Goal: Task Accomplishment & Management: Use online tool/utility

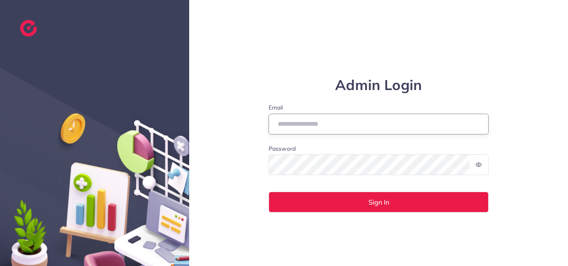
click at [321, 126] on input "Email" at bounding box center [379, 124] width 220 height 21
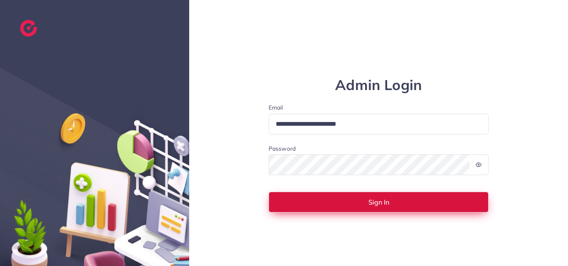
click at [326, 207] on button "Sign In" at bounding box center [379, 202] width 220 height 21
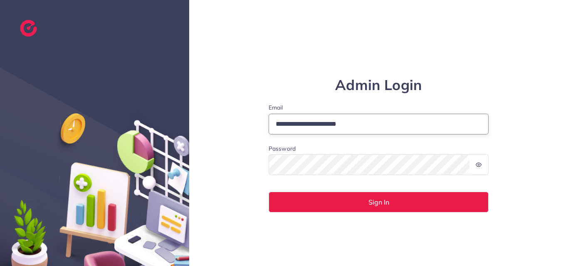
click at [289, 124] on input "**********" at bounding box center [379, 124] width 220 height 21
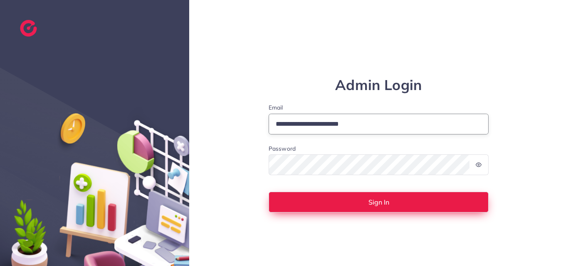
type input "**********"
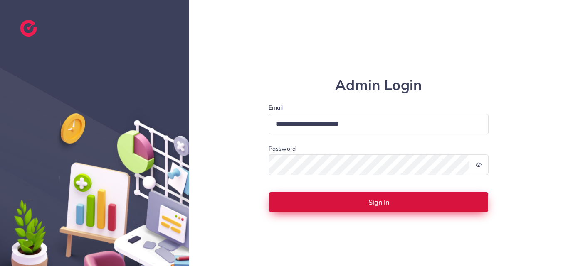
click at [331, 205] on button "Sign In" at bounding box center [379, 202] width 220 height 21
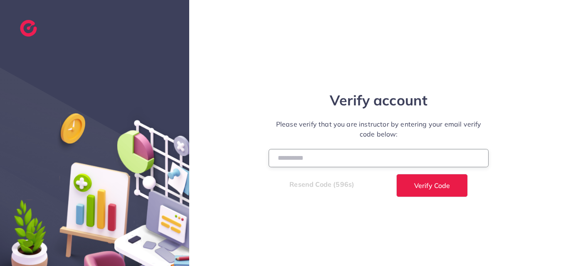
click at [296, 165] on input "number" at bounding box center [379, 158] width 220 height 18
type input "******"
click at [414, 198] on div "Verify account Please verify that you are instructor by entering your email ver…" at bounding box center [378, 133] width 379 height 266
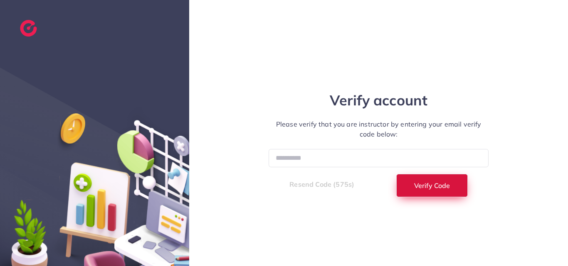
click at [410, 181] on button "Verify Code" at bounding box center [432, 185] width 72 height 23
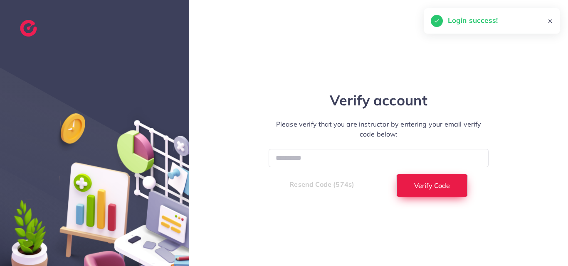
select select "**"
select select "****"
select select "**"
select select "****"
select select "**"
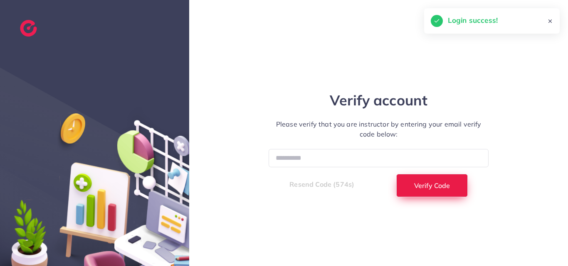
select select "****"
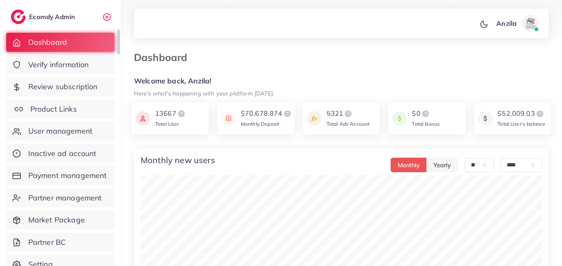
click at [64, 105] on span "Product Links" at bounding box center [53, 109] width 47 height 11
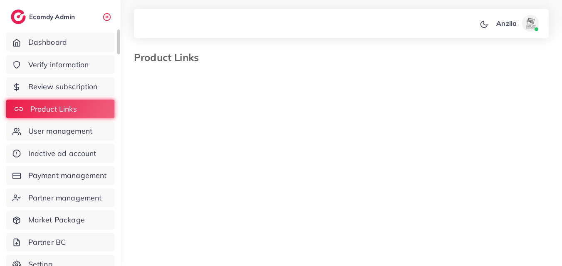
select select "*********"
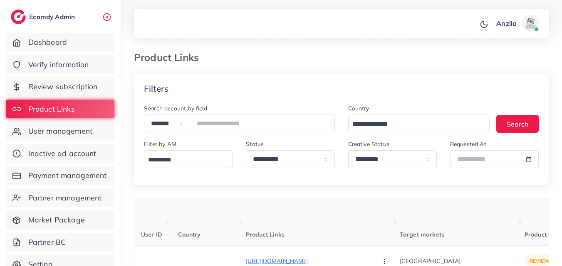
click at [359, 214] on th "Product Links" at bounding box center [323, 222] width 154 height 47
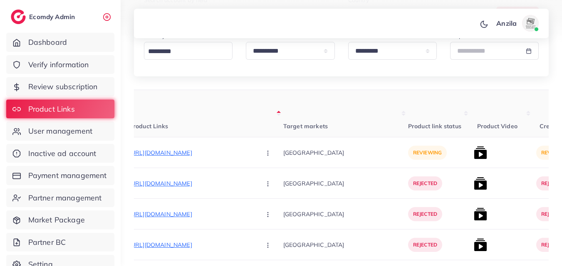
scroll to position [133, 0]
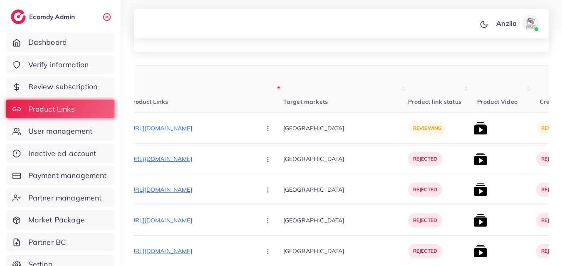
click at [477, 91] on th "Product Video" at bounding box center [501, 89] width 62 height 47
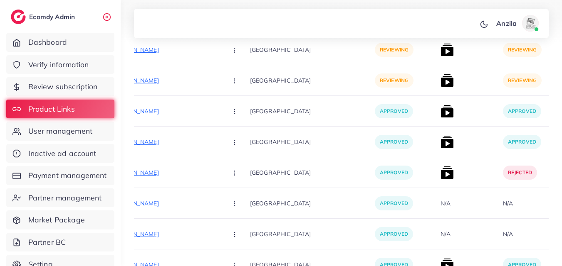
scroll to position [11070, 0]
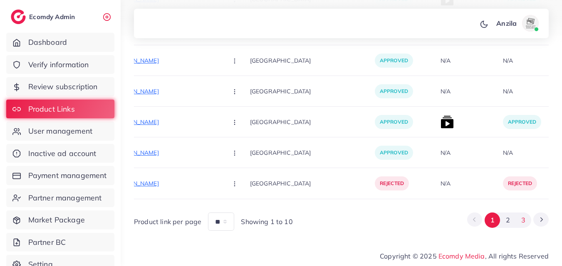
click at [520, 215] on button "3" at bounding box center [522, 220] width 15 height 15
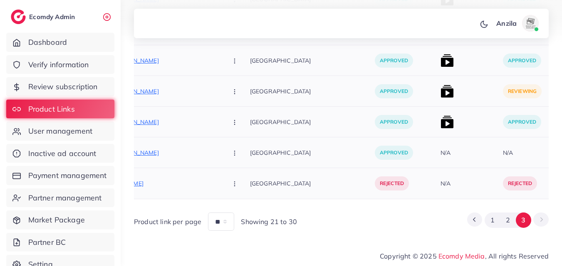
scroll to position [299, 0]
click at [320, 143] on p "[GEOGRAPHIC_DATA]" at bounding box center [312, 152] width 125 height 19
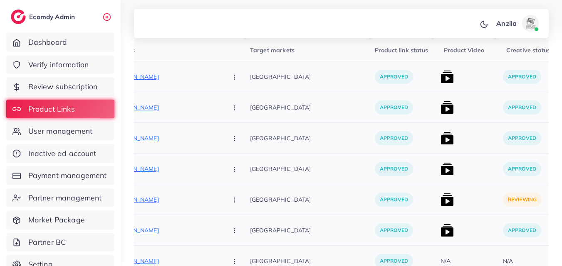
scroll to position [249, 0]
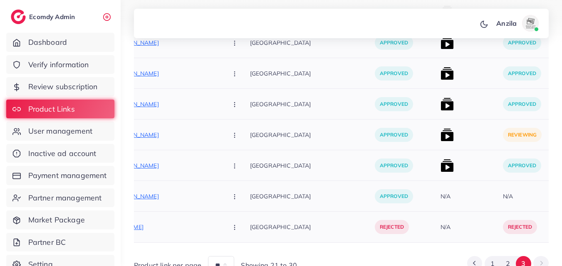
click at [305, 146] on div "[GEOGRAPHIC_DATA]" at bounding box center [312, 135] width 125 height 31
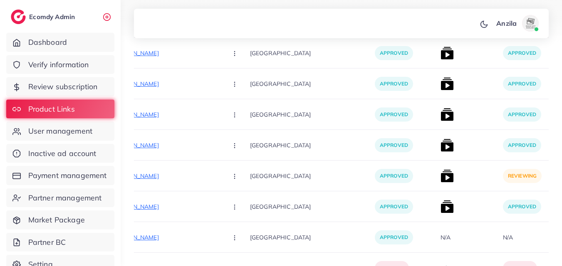
scroll to position [0, 0]
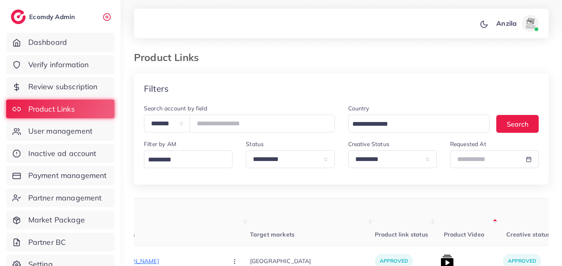
click at [412, 62] on div "Product Links" at bounding box center [287, 58] width 321 height 12
click at [343, 110] on div "Country Loading... Search" at bounding box center [443, 122] width 204 height 36
click at [290, 32] on div "Anzila Profile Log out" at bounding box center [341, 23] width 414 height 27
click at [340, 66] on div "Product Links" at bounding box center [341, 63] width 428 height 22
click at [399, 152] on select "**********" at bounding box center [392, 159] width 89 height 18
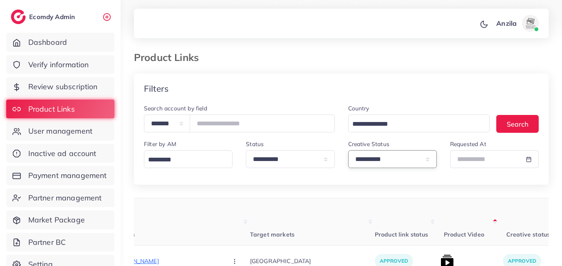
click at [348, 150] on select "**********" at bounding box center [392, 159] width 89 height 18
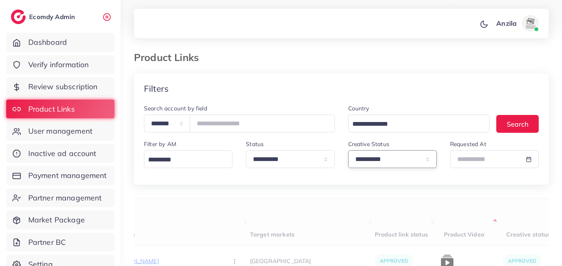
click at [390, 155] on select "**********" at bounding box center [392, 159] width 89 height 18
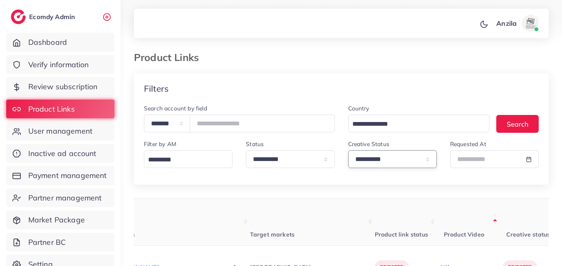
select select "*********"
click at [348, 150] on select "**********" at bounding box center [392, 159] width 89 height 18
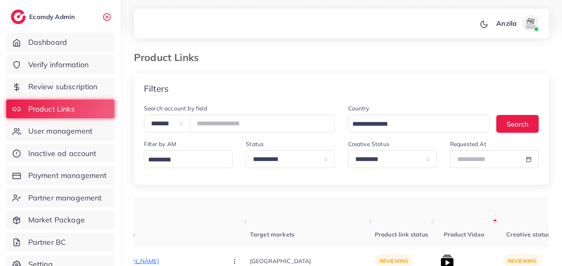
click at [331, 210] on th "Target markets" at bounding box center [312, 222] width 125 height 47
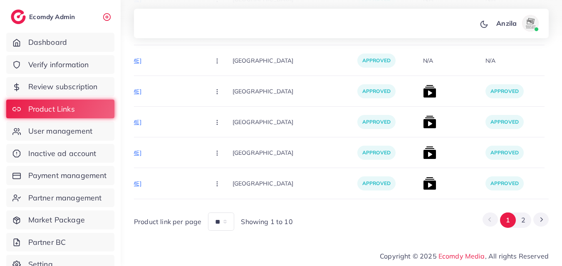
scroll to position [0, 168]
click at [526, 227] on button "2" at bounding box center [522, 220] width 15 height 15
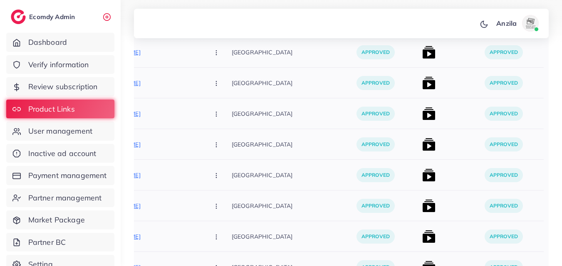
click at [280, 161] on div "[GEOGRAPHIC_DATA]" at bounding box center [294, 175] width 125 height 31
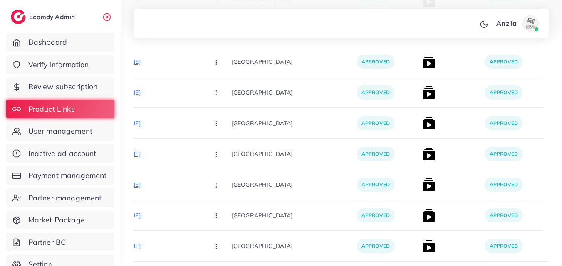
scroll to position [6238, 0]
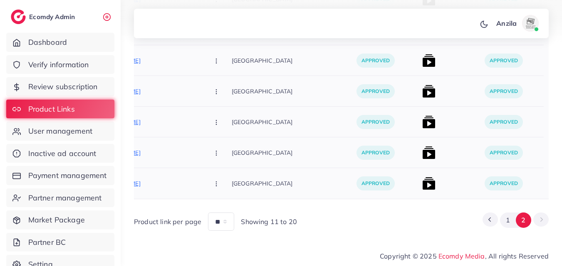
click at [485, 168] on div "approved" at bounding box center [512, 183] width 62 height 31
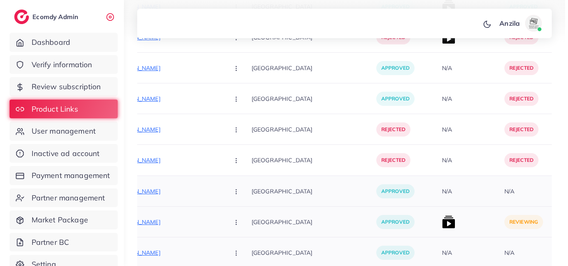
scroll to position [5041, 0]
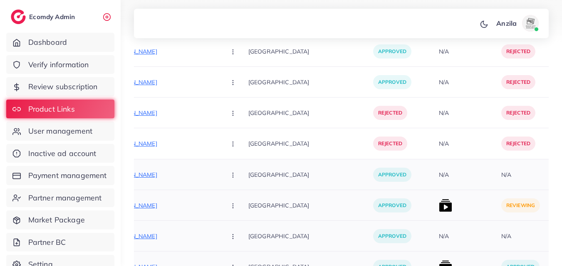
click at [439, 202] on img at bounding box center [445, 205] width 13 height 13
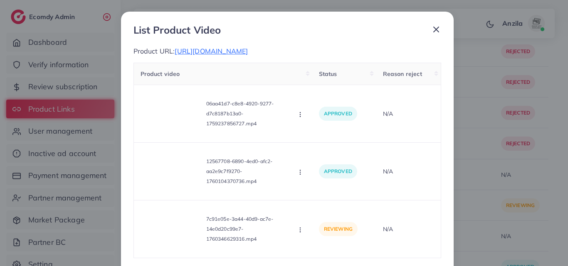
scroll to position [44, 0]
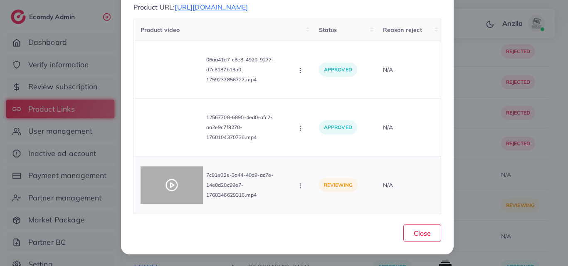
click at [172, 187] on icon at bounding box center [171, 185] width 13 height 13
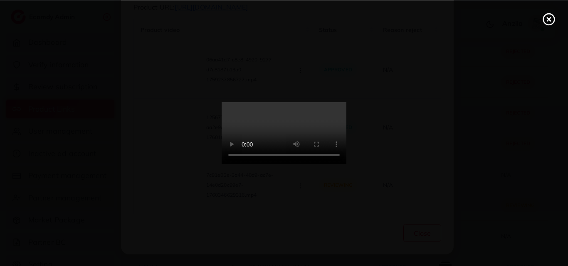
click at [289, 161] on video at bounding box center [284, 133] width 125 height 62
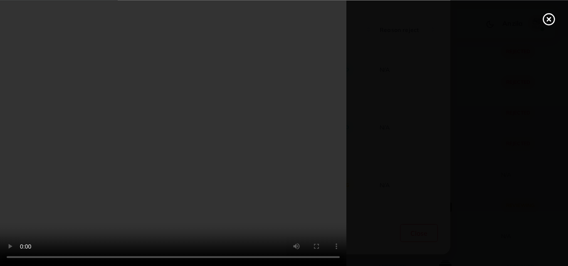
scroll to position [0, 0]
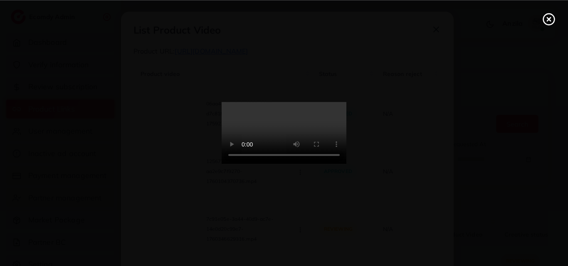
click at [550, 25] on circle at bounding box center [548, 19] width 11 height 11
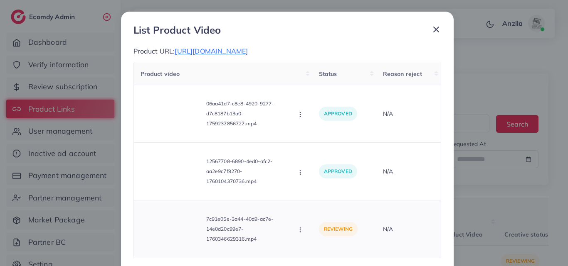
click at [296, 225] on div "Approve Reject" at bounding box center [300, 229] width 9 height 9
click at [298, 233] on icon "button" at bounding box center [300, 230] width 7 height 7
click at [316, 186] on link "Approve" at bounding box center [330, 191] width 66 height 18
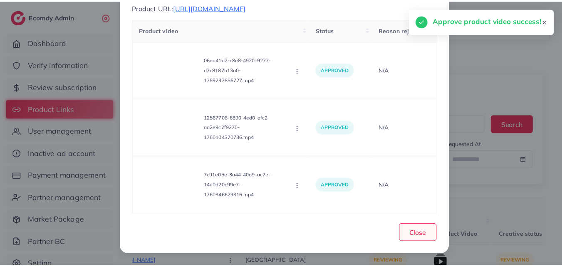
scroll to position [44, 0]
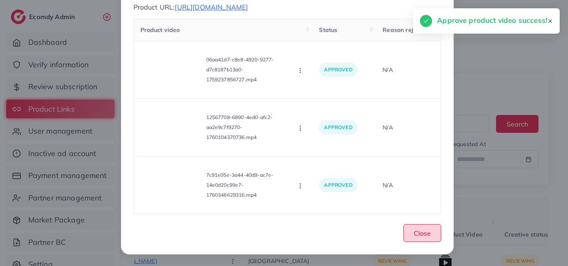
click at [414, 233] on span "Close" at bounding box center [422, 233] width 17 height 8
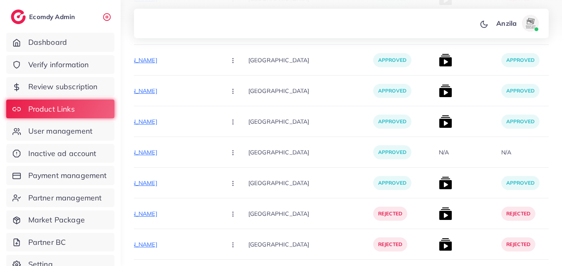
scroll to position [5007, 0]
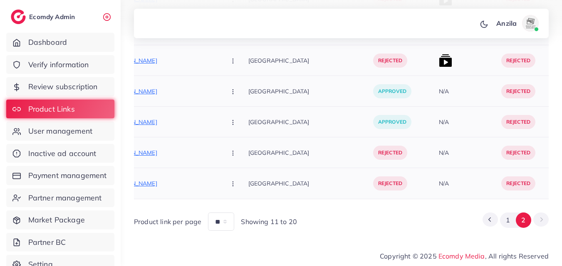
click at [444, 168] on div "N/A" at bounding box center [466, 183] width 62 height 31
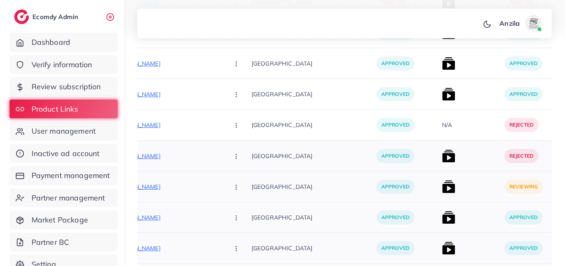
scroll to position [3627, 0]
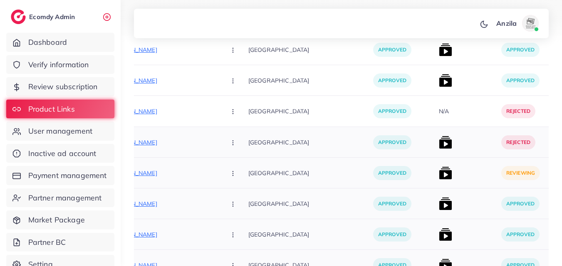
click at [439, 178] on img at bounding box center [445, 173] width 13 height 13
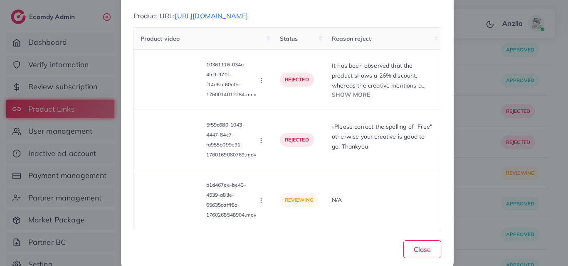
scroll to position [52, 0]
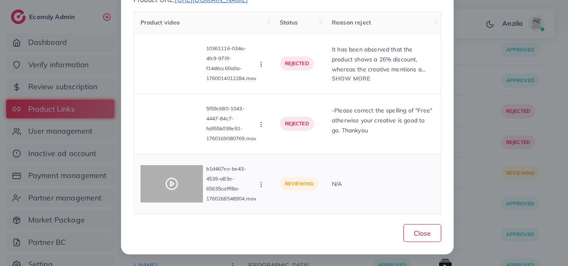
click at [165, 178] on icon at bounding box center [171, 184] width 13 height 13
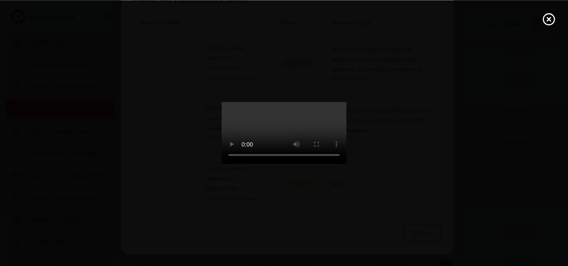
click at [298, 165] on video at bounding box center [284, 133] width 125 height 62
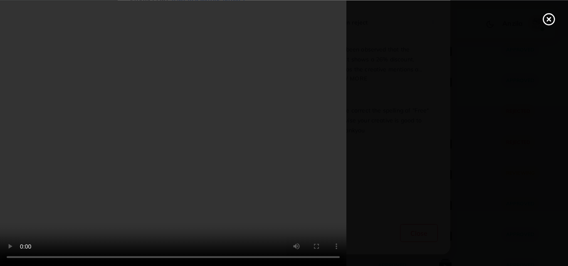
scroll to position [0, 0]
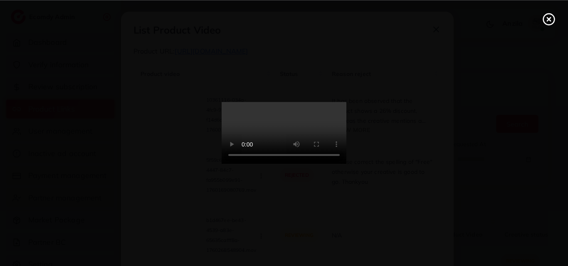
click at [544, 23] on icon at bounding box center [548, 18] width 13 height 13
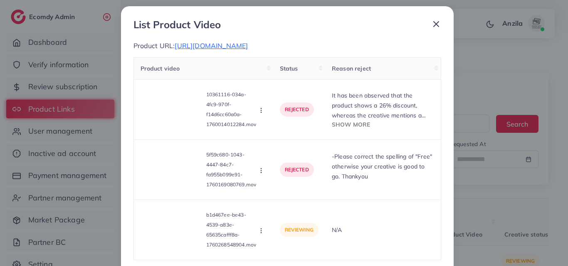
scroll to position [0, 0]
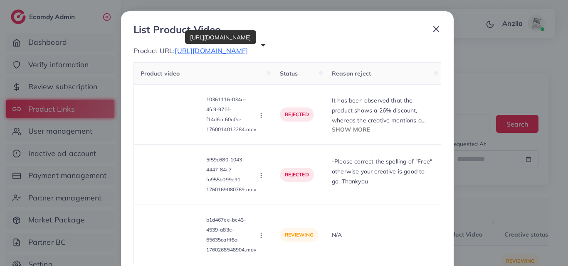
click at [248, 48] on span "[URL][DOMAIN_NAME]" at bounding box center [211, 51] width 73 height 8
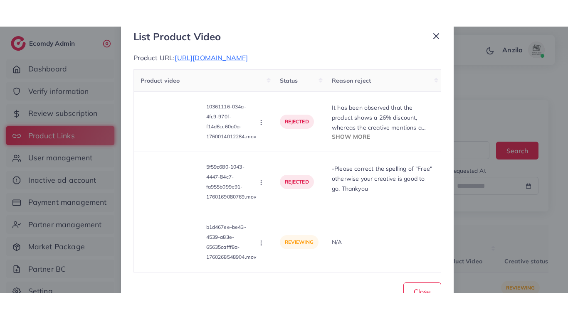
scroll to position [30, 0]
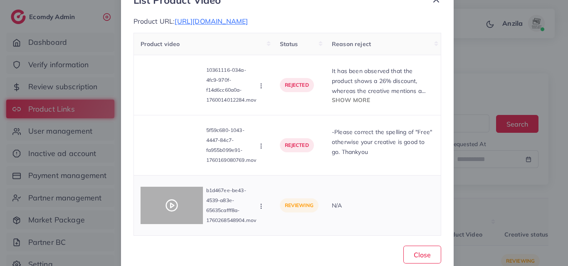
click at [166, 204] on circle at bounding box center [171, 205] width 11 height 11
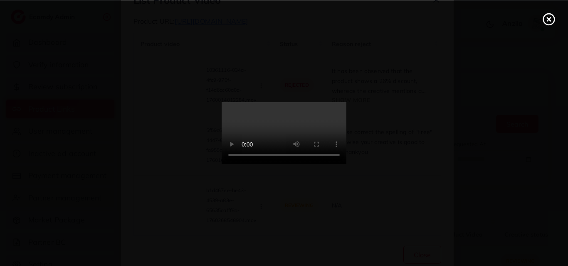
click at [222, 165] on video at bounding box center [284, 133] width 125 height 62
click at [239, 165] on video at bounding box center [284, 133] width 125 height 62
click at [544, 22] on circle at bounding box center [548, 19] width 11 height 11
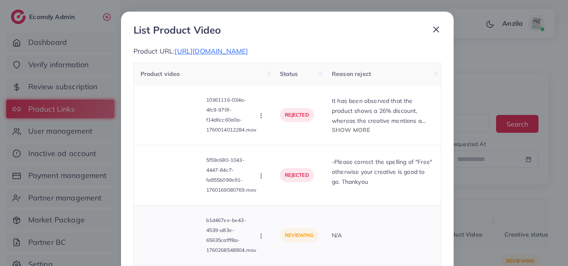
click at [254, 240] on p "b1d467ee-be43-4539-a83e-65635cafff8a-1760268548904.mov" at bounding box center [231, 236] width 51 height 40
click at [259, 236] on icon "button" at bounding box center [261, 236] width 7 height 7
click at [272, 217] on link "Reject" at bounding box center [291, 216] width 66 height 18
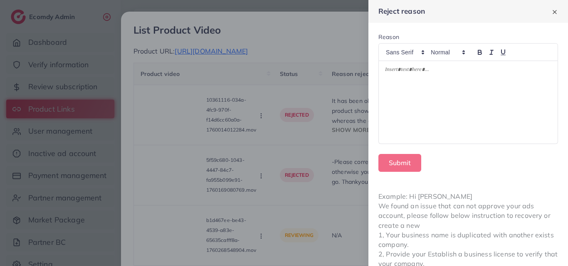
click at [398, 93] on div at bounding box center [468, 102] width 179 height 83
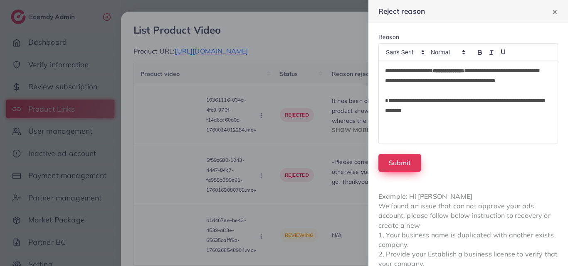
click at [402, 162] on button "Submit" at bounding box center [399, 163] width 43 height 18
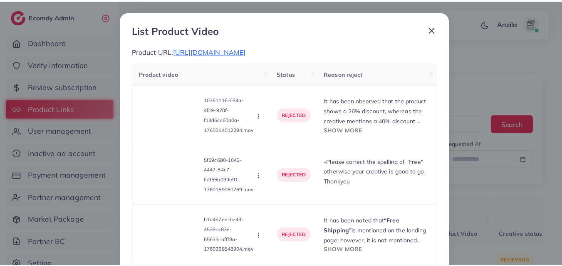
scroll to position [52, 0]
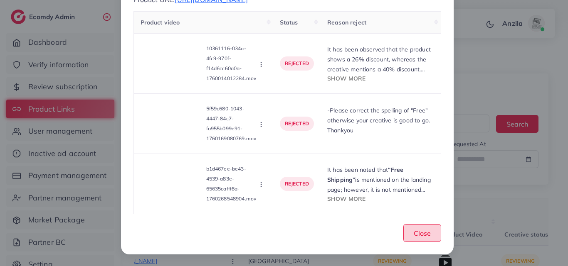
click at [410, 236] on button "Close" at bounding box center [422, 233] width 38 height 18
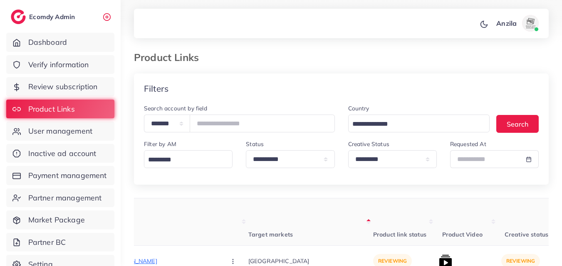
click at [373, 202] on th "Product link status" at bounding box center [404, 222] width 62 height 47
click at [490, 71] on div "Product Links" at bounding box center [341, 63] width 428 height 22
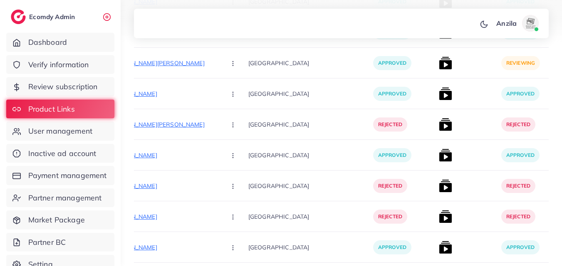
scroll to position [3561, 0]
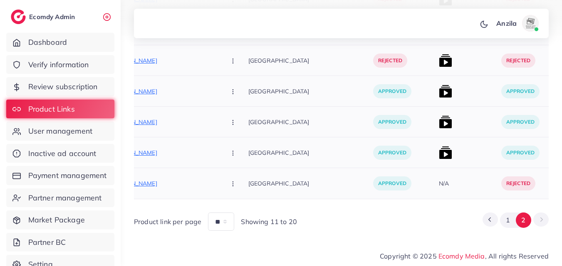
click at [273, 113] on p "[GEOGRAPHIC_DATA]" at bounding box center [310, 122] width 125 height 19
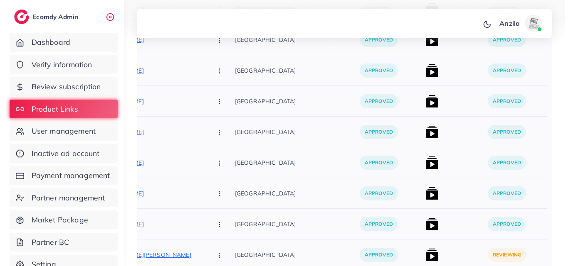
scroll to position [3129, 0]
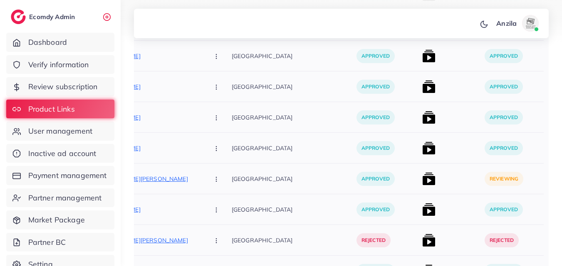
click at [422, 181] on img at bounding box center [428, 179] width 13 height 13
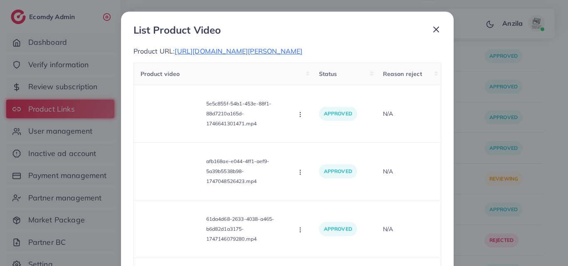
scroll to position [227, 0]
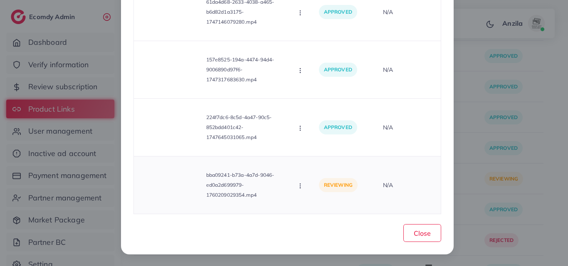
click at [166, 189] on video at bounding box center [172, 185] width 62 height 37
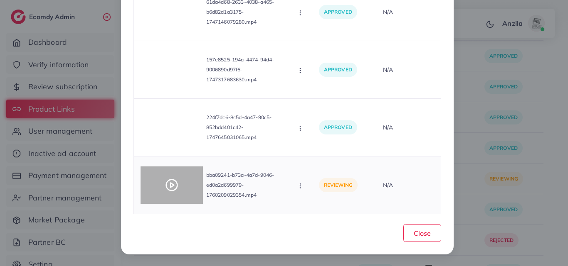
click at [170, 187] on icon at bounding box center [171, 185] width 13 height 13
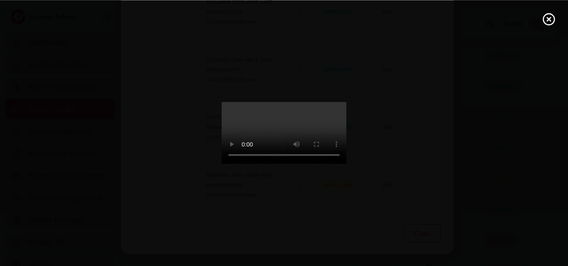
click at [308, 161] on video at bounding box center [284, 133] width 125 height 62
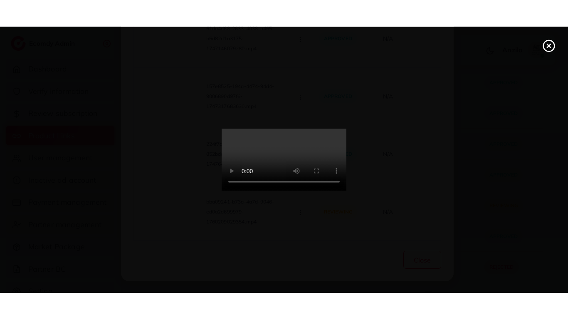
scroll to position [0, 0]
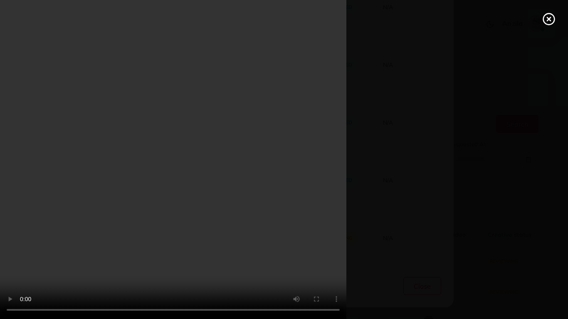
click at [308, 197] on video at bounding box center [284, 159] width 568 height 319
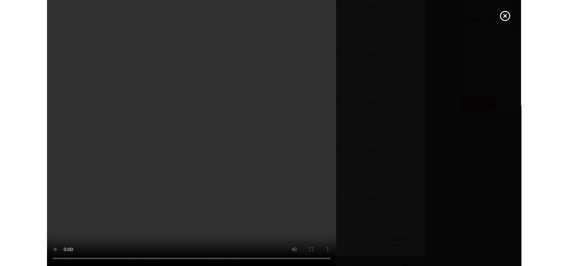
scroll to position [175, 0]
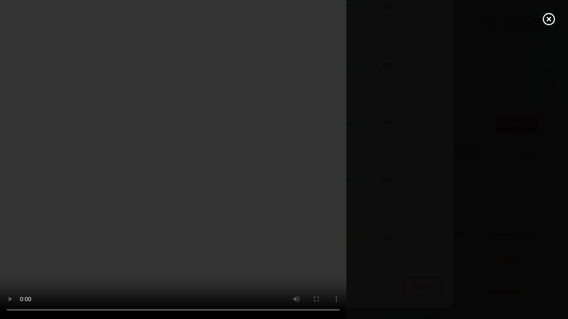
click at [315, 170] on video at bounding box center [284, 159] width 568 height 319
click at [120, 188] on video at bounding box center [284, 159] width 568 height 319
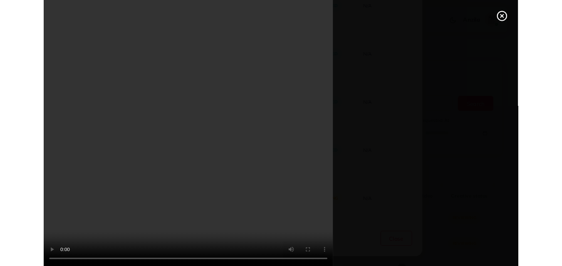
scroll to position [227, 0]
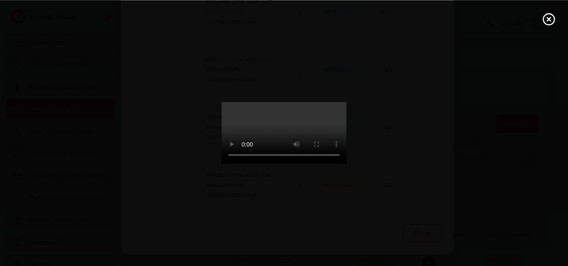
click at [550, 18] on line at bounding box center [548, 18] width 3 height 3
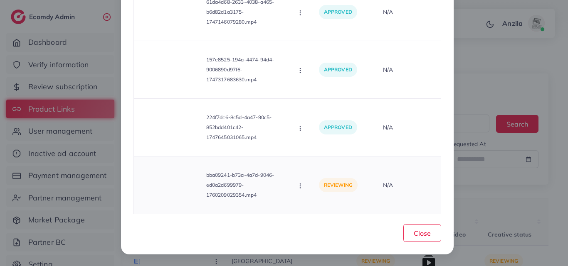
click at [298, 185] on icon "button" at bounding box center [300, 186] width 7 height 7
click at [318, 147] on span "Approve" at bounding box center [327, 147] width 27 height 8
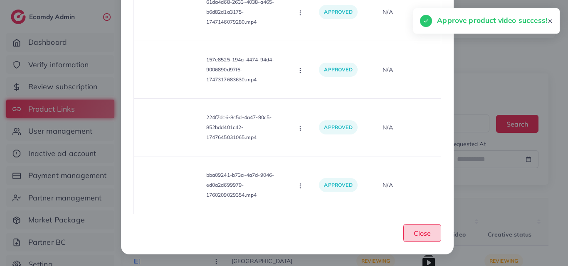
click at [414, 231] on span "Close" at bounding box center [422, 233] width 17 height 8
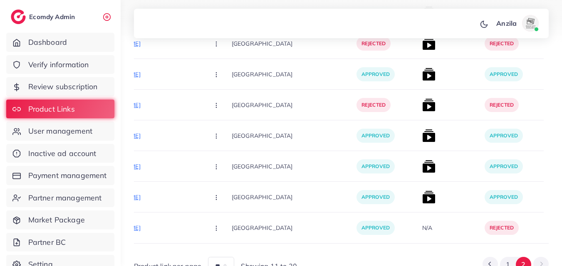
scroll to position [3561, 0]
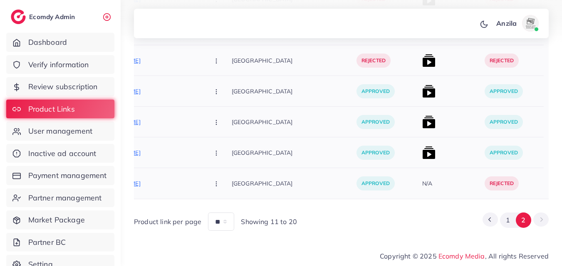
click at [434, 150] on div at bounding box center [450, 153] width 62 height 31
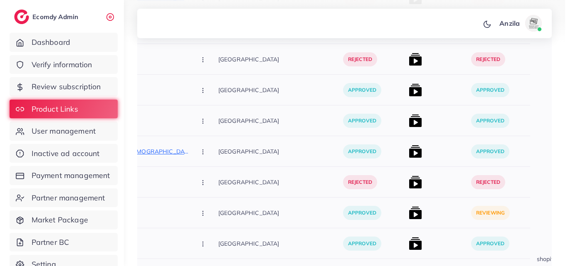
scroll to position [2364, 0]
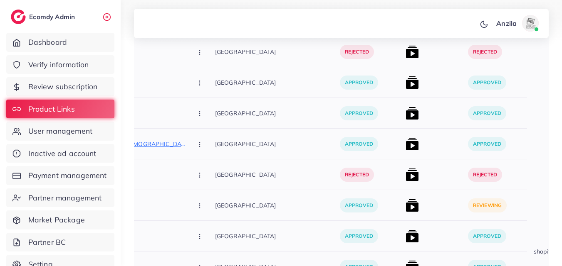
click at [405, 204] on img at bounding box center [411, 205] width 13 height 13
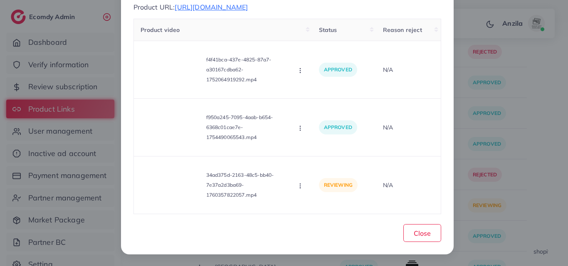
scroll to position [54, 0]
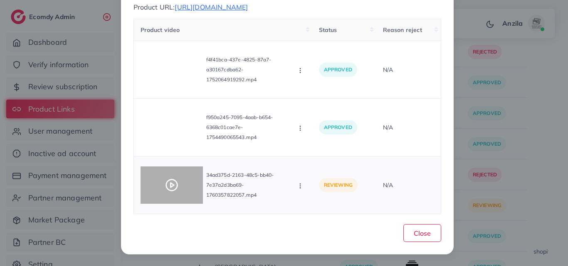
click at [160, 180] on div at bounding box center [172, 185] width 62 height 37
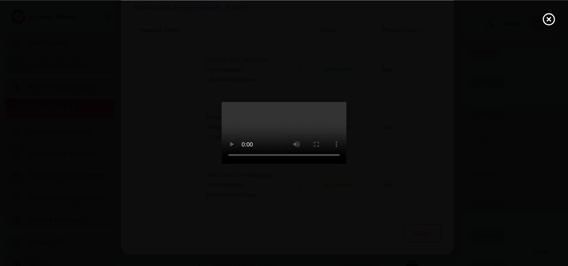
click at [322, 165] on video at bounding box center [284, 133] width 125 height 62
click at [552, 20] on icon at bounding box center [548, 18] width 13 height 13
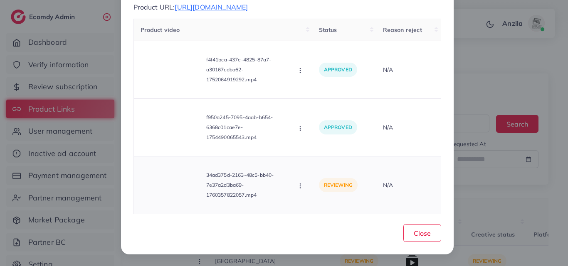
click at [290, 183] on div "34ad375d-2163-48c5-bb40-7e37a2d3ba69-1760357822057.mp4 Approve Reject" at bounding box center [223, 185] width 165 height 44
click at [297, 186] on icon "button" at bounding box center [300, 186] width 7 height 7
click at [310, 148] on link "Approve" at bounding box center [330, 147] width 66 height 18
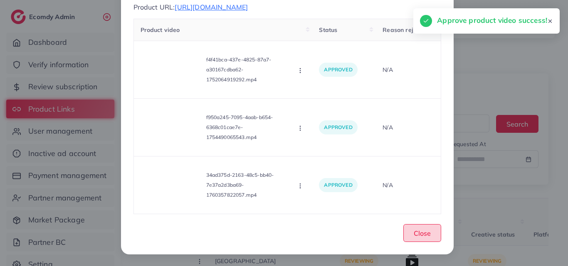
click at [414, 234] on span "Close" at bounding box center [422, 233] width 17 height 8
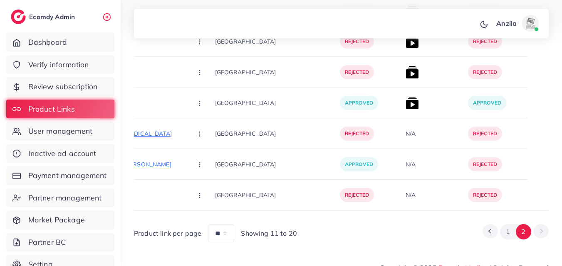
scroll to position [1284, 0]
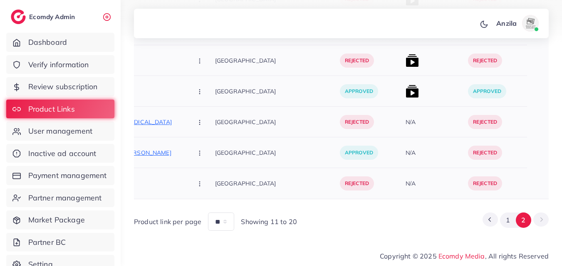
click at [464, 138] on div "rejected" at bounding box center [495, 153] width 62 height 31
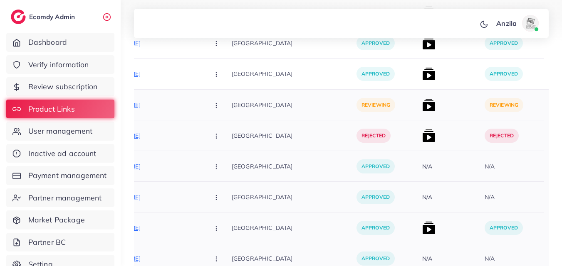
scroll to position [386, 0]
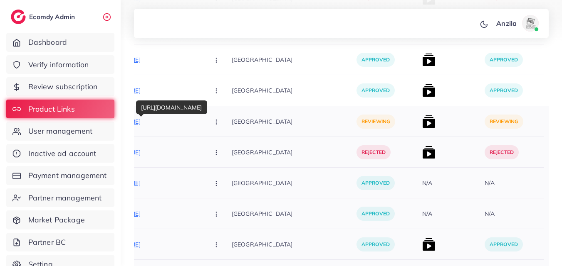
click at [154, 118] on p "[URL][DOMAIN_NAME]" at bounding box center [140, 122] width 125 height 10
click at [202, 123] on button "button" at bounding box center [216, 121] width 29 height 19
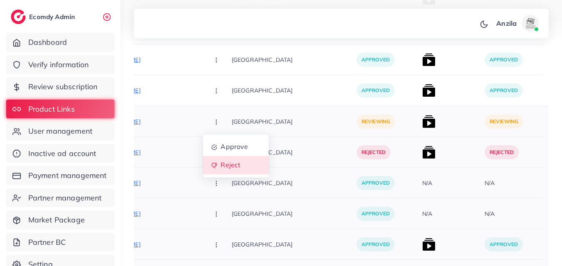
click at [220, 164] on span "Reject" at bounding box center [230, 165] width 20 height 8
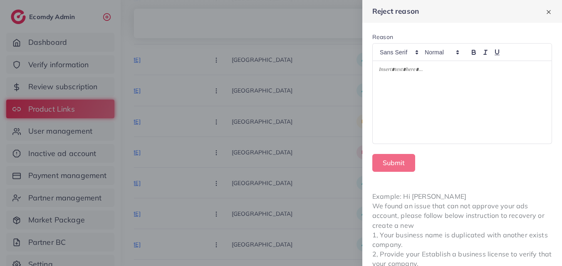
click at [447, 84] on div at bounding box center [461, 102] width 179 height 83
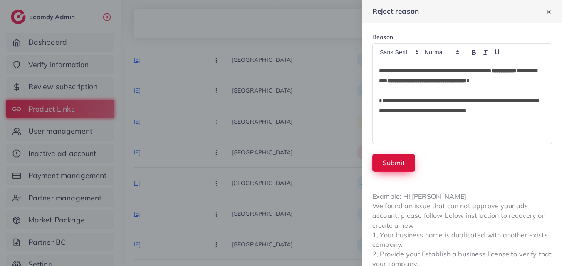
click at [402, 161] on button "Submit" at bounding box center [393, 163] width 43 height 18
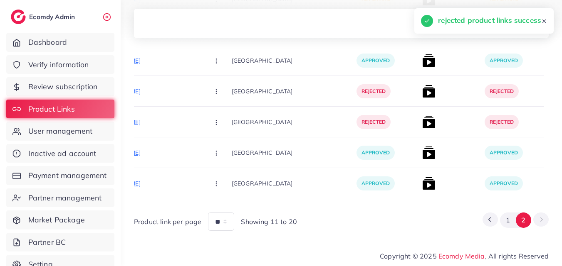
scroll to position [299, 0]
click at [283, 45] on div "[GEOGRAPHIC_DATA]" at bounding box center [294, 60] width 125 height 31
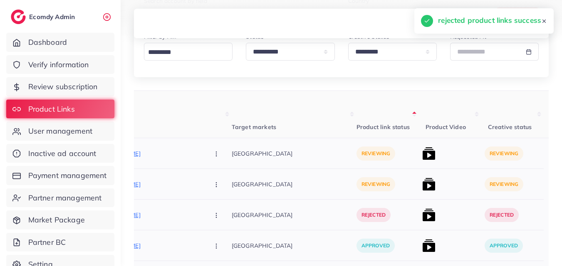
scroll to position [83, 0]
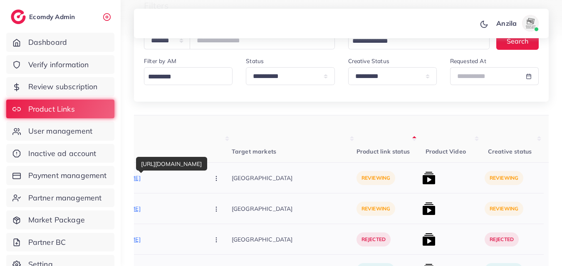
click at [153, 177] on p "[URL][DOMAIN_NAME]" at bounding box center [140, 178] width 125 height 10
click at [175, 189] on div "[URL][DOMAIN_NAME] Approve Reject" at bounding box center [155, 178] width 154 height 31
click at [213, 178] on icon "button" at bounding box center [216, 178] width 7 height 7
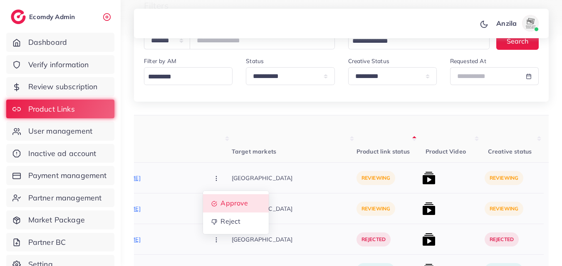
click at [206, 197] on link "Approve" at bounding box center [236, 204] width 66 height 18
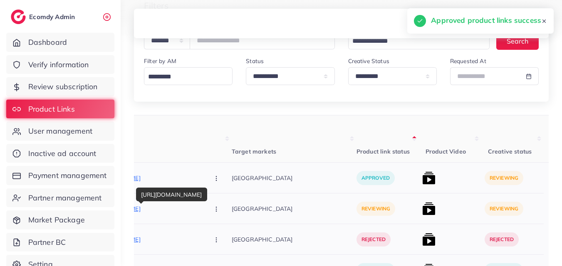
click at [141, 211] on p "[URL][DOMAIN_NAME]" at bounding box center [140, 209] width 125 height 10
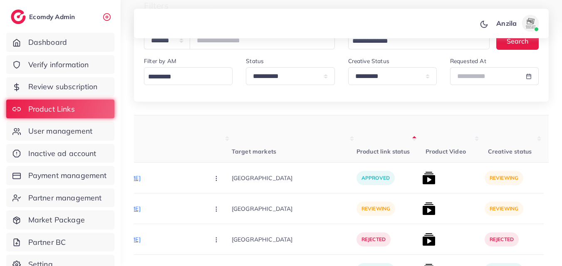
click at [306, 131] on th "Target markets" at bounding box center [294, 139] width 125 height 47
click at [156, 212] on p "[URL][DOMAIN_NAME]" at bounding box center [140, 209] width 125 height 10
click at [213, 212] on icon "button" at bounding box center [216, 209] width 7 height 7
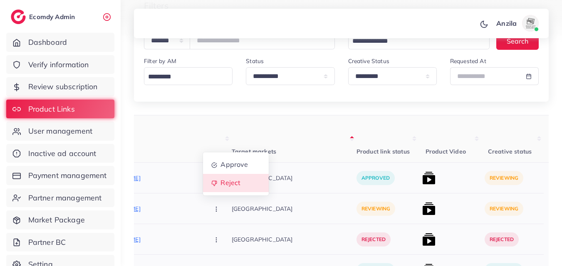
click at [203, 189] on link "Reject" at bounding box center [236, 183] width 66 height 18
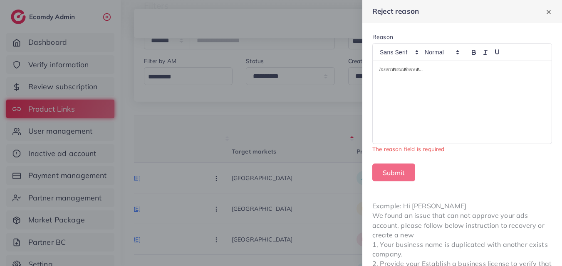
click at [400, 92] on div at bounding box center [461, 102] width 179 height 83
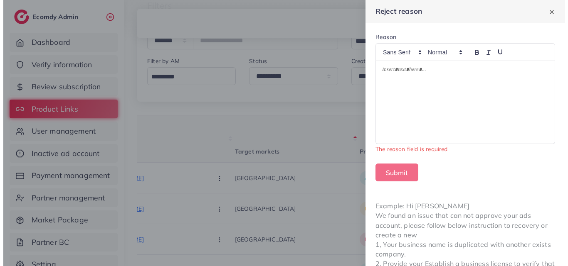
scroll to position [0, 0]
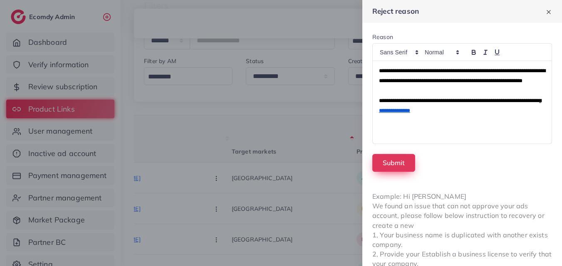
click at [398, 158] on button "Submit" at bounding box center [393, 163] width 43 height 18
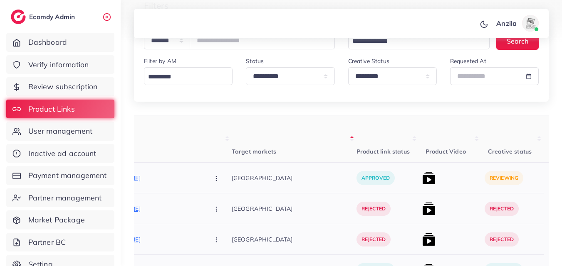
click at [422, 182] on img at bounding box center [428, 178] width 13 height 13
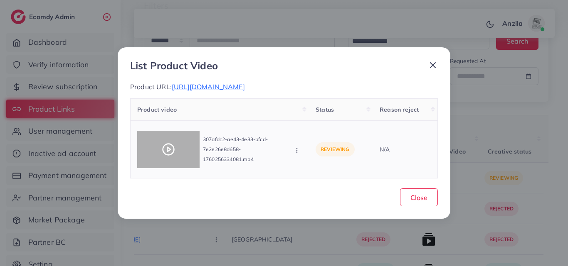
click at [173, 152] on circle at bounding box center [168, 149] width 11 height 11
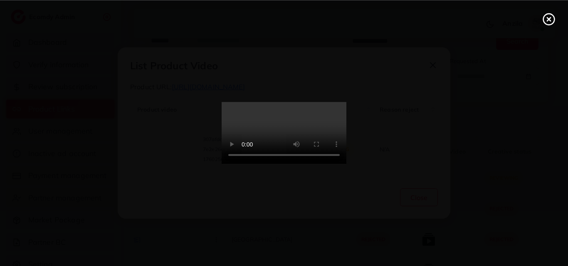
click at [290, 148] on video at bounding box center [284, 133] width 125 height 62
click at [543, 19] on icon at bounding box center [548, 18] width 13 height 13
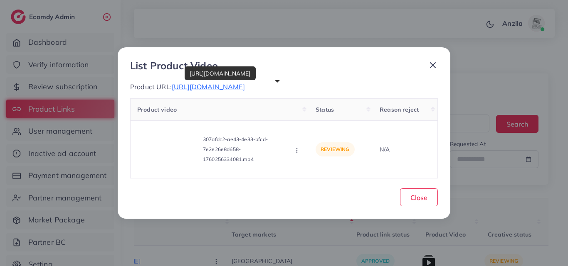
click at [245, 85] on span "[URL][DOMAIN_NAME]" at bounding box center [208, 87] width 73 height 8
click at [298, 149] on icon "button" at bounding box center [296, 150] width 7 height 7
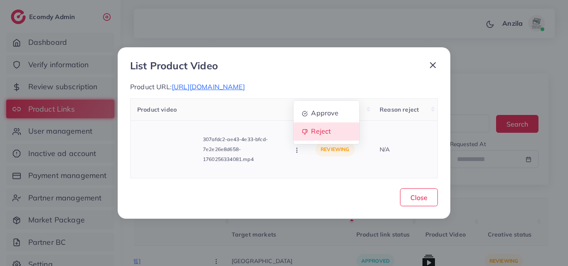
click at [315, 128] on span "Reject" at bounding box center [321, 131] width 20 height 8
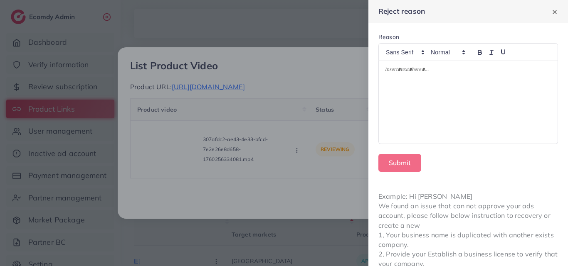
click at [388, 94] on div at bounding box center [468, 102] width 179 height 83
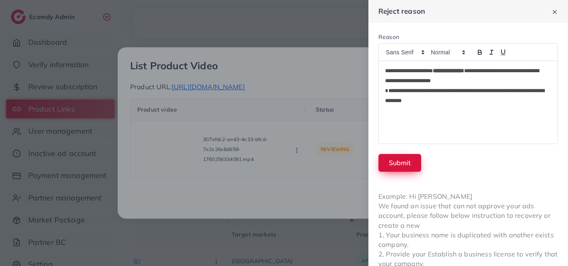
click at [392, 168] on button "Submit" at bounding box center [399, 163] width 43 height 18
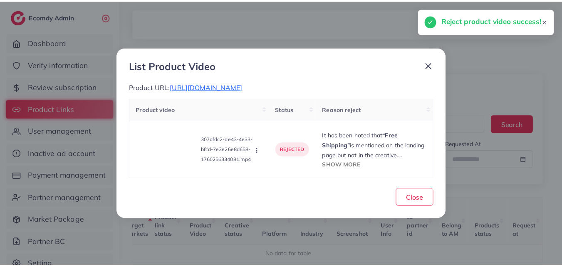
scroll to position [0, 96]
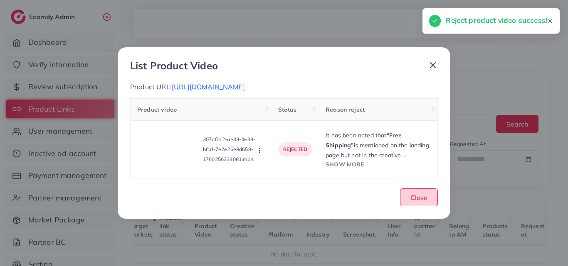
click at [421, 192] on button "Close" at bounding box center [419, 198] width 38 height 18
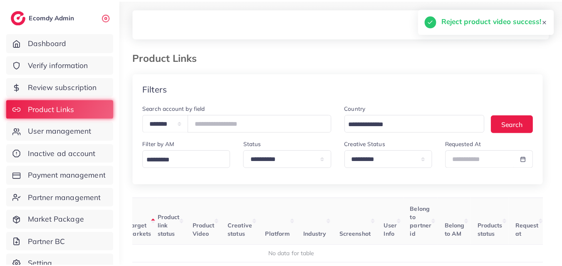
scroll to position [0, 90]
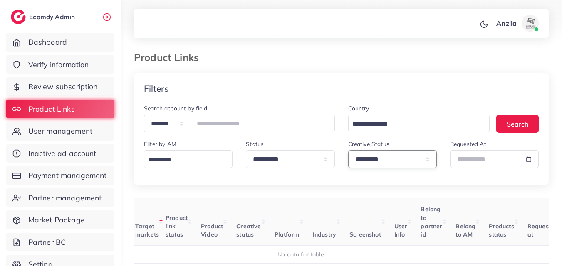
click at [369, 165] on select "**********" at bounding box center [392, 159] width 89 height 18
click at [348, 150] on select "**********" at bounding box center [392, 159] width 89 height 18
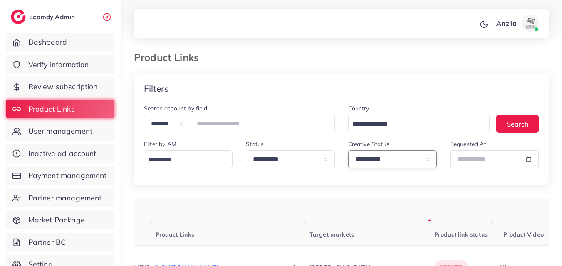
drag, startPoint x: 371, startPoint y: 163, endPoint x: 370, endPoint y: 168, distance: 5.0
click at [371, 163] on select "**********" at bounding box center [392, 159] width 89 height 18
select select "*********"
click at [348, 150] on select "**********" at bounding box center [392, 159] width 89 height 18
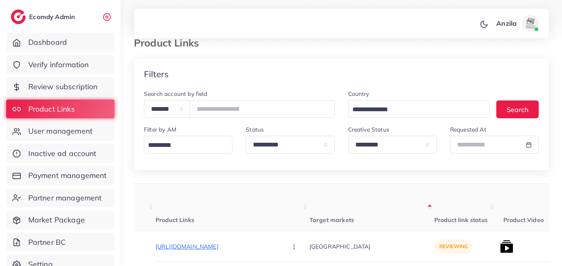
scroll to position [17, 0]
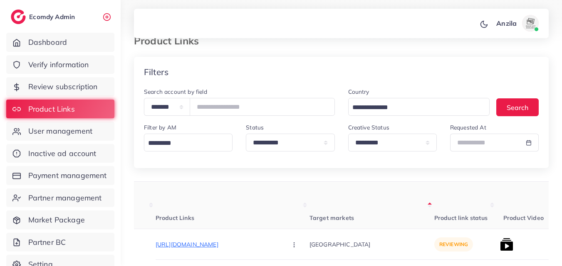
click at [360, 214] on th "Target markets" at bounding box center [371, 205] width 125 height 47
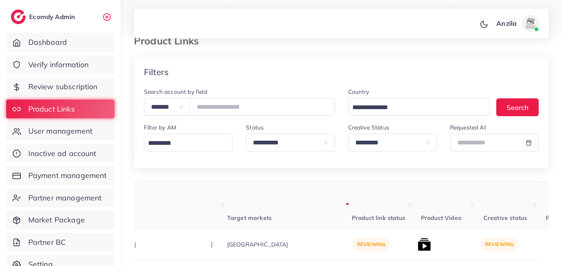
scroll to position [0, 173]
click at [292, 215] on th "Target markets" at bounding box center [288, 205] width 125 height 47
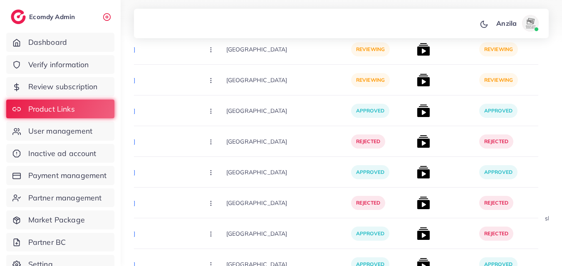
scroll to position [5963, 0]
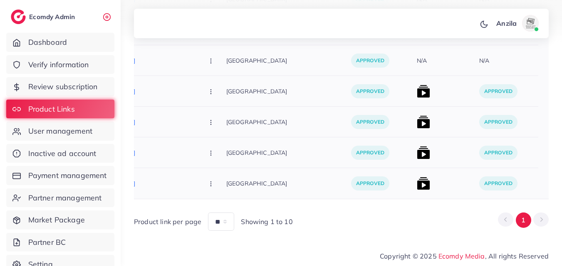
click at [476, 175] on div "approved" at bounding box center [507, 183] width 62 height 31
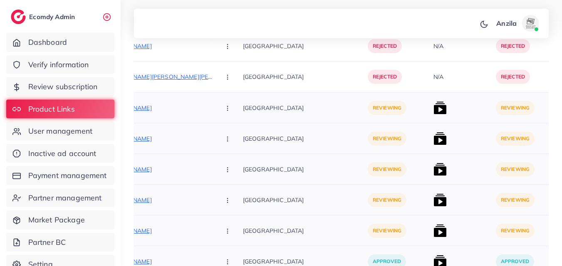
scroll to position [5531, 0]
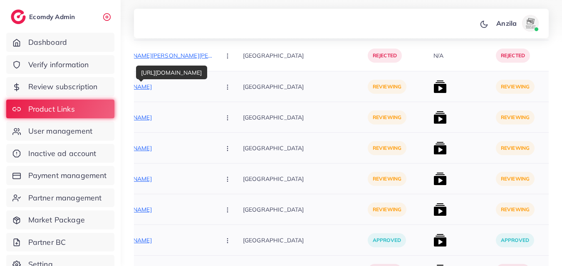
click at [180, 90] on p "[URL][DOMAIN_NAME]" at bounding box center [151, 87] width 125 height 10
drag, startPoint x: 210, startPoint y: 90, endPoint x: 205, endPoint y: 82, distance: 9.0
click at [214, 82] on button "button" at bounding box center [228, 86] width 29 height 19
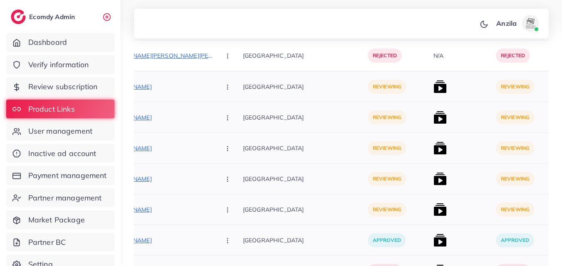
click at [214, 82] on button "button" at bounding box center [228, 86] width 29 height 19
click at [224, 87] on icon "button" at bounding box center [227, 87] width 7 height 7
click at [232, 128] on span "Reject" at bounding box center [242, 130] width 20 height 8
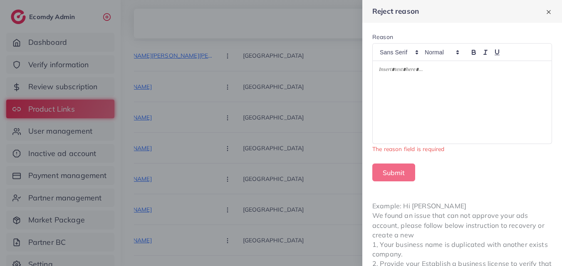
click at [427, 95] on div at bounding box center [461, 102] width 179 height 83
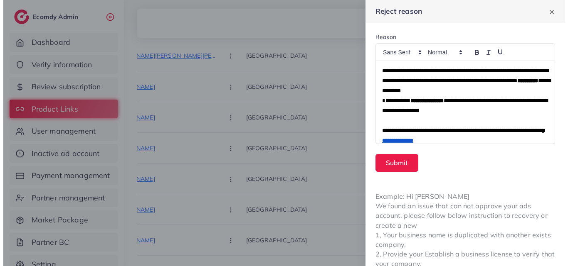
scroll to position [10, 0]
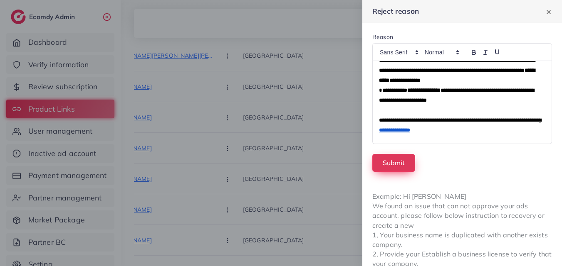
click at [409, 165] on button "Submit" at bounding box center [393, 163] width 43 height 18
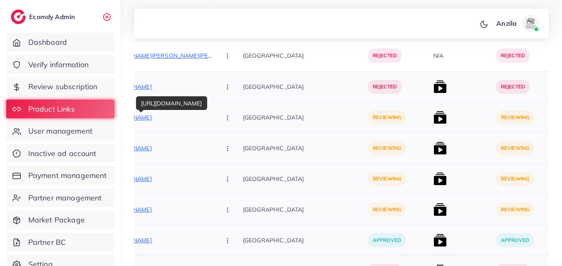
click at [150, 121] on p "[URL][DOMAIN_NAME]" at bounding box center [151, 118] width 125 height 10
click at [214, 112] on button "button" at bounding box center [228, 117] width 29 height 19
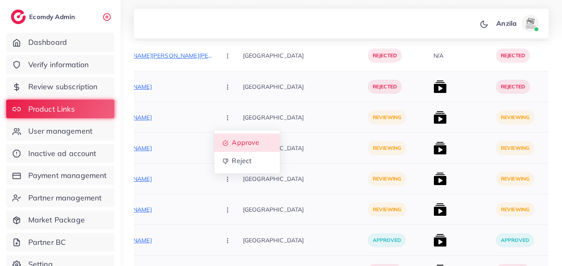
click at [232, 142] on span "Approve" at bounding box center [245, 143] width 27 height 8
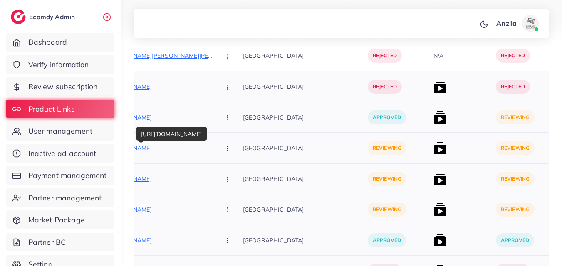
click at [179, 150] on p "[URL][DOMAIN_NAME]" at bounding box center [151, 148] width 125 height 10
click at [224, 146] on icon "button" at bounding box center [227, 149] width 7 height 7
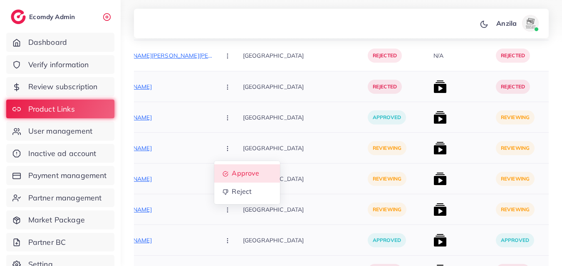
click at [226, 180] on link "Approve" at bounding box center [247, 174] width 66 height 18
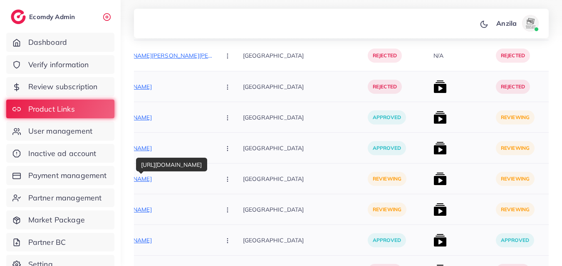
click at [169, 180] on p "[URL][DOMAIN_NAME]" at bounding box center [151, 179] width 125 height 10
click at [224, 183] on icon "button" at bounding box center [227, 179] width 7 height 7
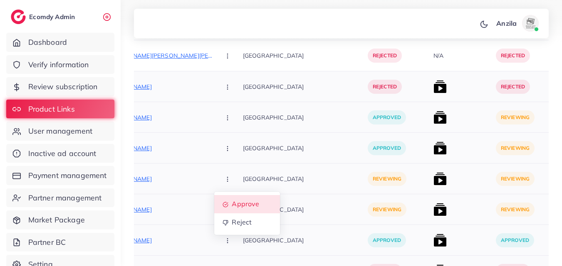
click at [234, 202] on span "Approve" at bounding box center [245, 204] width 27 height 8
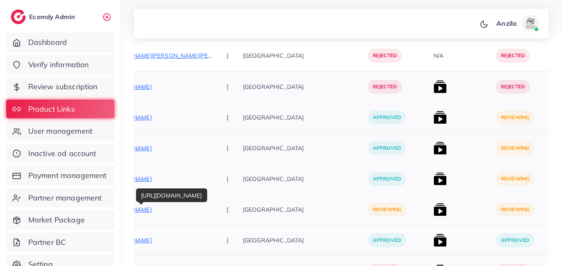
click at [178, 209] on p "[URL][DOMAIN_NAME]" at bounding box center [151, 210] width 125 height 10
click at [214, 209] on button "button" at bounding box center [228, 209] width 29 height 19
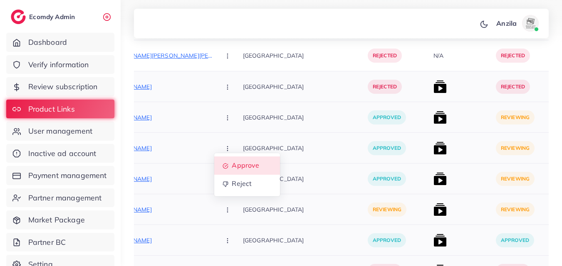
click at [232, 168] on span "Approve" at bounding box center [245, 166] width 27 height 8
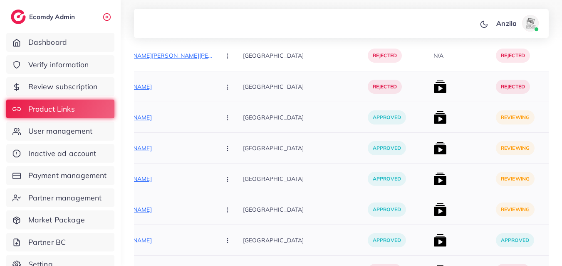
click at [433, 120] on img at bounding box center [439, 117] width 13 height 13
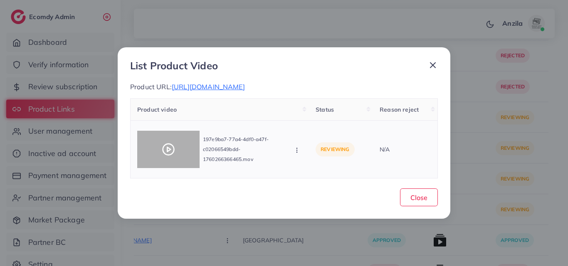
click at [163, 148] on circle at bounding box center [168, 149] width 11 height 11
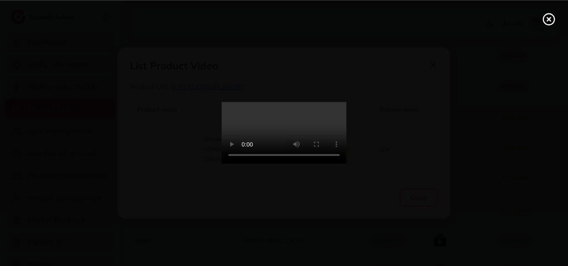
click at [274, 153] on video at bounding box center [284, 133] width 125 height 62
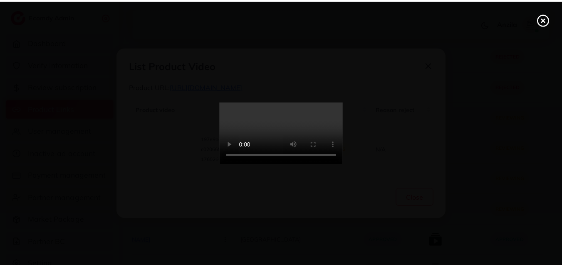
scroll to position [0, 0]
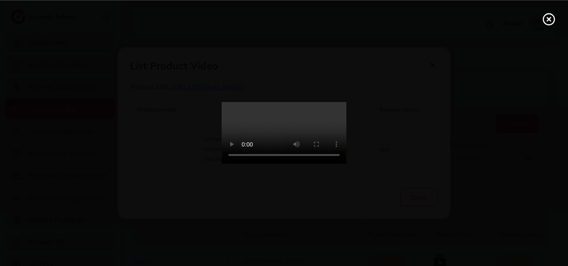
click at [542, 18] on div at bounding box center [284, 133] width 568 height 266
click at [550, 20] on line at bounding box center [548, 18] width 3 height 3
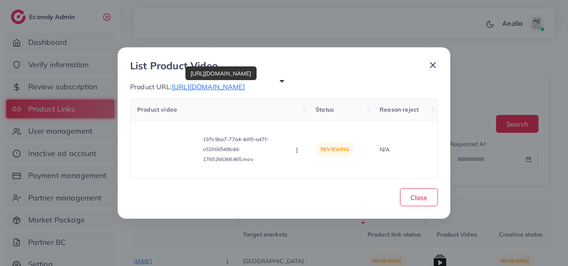
click at [245, 87] on span "[URL][DOMAIN_NAME]" at bounding box center [208, 87] width 73 height 8
click at [297, 150] on circle "button" at bounding box center [296, 150] width 0 height 0
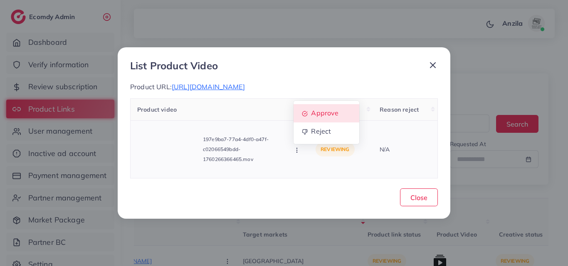
click at [316, 112] on span "Approve" at bounding box center [324, 113] width 27 height 8
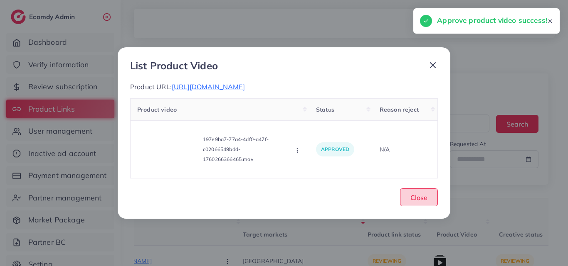
click at [426, 199] on span "Close" at bounding box center [418, 198] width 17 height 8
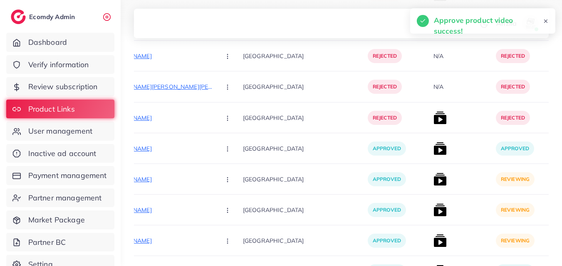
scroll to position [5963, 0]
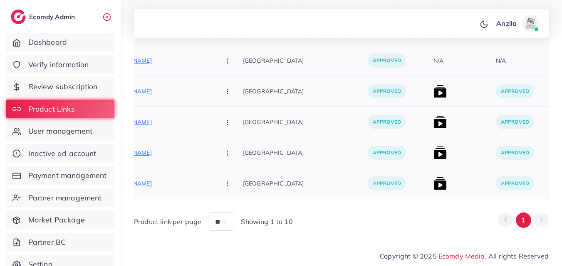
click at [452, 178] on div at bounding box center [461, 183] width 62 height 31
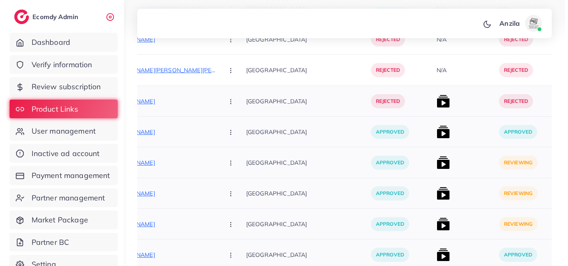
scroll to position [5531, 0]
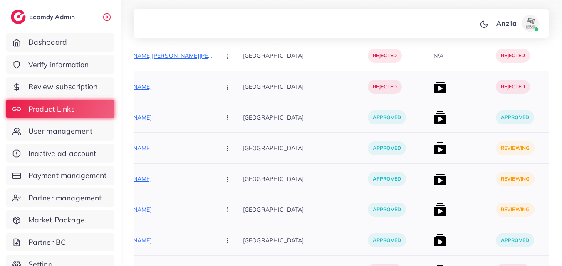
click at [433, 146] on img at bounding box center [439, 148] width 13 height 13
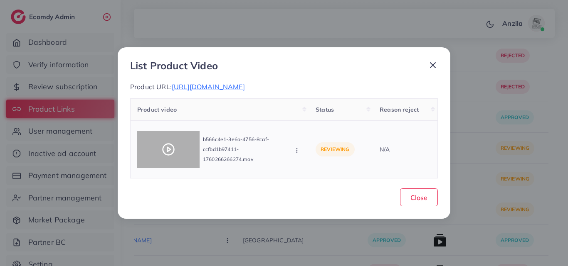
click at [178, 147] on div at bounding box center [168, 149] width 62 height 37
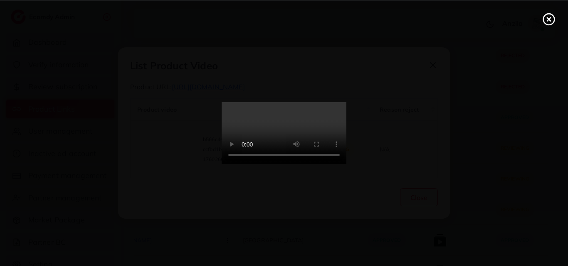
click at [230, 140] on video at bounding box center [284, 133] width 125 height 62
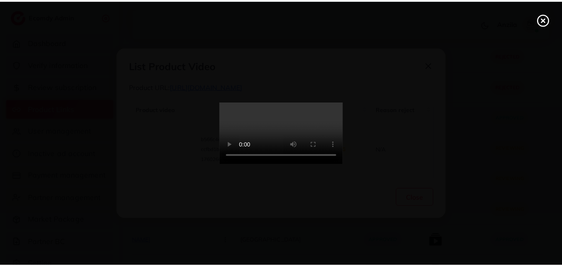
scroll to position [0, 0]
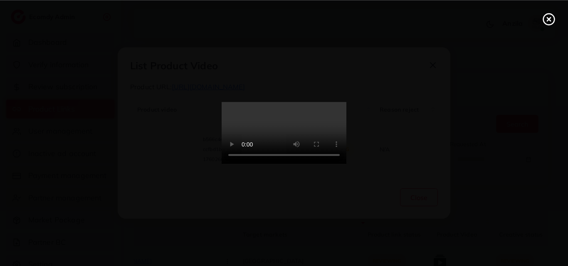
click at [549, 19] on line at bounding box center [548, 18] width 3 height 3
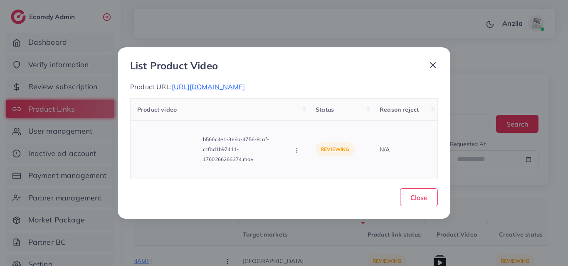
click at [298, 147] on icon "button" at bounding box center [296, 150] width 7 height 7
click at [313, 118] on link "Approve" at bounding box center [326, 113] width 66 height 18
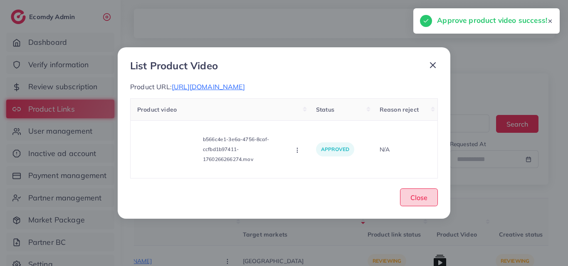
click at [426, 196] on span "Close" at bounding box center [418, 198] width 17 height 8
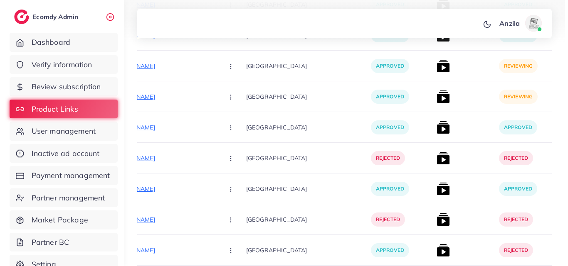
scroll to position [5655, 0]
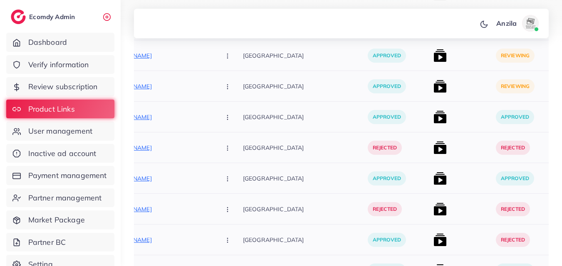
click at [433, 56] on img at bounding box center [439, 55] width 13 height 13
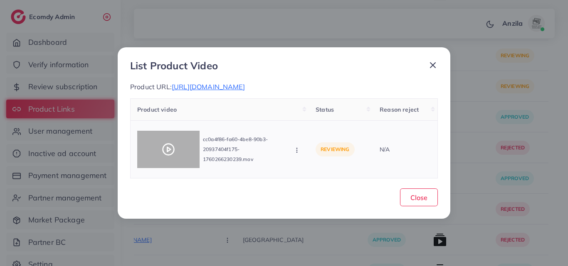
click at [165, 152] on icon at bounding box center [168, 149] width 13 height 13
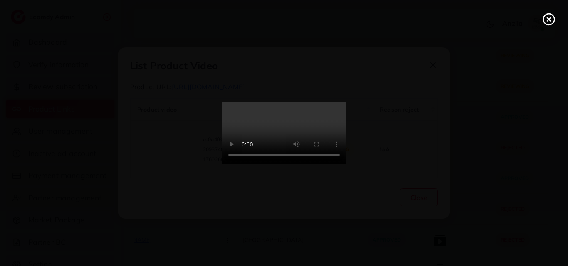
click at [332, 133] on video at bounding box center [284, 133] width 125 height 62
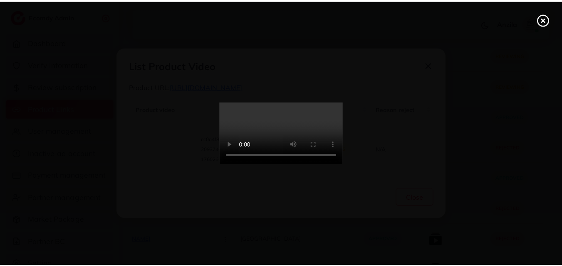
scroll to position [0, 0]
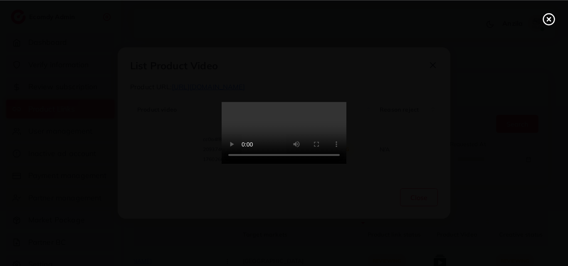
click at [551, 14] on circle at bounding box center [548, 19] width 11 height 11
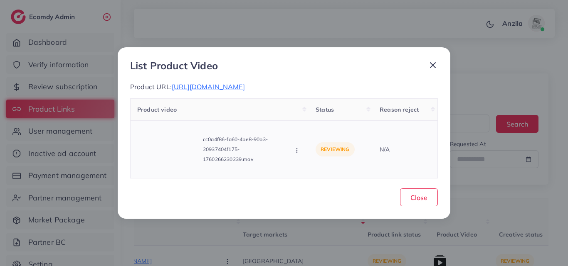
click at [298, 150] on icon "button" at bounding box center [296, 150] width 7 height 7
click at [319, 116] on span "Approve" at bounding box center [324, 113] width 27 height 8
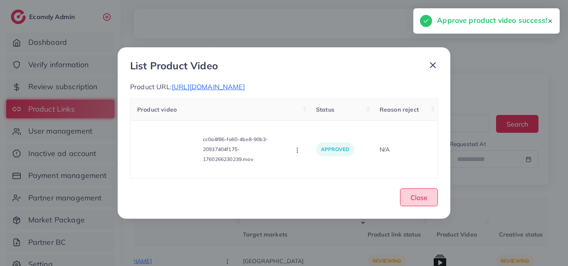
click at [424, 202] on button "Close" at bounding box center [419, 198] width 38 height 18
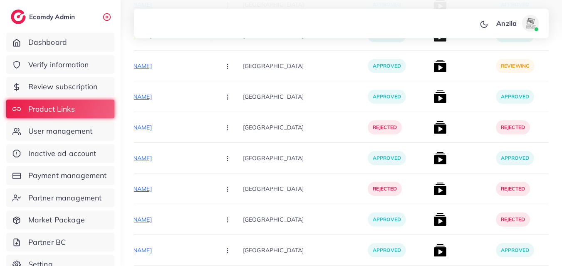
scroll to position [5963, 0]
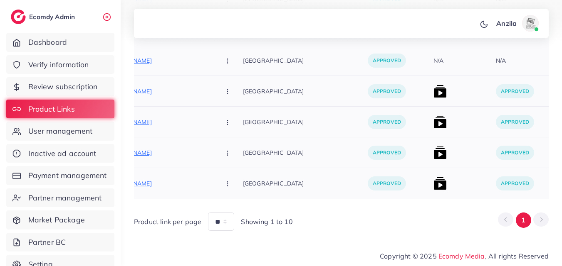
click at [454, 138] on div at bounding box center [461, 153] width 62 height 31
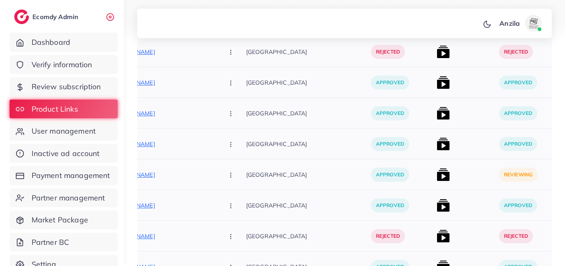
scroll to position [5564, 0]
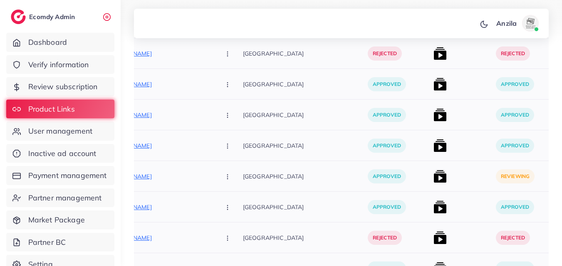
click at [433, 175] on img at bounding box center [439, 176] width 13 height 13
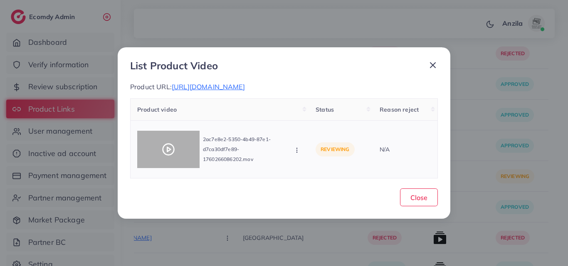
click at [187, 148] on div at bounding box center [168, 149] width 62 height 37
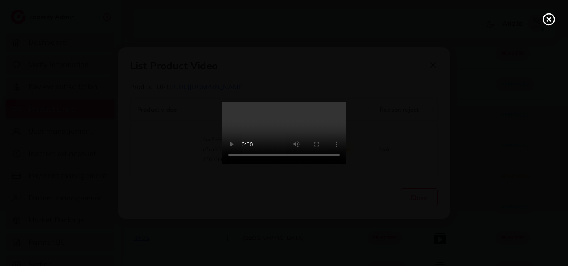
click at [222, 148] on video at bounding box center [284, 133] width 125 height 62
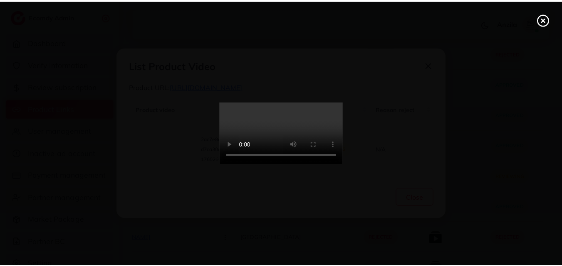
scroll to position [0, 0]
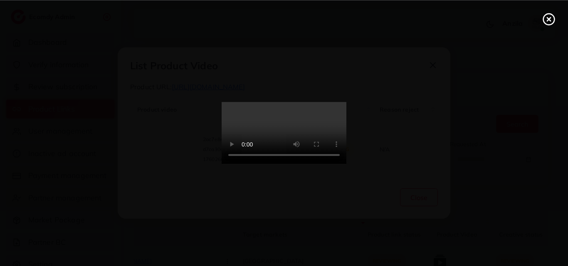
click at [552, 14] on circle at bounding box center [548, 19] width 11 height 11
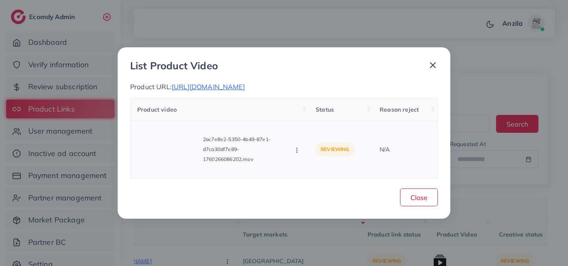
click at [299, 154] on div "2ac7e8e2-5350-4b49-87e1-d7ca30df7e89-1760266086202.mov Approve Reject" at bounding box center [219, 150] width 165 height 44
click at [296, 154] on button "button" at bounding box center [297, 150] width 9 height 8
click at [311, 117] on link "Approve" at bounding box center [326, 113] width 66 height 18
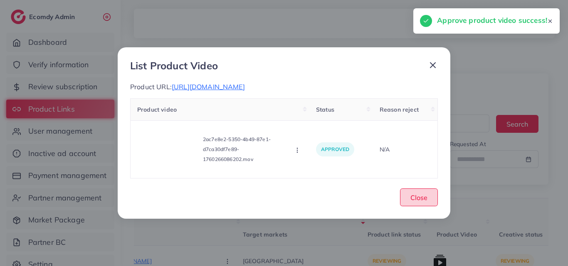
click at [437, 192] on button "Close" at bounding box center [419, 198] width 38 height 18
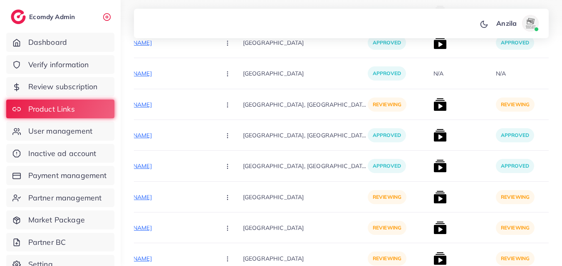
scroll to position [5409, 0]
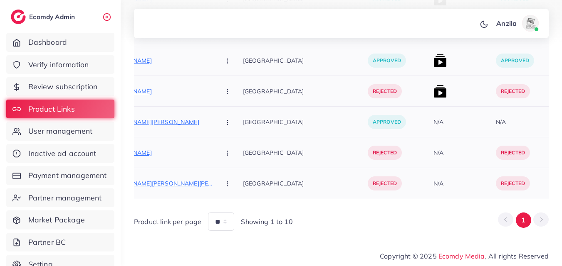
click at [454, 150] on div "N/A" at bounding box center [461, 153] width 62 height 31
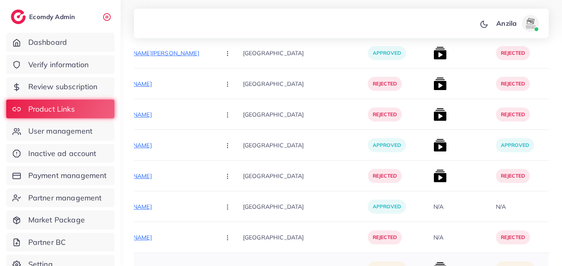
scroll to position [4461, 0]
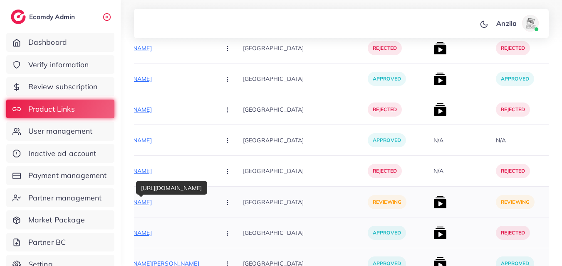
click at [164, 202] on p "[URL][DOMAIN_NAME]" at bounding box center [151, 202] width 125 height 10
click at [451, 157] on div "N/A" at bounding box center [461, 171] width 62 height 31
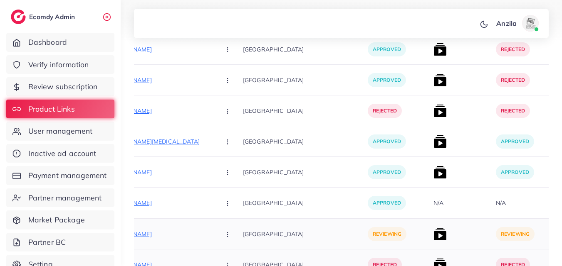
scroll to position [3680, 0]
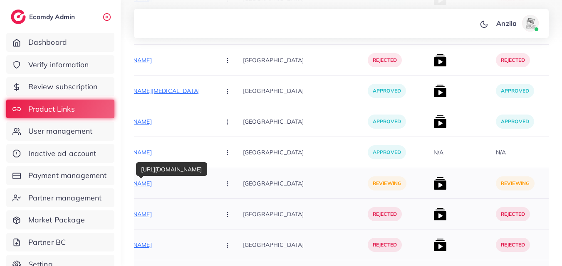
click at [177, 181] on p "[URL][DOMAIN_NAME]" at bounding box center [151, 184] width 125 height 10
click at [306, 149] on p "[GEOGRAPHIC_DATA]" at bounding box center [305, 152] width 125 height 19
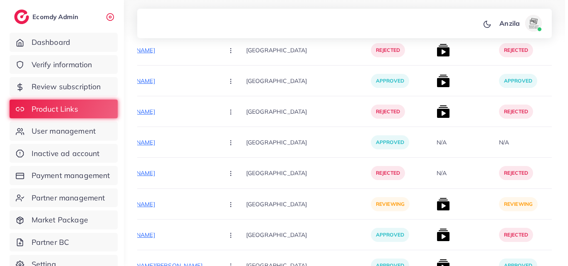
scroll to position [4461, 0]
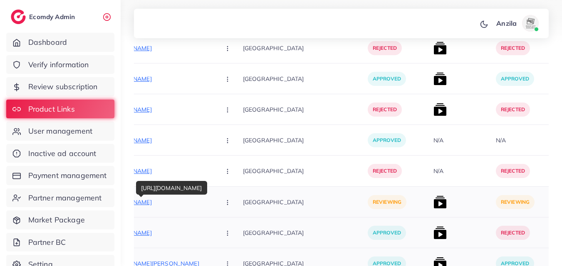
click at [165, 198] on p "[URL][DOMAIN_NAME]" at bounding box center [151, 202] width 125 height 10
click at [224, 203] on icon "button" at bounding box center [227, 203] width 7 height 7
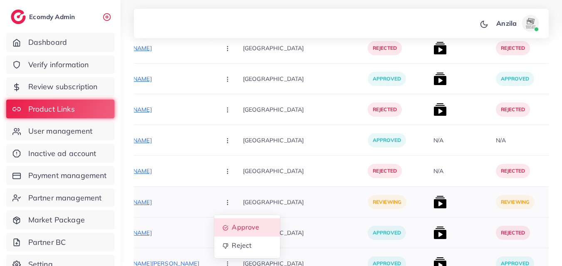
click at [245, 223] on link "Approve" at bounding box center [247, 228] width 66 height 18
click at [433, 200] on img at bounding box center [439, 202] width 13 height 13
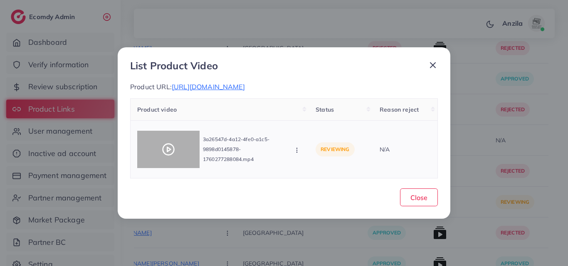
click at [164, 153] on circle at bounding box center [168, 149] width 11 height 11
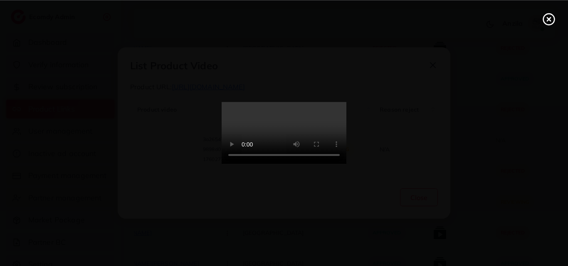
click at [294, 165] on video at bounding box center [284, 133] width 125 height 62
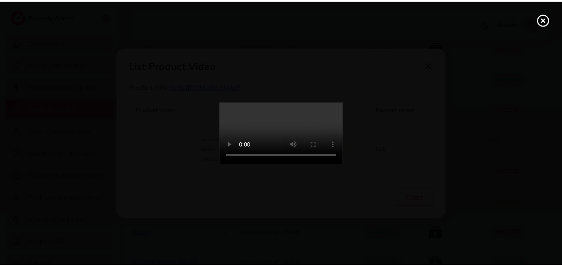
scroll to position [0, 0]
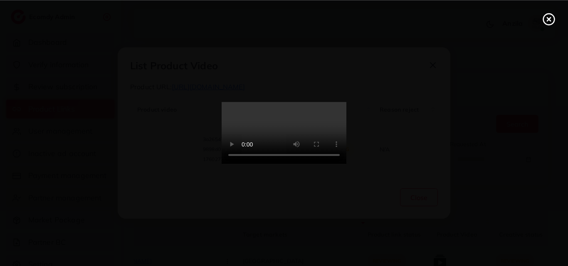
click at [550, 18] on line at bounding box center [548, 18] width 3 height 3
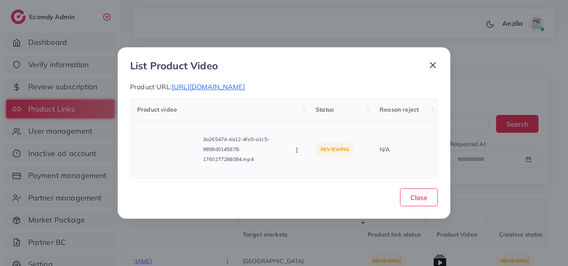
click at [297, 148] on circle "button" at bounding box center [296, 148] width 0 height 0
click at [312, 115] on span "Approve" at bounding box center [324, 113] width 27 height 8
click at [413, 192] on button "Close" at bounding box center [419, 198] width 38 height 18
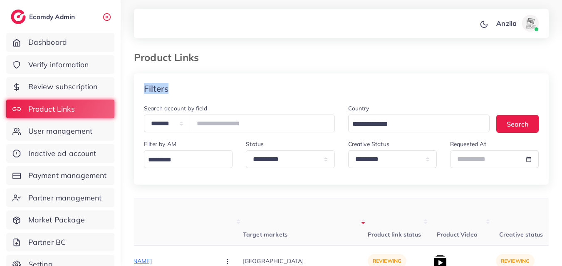
drag, startPoint x: 440, startPoint y: 76, endPoint x: 567, endPoint y: 12, distance: 143.2
click at [562, 12] on html "**********" at bounding box center [281, 133] width 562 height 266
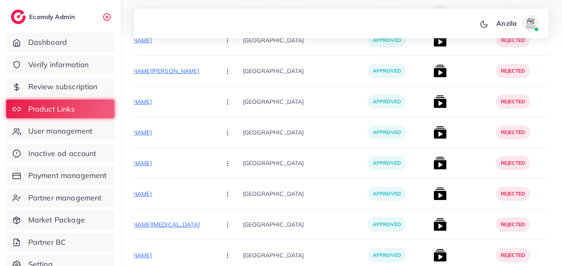
scroll to position [4455, 0]
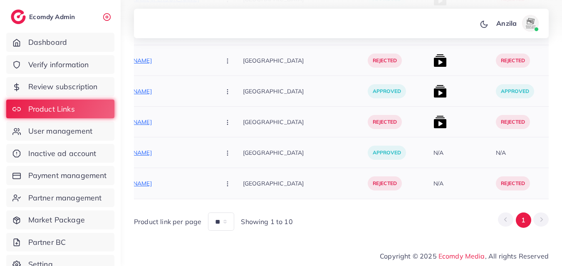
click at [441, 138] on div "N/A" at bounding box center [461, 153] width 62 height 31
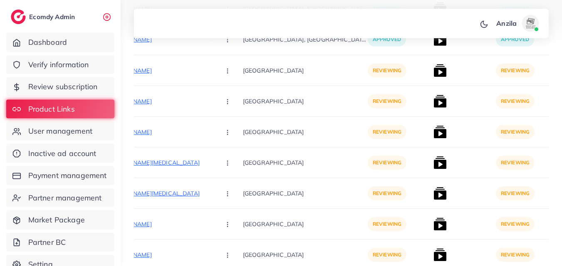
scroll to position [2809, 0]
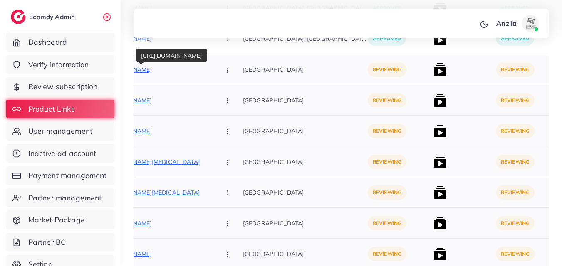
click at [175, 67] on p "[URL][DOMAIN_NAME]" at bounding box center [151, 70] width 125 height 10
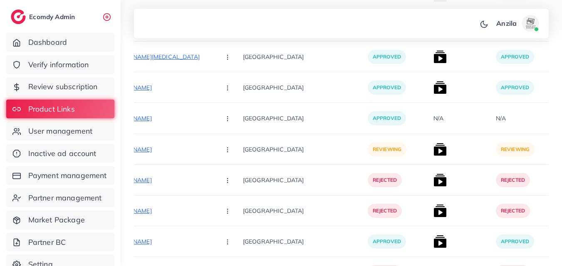
scroll to position [3675, 0]
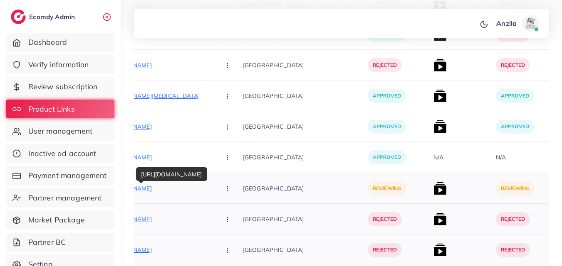
click at [170, 190] on p "[URL][DOMAIN_NAME]" at bounding box center [151, 189] width 125 height 10
click at [307, 99] on p "[GEOGRAPHIC_DATA]" at bounding box center [305, 95] width 125 height 19
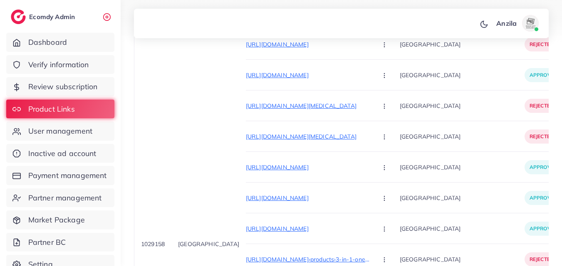
scroll to position [4040, 0]
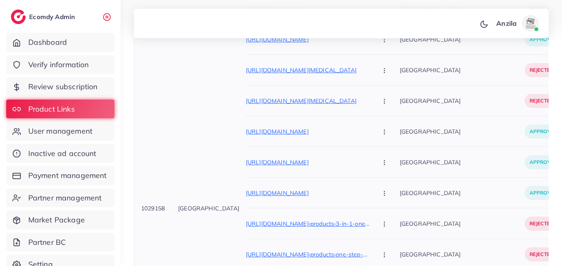
drag, startPoint x: 140, startPoint y: 207, endPoint x: 165, endPoint y: 209, distance: 25.4
click at [165, 209] on td "1029158" at bounding box center [152, 209] width 37 height 800
copy span "1029158"
click at [93, 126] on span "User management" at bounding box center [62, 131] width 64 height 11
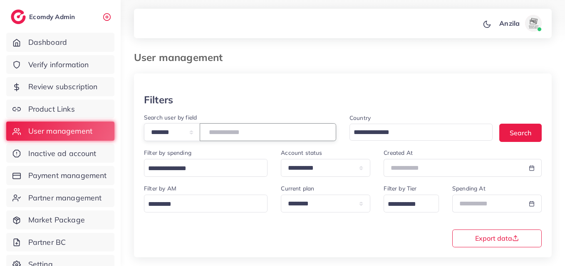
click at [229, 132] on input "number" at bounding box center [268, 132] width 136 height 18
paste input "*******"
type input "*******"
click at [262, 86] on div at bounding box center [342, 84] width 417 height 20
click at [333, 106] on div "Filters" at bounding box center [342, 100] width 397 height 12
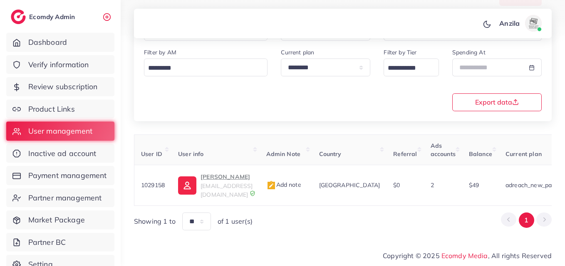
scroll to position [131, 0]
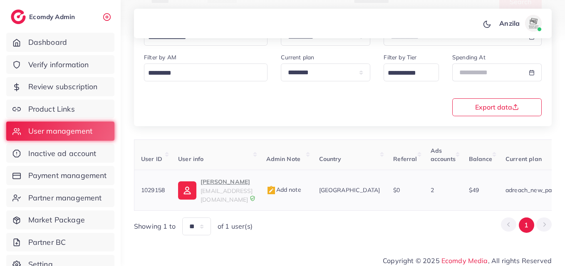
click at [211, 180] on p "[PERSON_NAME]" at bounding box center [226, 182] width 52 height 10
click at [66, 111] on span "Product Links" at bounding box center [53, 109] width 47 height 11
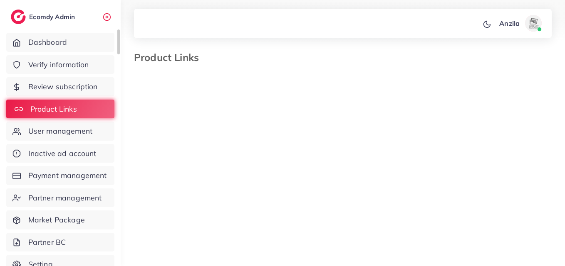
select select "*********"
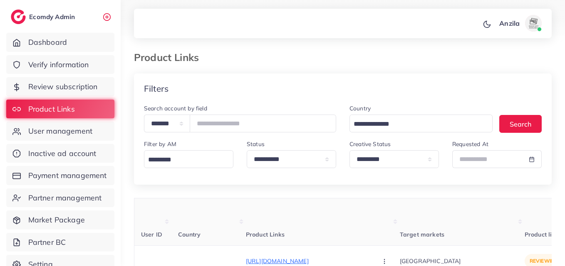
click at [324, 223] on th "Product Links" at bounding box center [323, 222] width 154 height 47
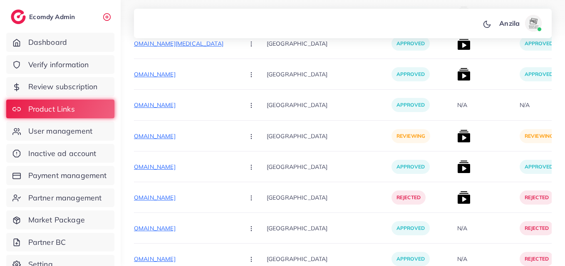
scroll to position [4483, 0]
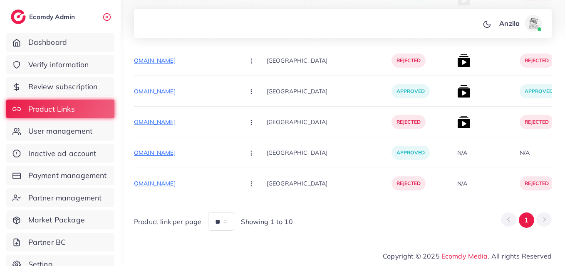
click at [478, 222] on div "Product link per page ** ** ** Showing 1 to 10 1" at bounding box center [342, 218] width 417 height 25
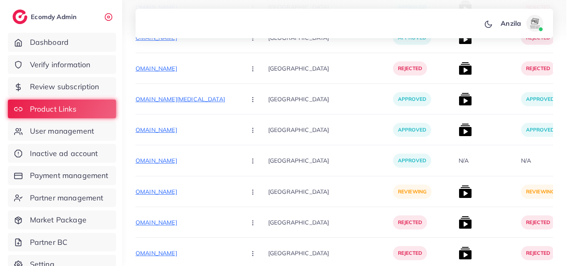
scroll to position [3735, 0]
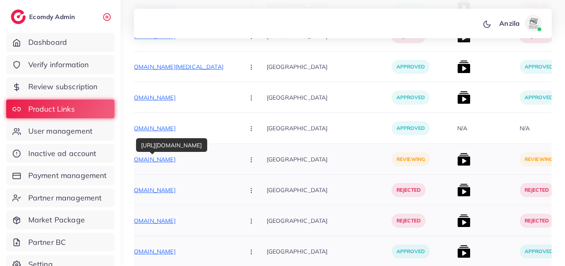
click at [192, 160] on p "[URL][DOMAIN_NAME]" at bounding box center [175, 160] width 125 height 10
click at [248, 161] on icon "button" at bounding box center [251, 160] width 7 height 7
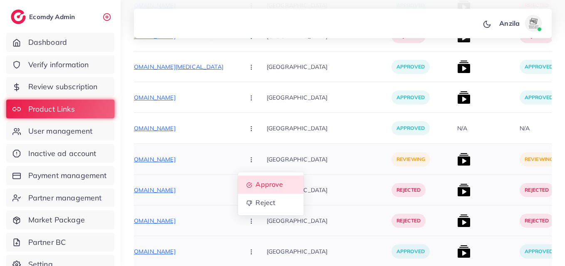
click at [255, 183] on span "Approve" at bounding box center [268, 185] width 27 height 8
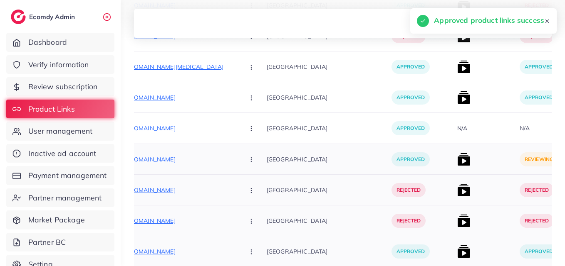
click at [457, 165] on img at bounding box center [463, 159] width 13 height 13
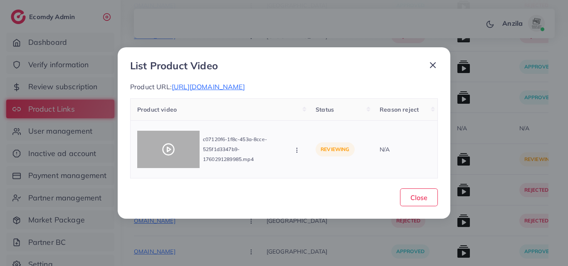
click at [174, 140] on div at bounding box center [168, 149] width 62 height 37
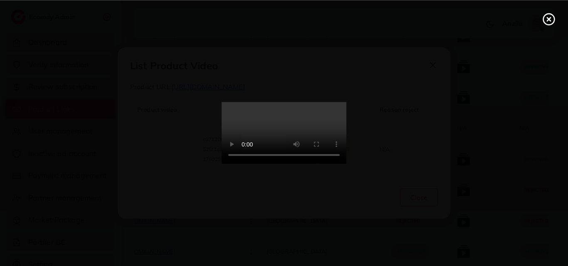
click at [307, 134] on video at bounding box center [284, 133] width 125 height 62
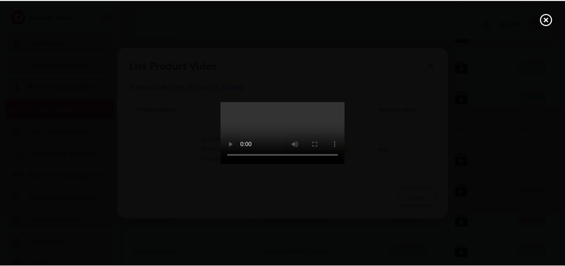
scroll to position [0, 0]
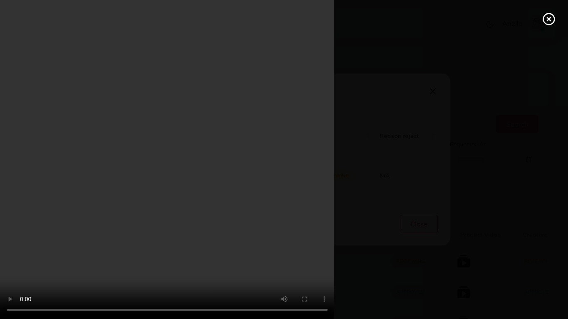
click at [314, 222] on video at bounding box center [284, 159] width 568 height 319
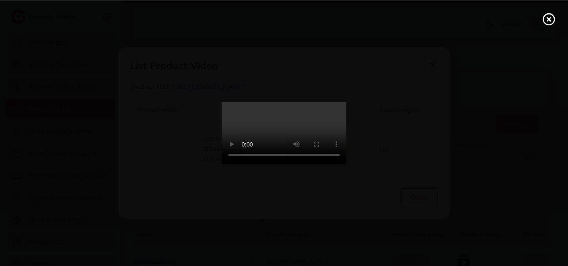
click at [546, 21] on icon at bounding box center [548, 18] width 13 height 13
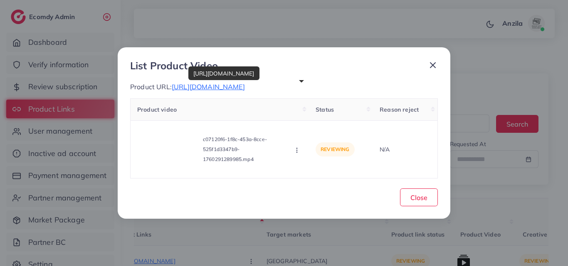
click at [245, 86] on span "[URL][DOMAIN_NAME]" at bounding box center [208, 87] width 73 height 8
click at [295, 148] on icon "button" at bounding box center [296, 150] width 7 height 7
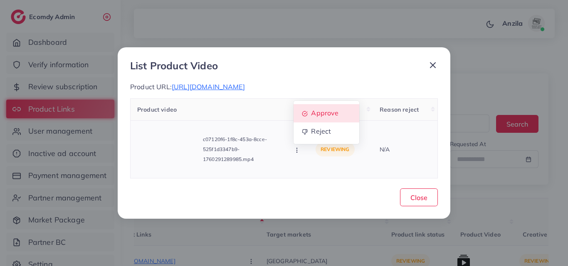
click at [323, 114] on span "Approve" at bounding box center [324, 113] width 27 height 8
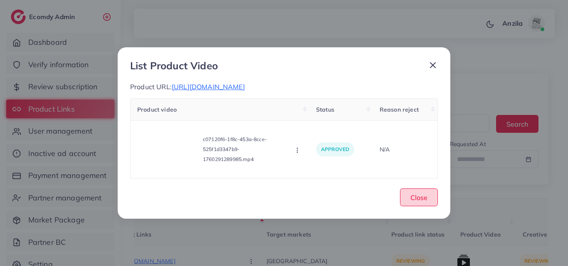
click at [422, 202] on button "Close" at bounding box center [419, 198] width 38 height 18
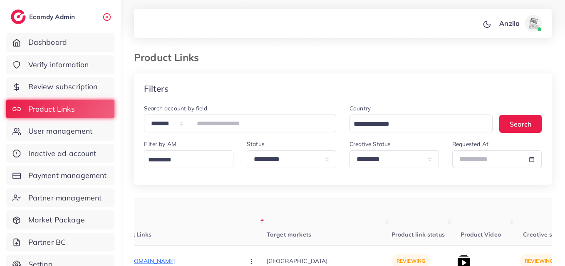
click at [483, 102] on div "Filters" at bounding box center [342, 89] width 417 height 30
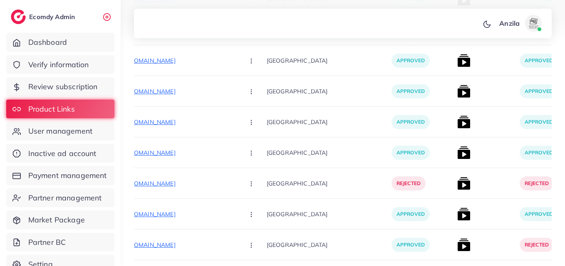
scroll to position [4760, 0]
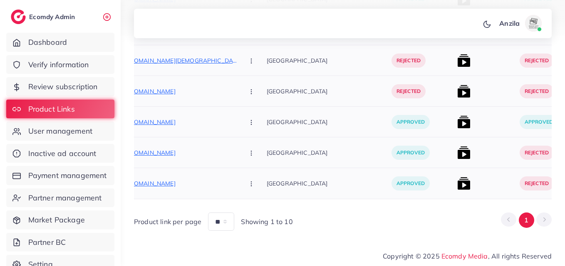
click at [459, 149] on div at bounding box center [485, 153] width 62 height 31
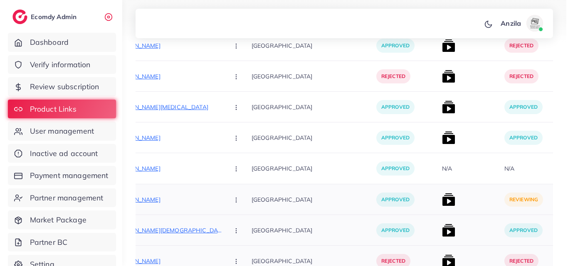
scroll to position [3696, 0]
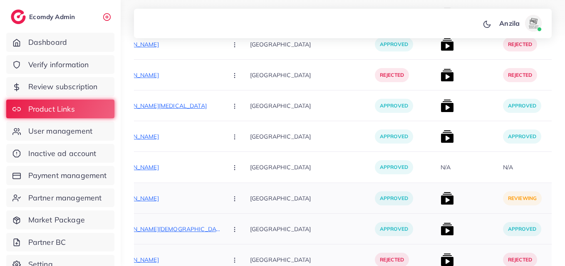
click at [440, 201] on img at bounding box center [446, 198] width 13 height 13
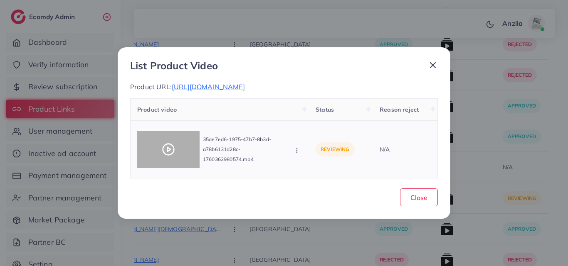
click at [172, 150] on icon at bounding box center [168, 149] width 13 height 13
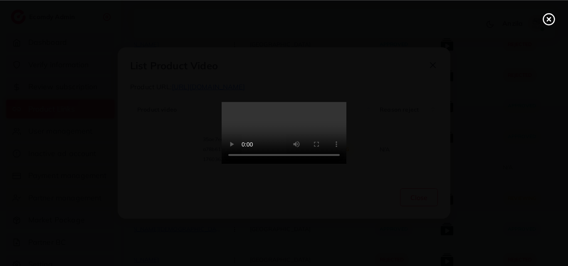
click at [299, 165] on video at bounding box center [284, 133] width 125 height 62
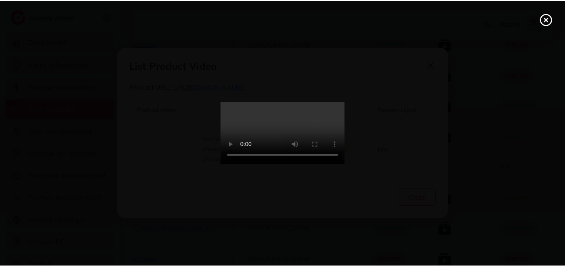
scroll to position [0, 0]
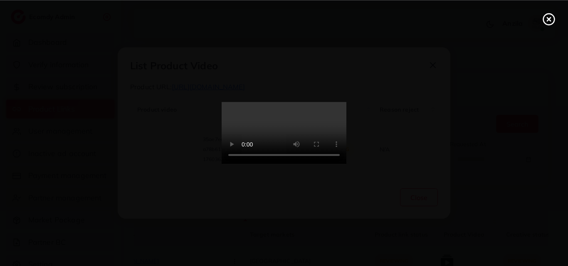
click at [553, 21] on icon at bounding box center [548, 18] width 13 height 13
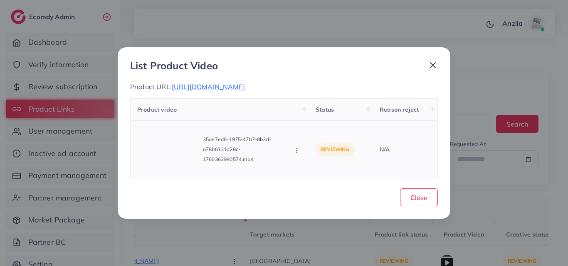
click at [298, 154] on icon "button" at bounding box center [296, 150] width 7 height 7
click at [323, 117] on span "Approve" at bounding box center [324, 113] width 27 height 8
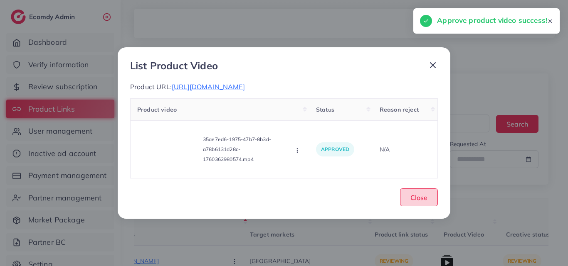
click at [419, 202] on span "Close" at bounding box center [418, 198] width 17 height 8
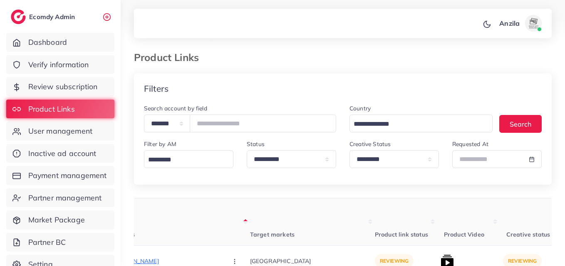
scroll to position [3683, 0]
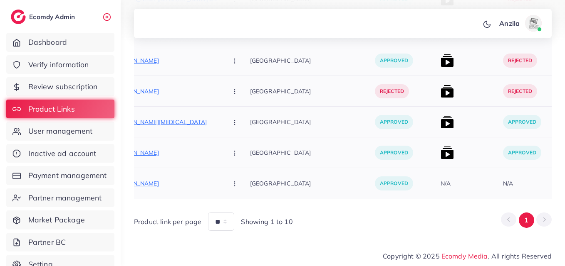
click at [453, 124] on div at bounding box center [468, 122] width 62 height 31
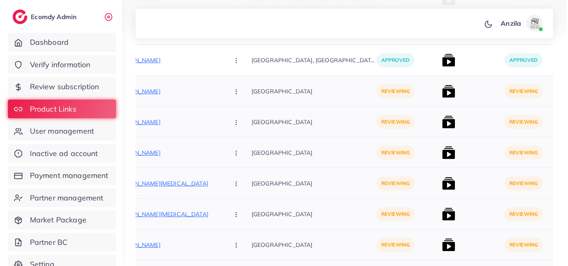
scroll to position [2835, 0]
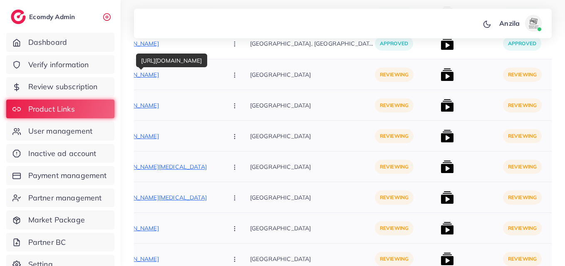
click at [185, 72] on p "[URL][DOMAIN_NAME]" at bounding box center [158, 75] width 125 height 10
click at [231, 74] on icon "button" at bounding box center [234, 75] width 7 height 7
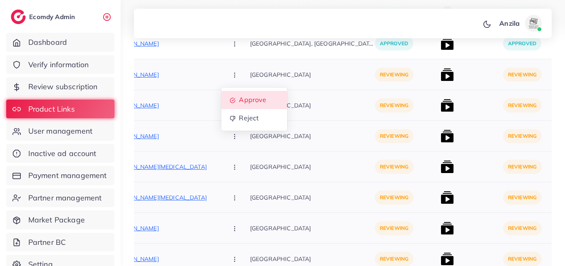
click at [239, 99] on span "Approve" at bounding box center [252, 100] width 27 height 8
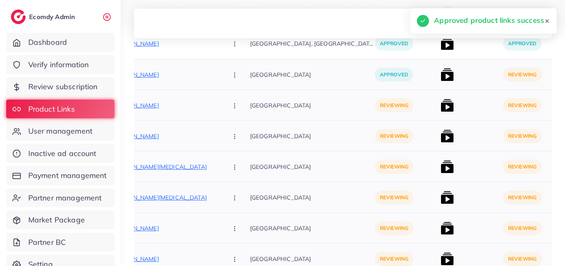
click at [440, 76] on img at bounding box center [446, 74] width 13 height 13
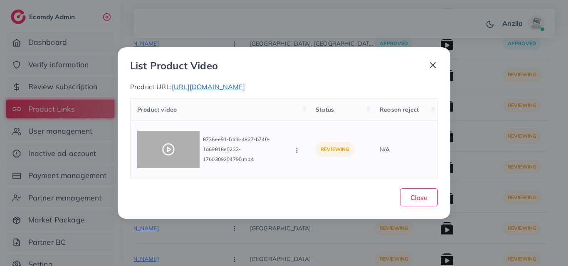
click at [168, 144] on circle at bounding box center [168, 149] width 11 height 11
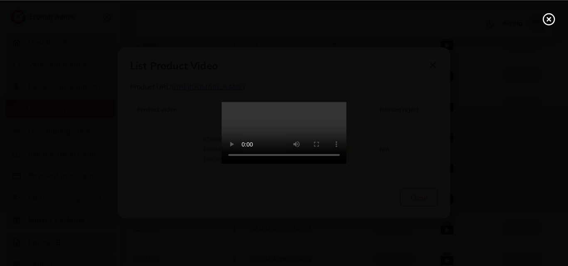
click at [552, 17] on icon at bounding box center [548, 18] width 13 height 13
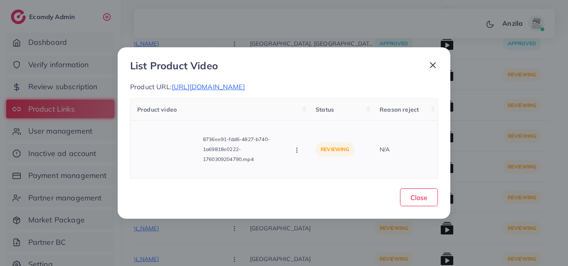
drag, startPoint x: 298, startPoint y: 146, endPoint x: 296, endPoint y: 152, distance: 6.0
click at [296, 152] on button "button" at bounding box center [297, 150] width 9 height 8
click at [296, 152] on icon "button" at bounding box center [296, 150] width 7 height 7
click at [296, 148] on icon "button" at bounding box center [296, 150] width 7 height 7
click at [315, 132] on span "Reject" at bounding box center [321, 131] width 20 height 8
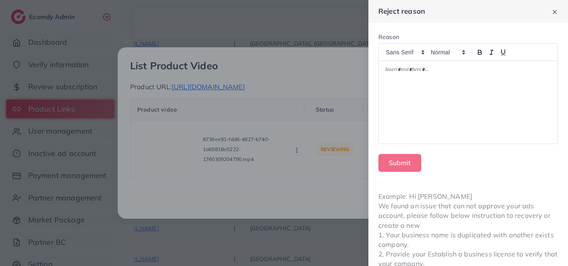
click at [411, 106] on div at bounding box center [468, 102] width 179 height 83
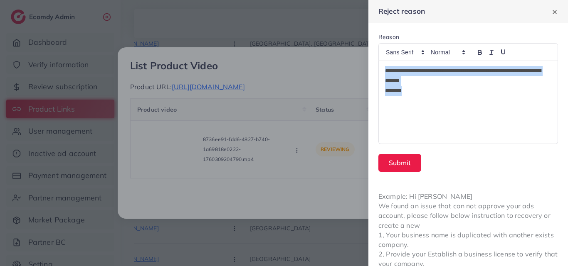
drag, startPoint x: 383, startPoint y: 72, endPoint x: 461, endPoint y: 115, distance: 89.3
click at [461, 115] on div "**********" at bounding box center [468, 102] width 179 height 83
copy div "**********"
click at [398, 159] on button "Submit" at bounding box center [399, 163] width 43 height 18
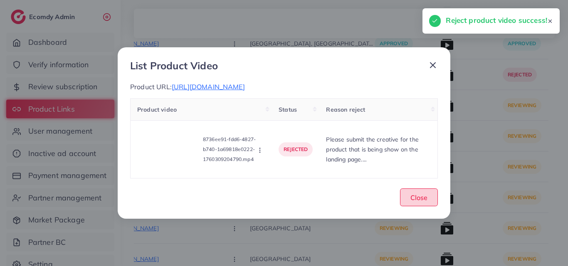
click at [418, 204] on button "Close" at bounding box center [419, 198] width 38 height 18
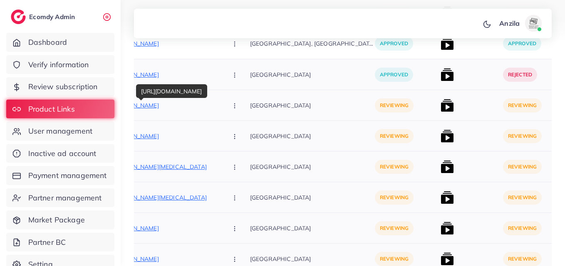
click at [162, 109] on p "[URL][DOMAIN_NAME]" at bounding box center [158, 106] width 125 height 10
drag, startPoint x: 212, startPoint y: 109, endPoint x: 242, endPoint y: 131, distance: 37.2
click at [250, 131] on p "[GEOGRAPHIC_DATA]" at bounding box center [312, 136] width 125 height 19
click at [231, 104] on icon "button" at bounding box center [234, 106] width 7 height 7
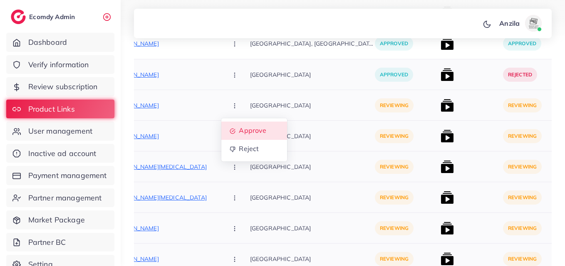
click at [227, 126] on link "Approve" at bounding box center [254, 131] width 66 height 18
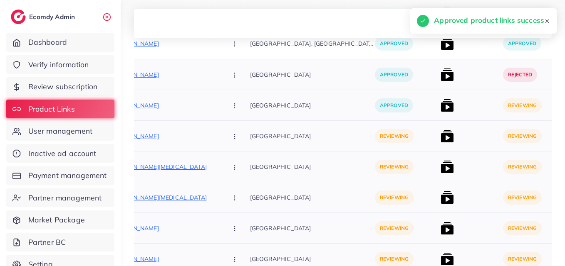
click at [440, 104] on img at bounding box center [446, 105] width 13 height 13
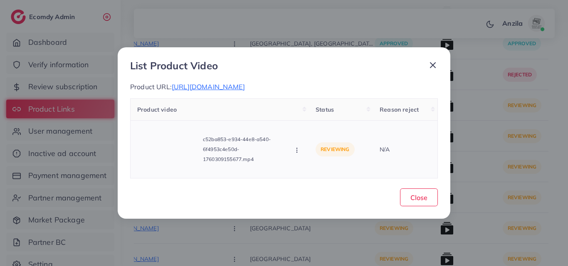
click at [295, 150] on icon "button" at bounding box center [296, 150] width 7 height 7
click at [313, 131] on span "Reject" at bounding box center [321, 131] width 20 height 8
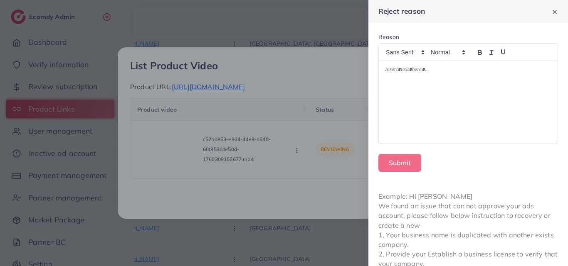
click at [405, 106] on div at bounding box center [468, 102] width 179 height 83
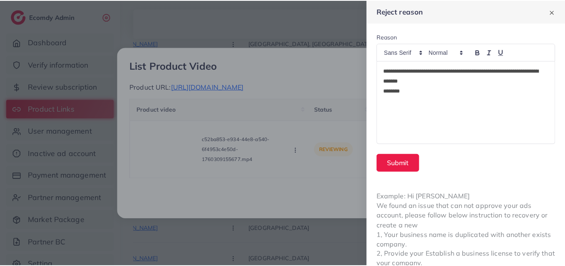
scroll to position [0, 0]
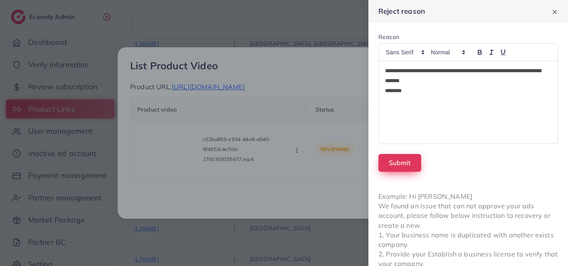
click at [408, 159] on button "Submit" at bounding box center [399, 163] width 43 height 18
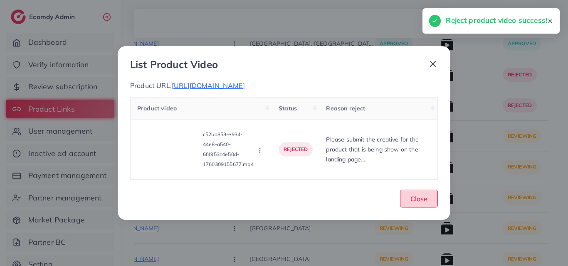
click at [419, 199] on span "Close" at bounding box center [418, 199] width 17 height 8
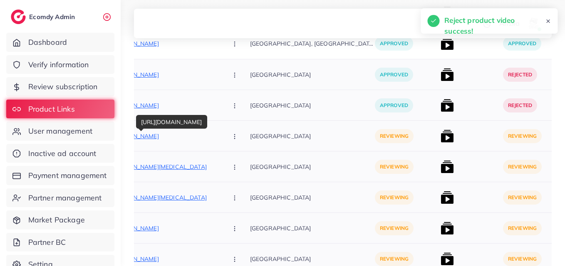
click at [169, 136] on p "[URL][DOMAIN_NAME]" at bounding box center [158, 136] width 125 height 10
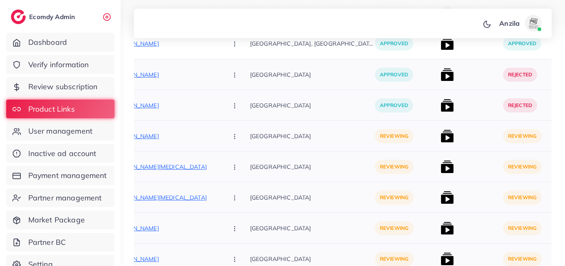
click at [231, 139] on icon "button" at bounding box center [234, 136] width 7 height 7
click at [236, 156] on link "Approve" at bounding box center [254, 162] width 66 height 18
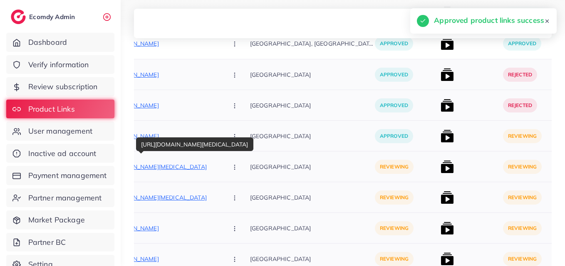
click at [185, 166] on p "[URL][DOMAIN_NAME][MEDICAL_DATA]" at bounding box center [158, 167] width 125 height 10
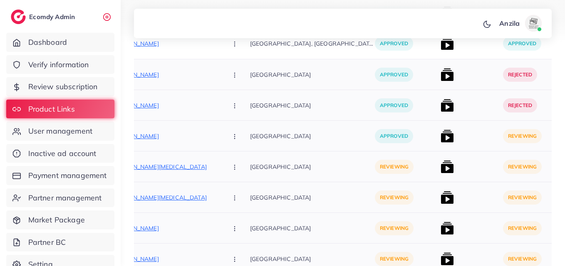
click at [214, 177] on div "[URL][DOMAIN_NAME][MEDICAL_DATA] Approve Reject" at bounding box center [173, 167] width 154 height 31
click at [221, 161] on button "button" at bounding box center [235, 167] width 29 height 19
click at [239, 209] on span "Reject" at bounding box center [249, 211] width 20 height 8
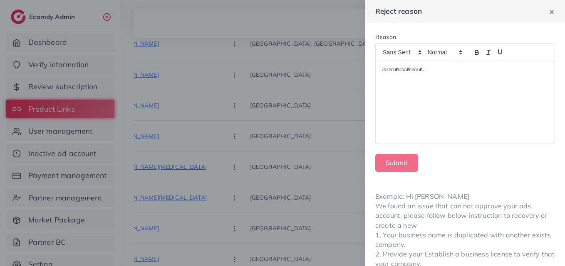
click at [405, 130] on div at bounding box center [464, 102] width 179 height 83
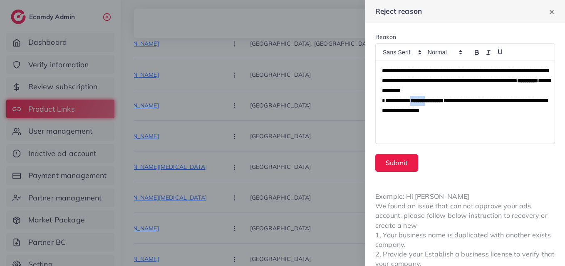
drag, startPoint x: 409, startPoint y: 102, endPoint x: 428, endPoint y: 104, distance: 18.4
click at [428, 104] on strong "**********" at bounding box center [426, 100] width 33 height 5
drag, startPoint x: 431, startPoint y: 99, endPoint x: 407, endPoint y: 100, distance: 23.3
click at [407, 100] on p "**********" at bounding box center [465, 106] width 166 height 20
click at [477, 53] on icon "button" at bounding box center [476, 52] width 7 height 7
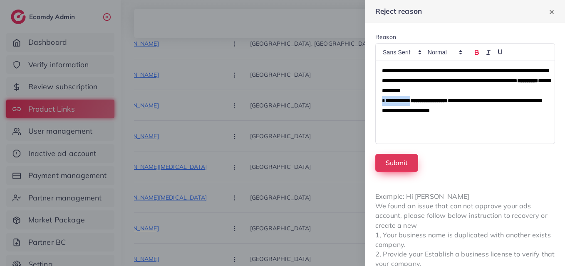
click at [399, 167] on button "Submit" at bounding box center [396, 163] width 43 height 18
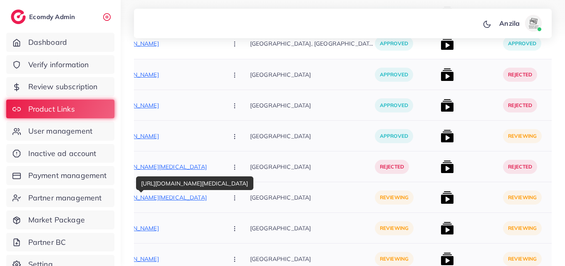
click at [183, 200] on p "[URL][DOMAIN_NAME][MEDICAL_DATA]" at bounding box center [158, 198] width 125 height 10
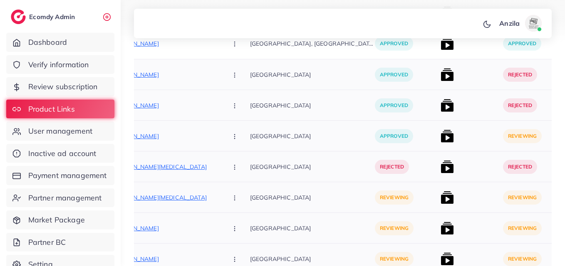
click at [231, 200] on icon "button" at bounding box center [234, 198] width 7 height 7
click at [239, 240] on span "Reject" at bounding box center [249, 241] width 20 height 8
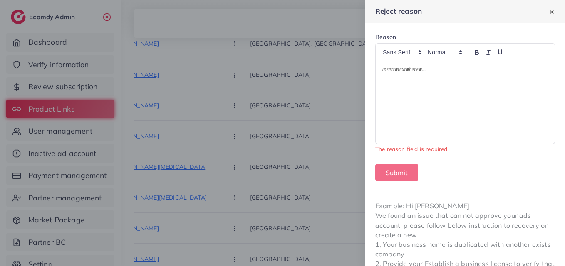
click at [396, 101] on div at bounding box center [464, 102] width 179 height 83
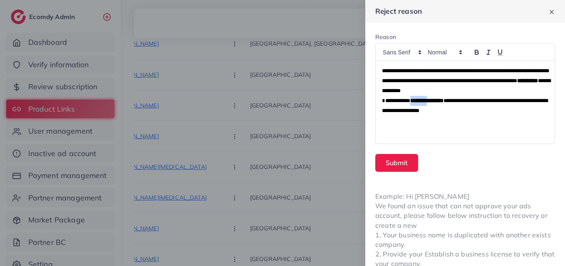
drag, startPoint x: 431, startPoint y: 100, endPoint x: 408, endPoint y: 99, distance: 23.3
click at [408, 99] on p "**********" at bounding box center [465, 106] width 166 height 20
drag, startPoint x: 432, startPoint y: 100, endPoint x: 409, endPoint y: 97, distance: 23.0
click at [409, 97] on p "**********" at bounding box center [465, 106] width 166 height 20
click at [478, 55] on icon "button" at bounding box center [476, 52] width 7 height 7
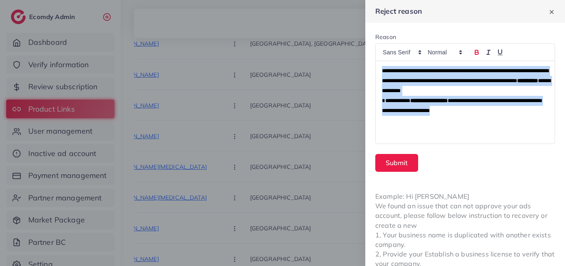
drag, startPoint x: 378, startPoint y: 69, endPoint x: 502, endPoint y: 113, distance: 131.3
click at [502, 113] on div "**********" at bounding box center [464, 102] width 179 height 83
copy div "**********"
click at [402, 158] on button "Submit" at bounding box center [396, 163] width 43 height 18
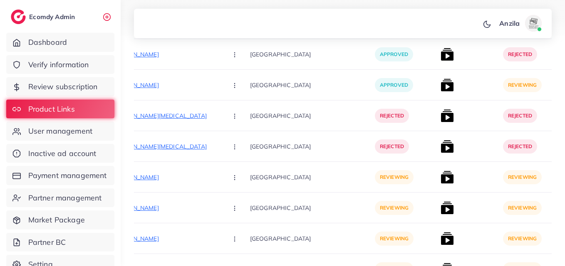
scroll to position [2893, 0]
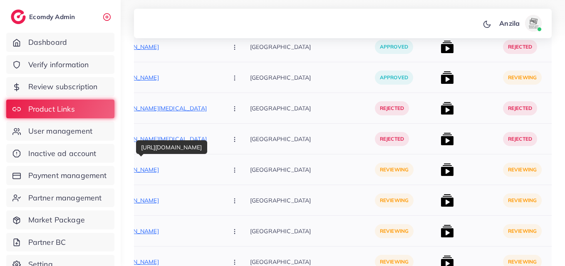
click at [171, 173] on p "[URL][DOMAIN_NAME]" at bounding box center [158, 170] width 125 height 10
click at [221, 171] on button "button" at bounding box center [235, 169] width 29 height 19
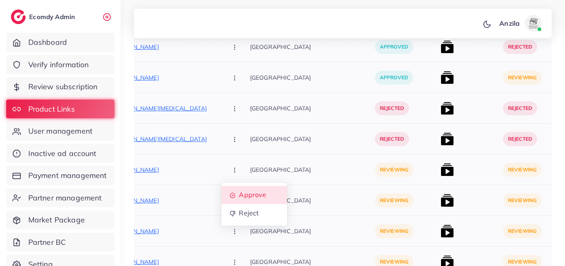
click at [239, 196] on span "Approve" at bounding box center [252, 195] width 27 height 8
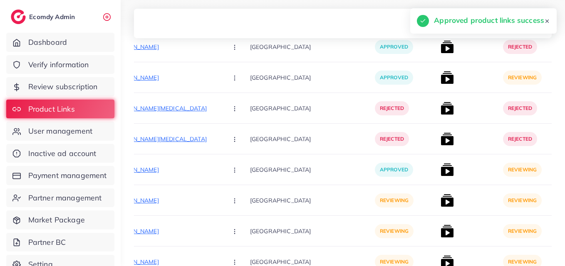
click at [281, 186] on div "[GEOGRAPHIC_DATA]" at bounding box center [312, 200] width 125 height 31
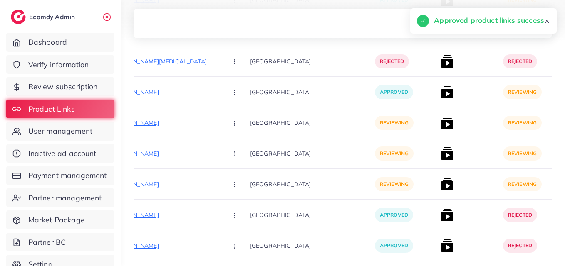
scroll to position [2977, 0]
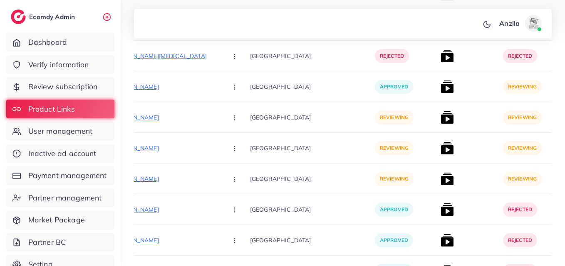
click at [281, 186] on p "[GEOGRAPHIC_DATA]" at bounding box center [312, 179] width 125 height 19
click at [165, 115] on p "[URL][DOMAIN_NAME]" at bounding box center [158, 118] width 125 height 10
click at [221, 122] on button "button" at bounding box center [235, 117] width 29 height 19
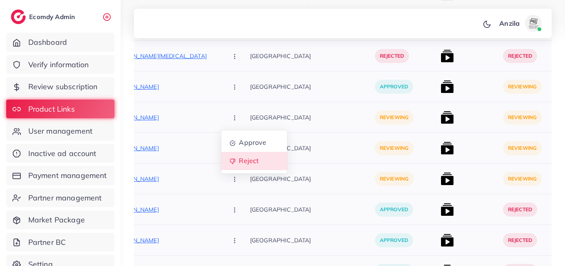
click at [225, 167] on link "Reject" at bounding box center [254, 161] width 66 height 18
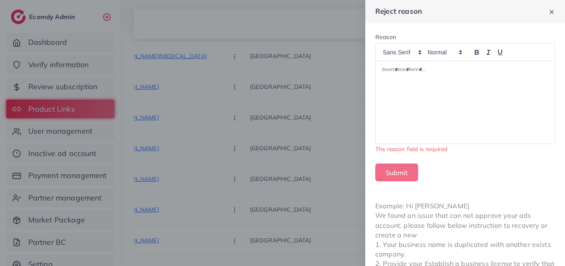
click at [426, 83] on div at bounding box center [464, 102] width 179 height 83
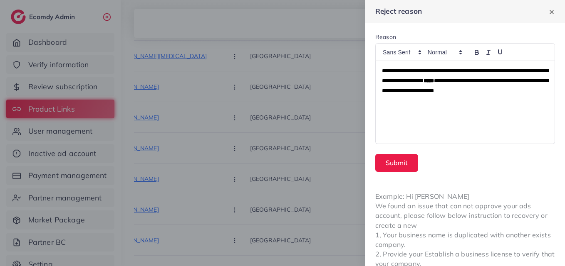
scroll to position [0, 0]
click at [404, 162] on button "Submit" at bounding box center [396, 163] width 43 height 18
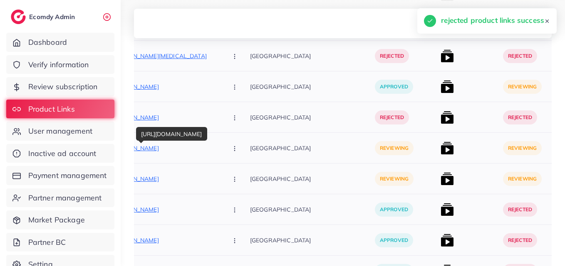
click at [160, 151] on p "[URL][DOMAIN_NAME]" at bounding box center [158, 148] width 125 height 10
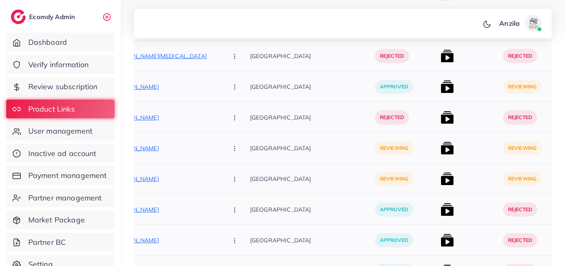
click at [231, 150] on icon "button" at bounding box center [234, 149] width 7 height 7
click at [239, 195] on span "Reject" at bounding box center [249, 192] width 20 height 8
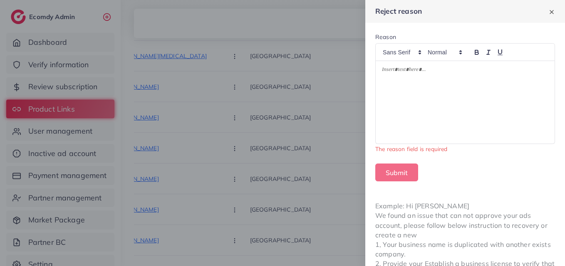
click at [463, 81] on div at bounding box center [464, 102] width 179 height 83
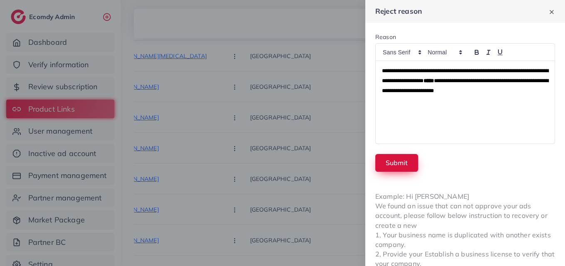
click at [406, 167] on button "Submit" at bounding box center [396, 163] width 43 height 18
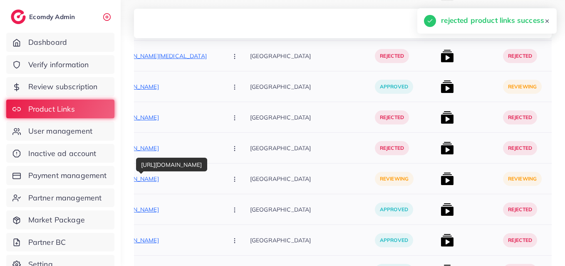
click at [186, 182] on p "[URL][DOMAIN_NAME]" at bounding box center [158, 179] width 125 height 10
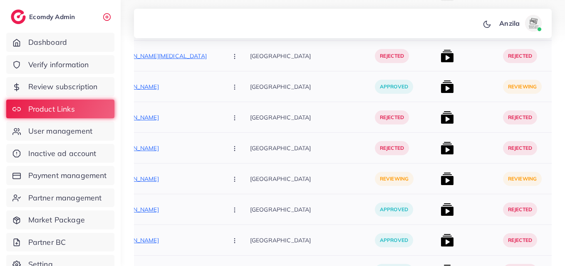
click at [231, 176] on icon "button" at bounding box center [234, 179] width 7 height 7
click at [239, 205] on span "Approve" at bounding box center [252, 204] width 27 height 8
click at [440, 175] on img at bounding box center [446, 179] width 13 height 13
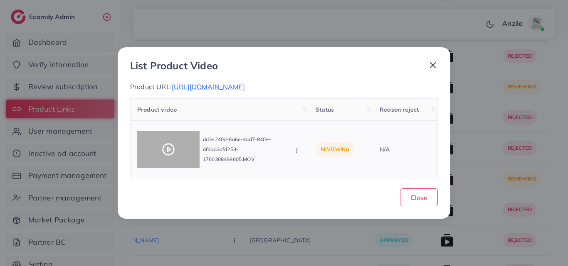
click at [177, 154] on div at bounding box center [168, 149] width 62 height 37
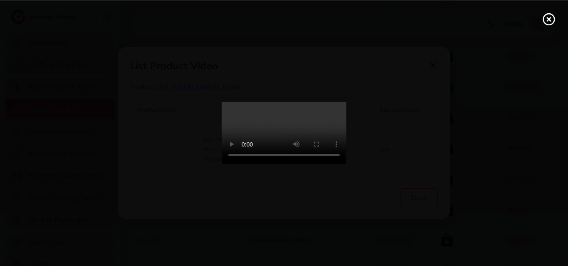
click at [551, 21] on icon at bounding box center [548, 18] width 13 height 13
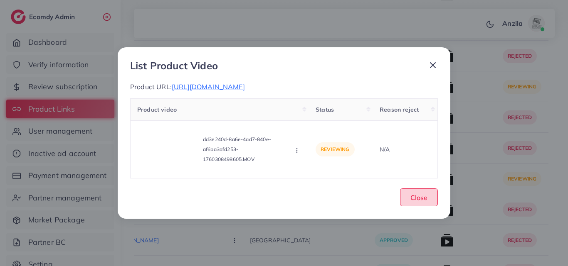
click at [412, 202] on span "Close" at bounding box center [418, 198] width 17 height 8
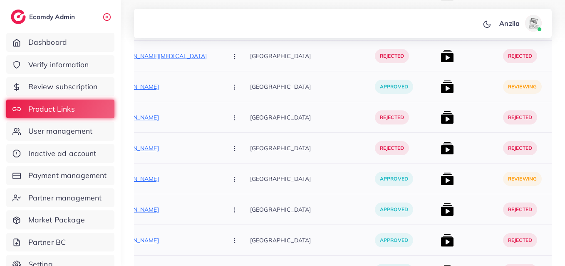
click at [440, 88] on img at bounding box center [446, 86] width 13 height 13
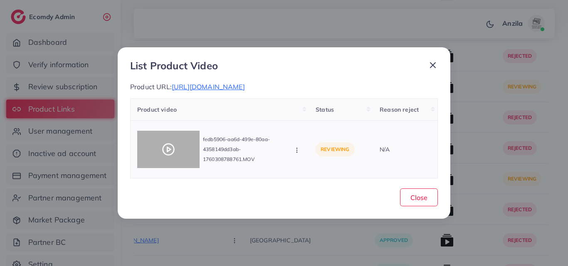
click at [170, 156] on icon at bounding box center [168, 149] width 13 height 13
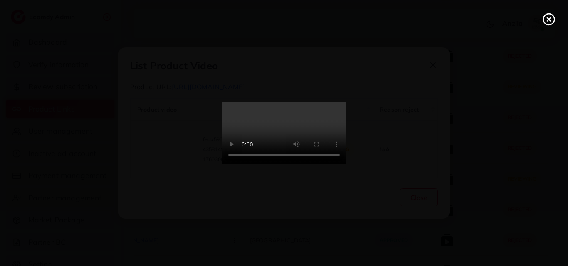
click at [547, 24] on circle at bounding box center [548, 19] width 11 height 11
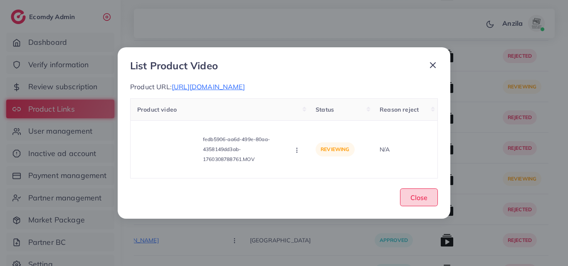
click at [415, 202] on span "Close" at bounding box center [418, 198] width 17 height 8
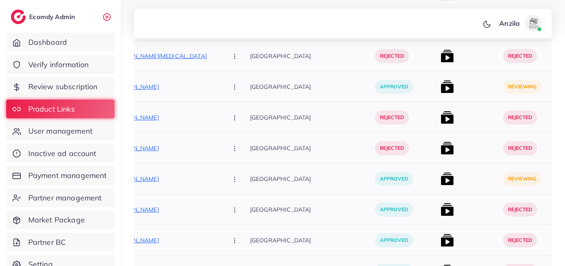
click at [397, 182] on div "approved" at bounding box center [406, 179] width 62 height 31
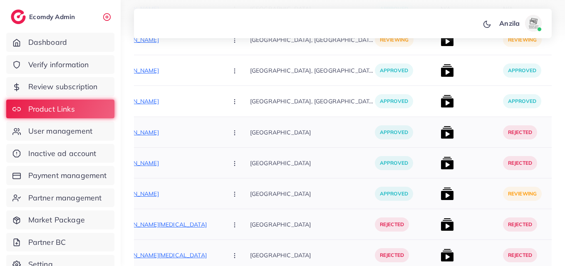
scroll to position [2827, 0]
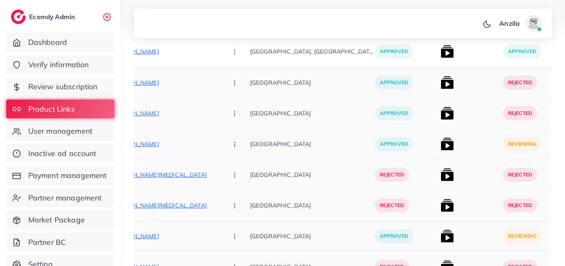
click at [440, 145] on img at bounding box center [446, 144] width 13 height 13
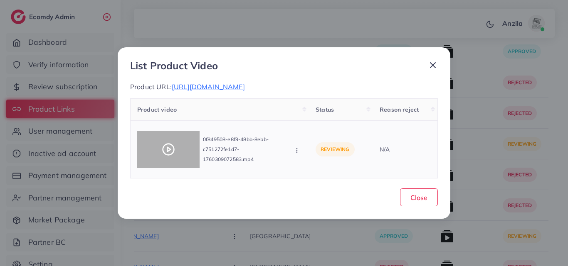
click at [178, 149] on div at bounding box center [168, 149] width 62 height 37
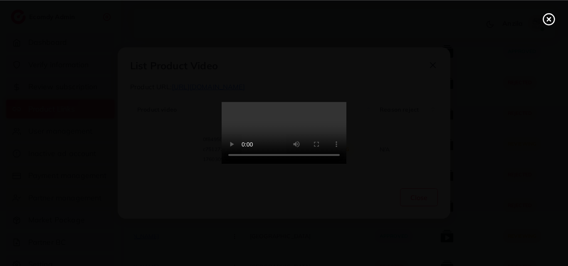
click at [551, 21] on icon at bounding box center [548, 18] width 13 height 13
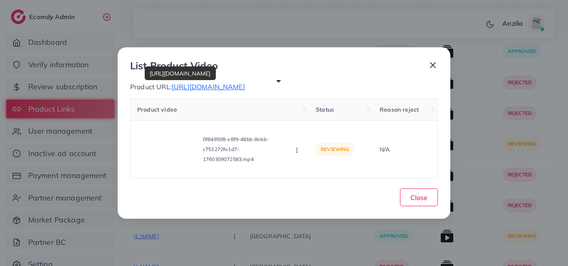
click at [245, 84] on span "[URL][DOMAIN_NAME]" at bounding box center [208, 87] width 73 height 8
click at [299, 152] on icon "button" at bounding box center [296, 150] width 7 height 7
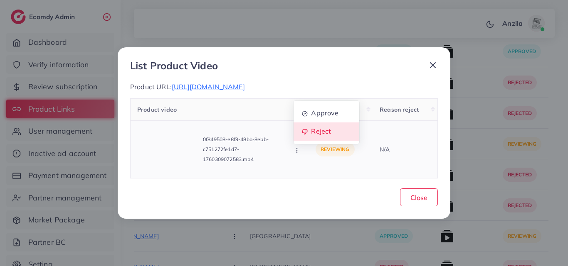
click at [333, 133] on link "Reject" at bounding box center [326, 132] width 66 height 18
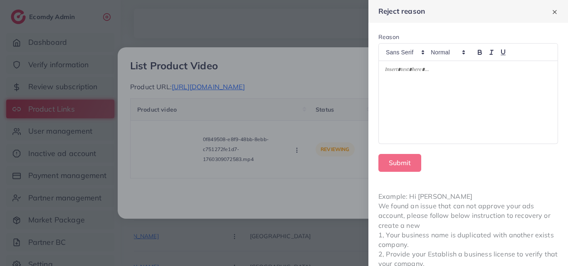
click at [506, 73] on p at bounding box center [468, 71] width 166 height 10
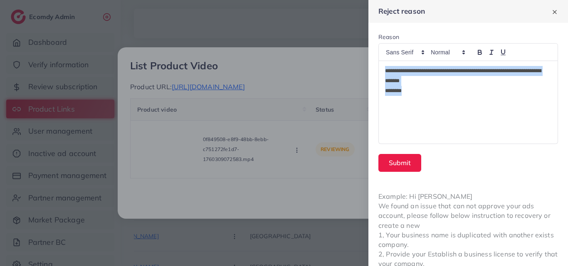
drag, startPoint x: 381, startPoint y: 72, endPoint x: 420, endPoint y: 91, distance: 43.9
click at [420, 91] on div "**********" at bounding box center [468, 102] width 179 height 83
copy div "**********"
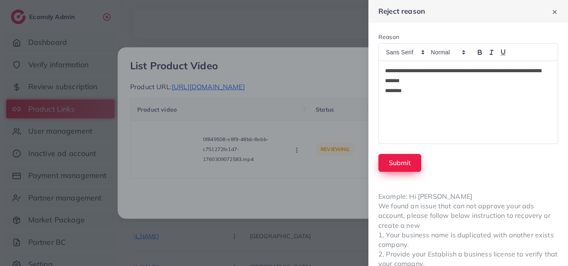
drag, startPoint x: 409, startPoint y: 176, endPoint x: 401, endPoint y: 165, distance: 14.0
click at [401, 165] on form "**********" at bounding box center [468, 102] width 200 height 159
click at [401, 165] on button "Submit" at bounding box center [399, 163] width 43 height 18
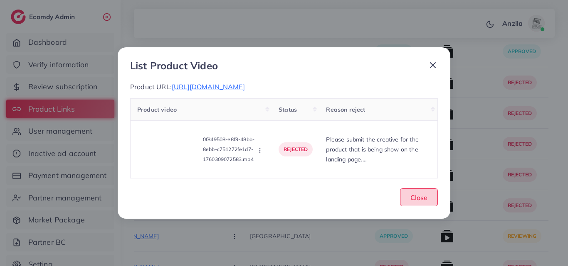
click at [414, 195] on button "Close" at bounding box center [419, 198] width 38 height 18
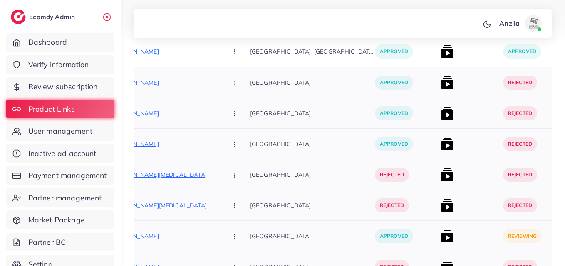
click at [453, 200] on div at bounding box center [468, 205] width 62 height 31
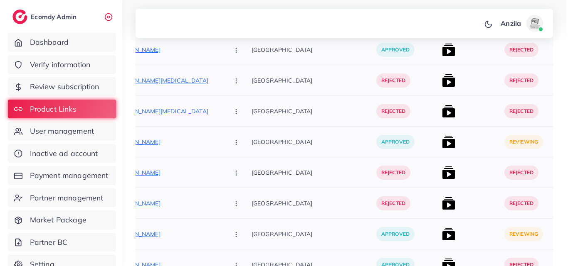
scroll to position [2943, 0]
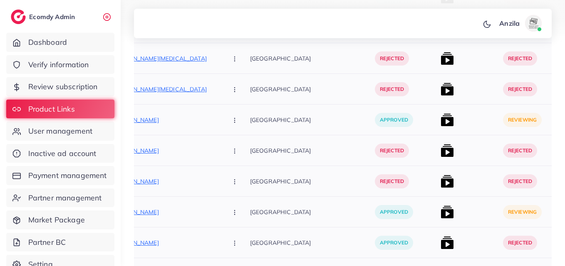
click at [440, 116] on img at bounding box center [446, 119] width 13 height 13
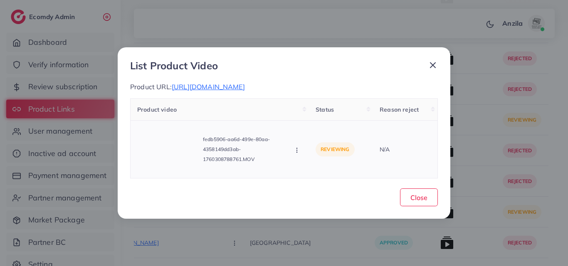
click at [295, 154] on icon "button" at bounding box center [296, 150] width 7 height 7
click at [312, 136] on span "Reject" at bounding box center [321, 131] width 20 height 8
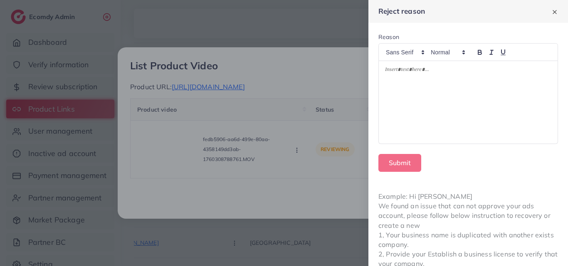
click at [387, 92] on div at bounding box center [468, 102] width 179 height 83
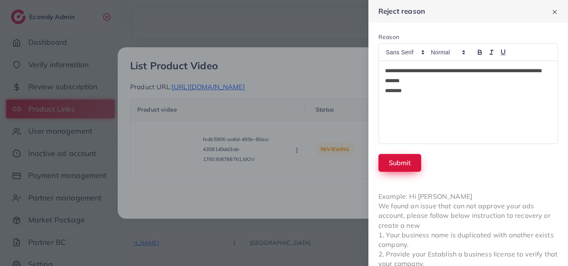
click at [418, 170] on button "Submit" at bounding box center [399, 163] width 43 height 18
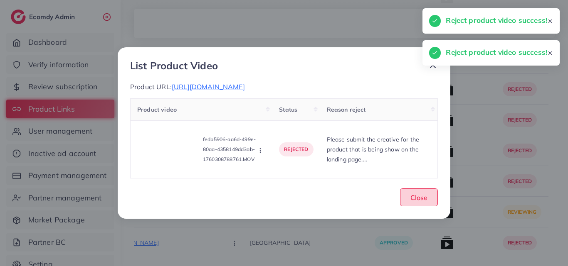
click at [421, 202] on span "Close" at bounding box center [418, 198] width 17 height 8
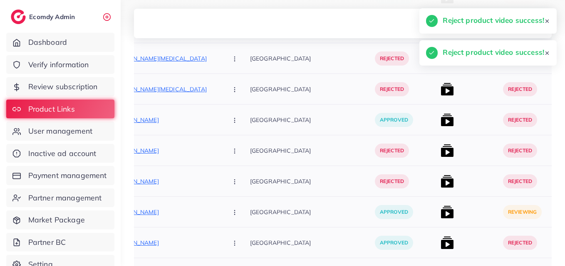
click at [440, 209] on img at bounding box center [446, 212] width 13 height 13
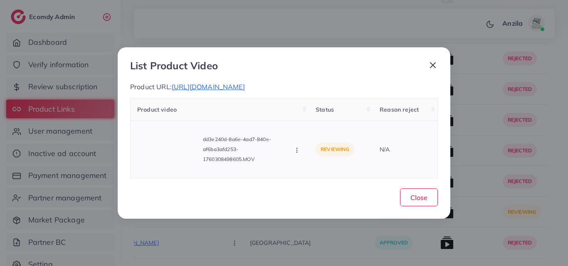
click at [293, 154] on icon "button" at bounding box center [296, 150] width 7 height 7
click at [315, 135] on span "Reject" at bounding box center [321, 131] width 20 height 8
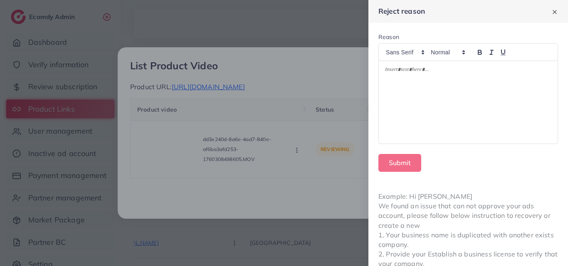
click at [417, 102] on div at bounding box center [468, 102] width 179 height 83
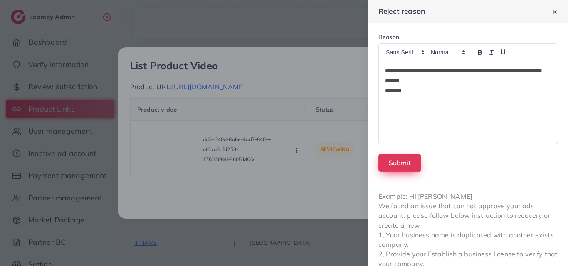
click at [405, 160] on button "Submit" at bounding box center [399, 163] width 43 height 18
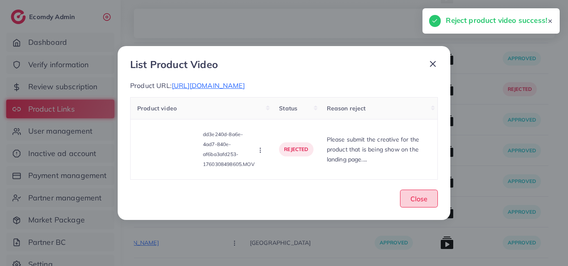
click at [425, 203] on span "Close" at bounding box center [418, 199] width 17 height 8
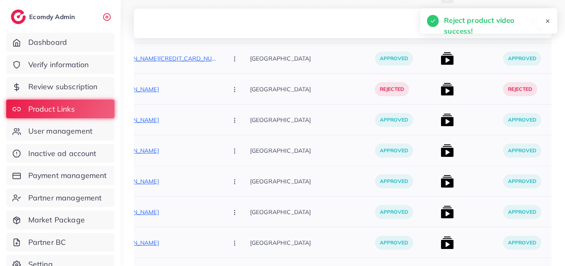
click at [459, 209] on div at bounding box center [468, 212] width 62 height 31
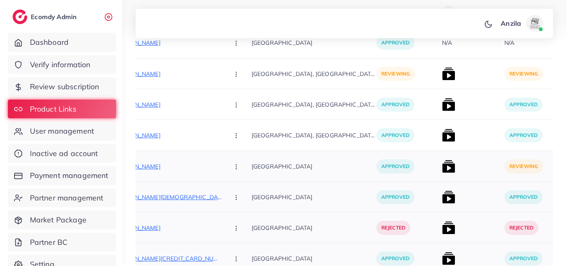
scroll to position [2744, 0]
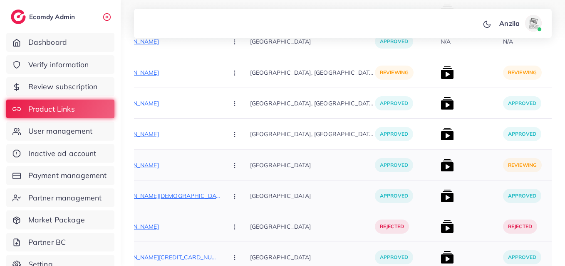
click at [440, 165] on img at bounding box center [446, 165] width 13 height 13
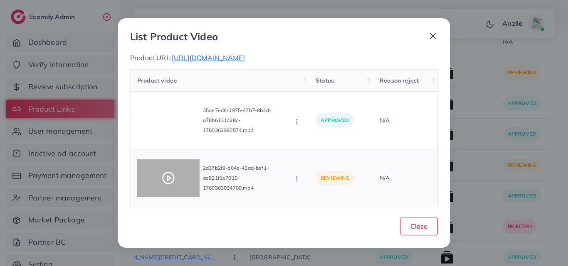
click at [168, 185] on icon at bounding box center [168, 178] width 13 height 13
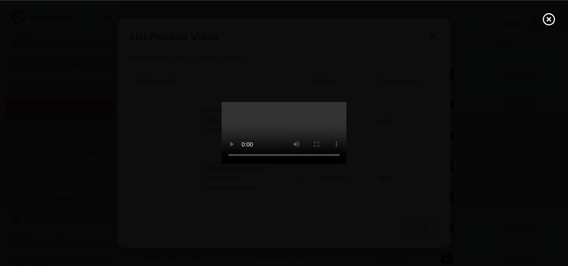
click at [287, 147] on video at bounding box center [284, 133] width 125 height 62
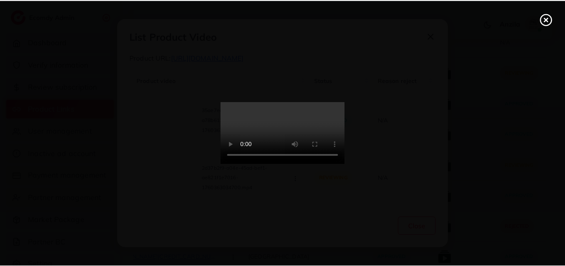
scroll to position [0, 0]
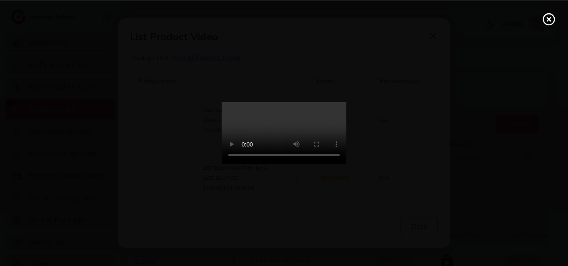
click at [548, 18] on line at bounding box center [548, 18] width 3 height 3
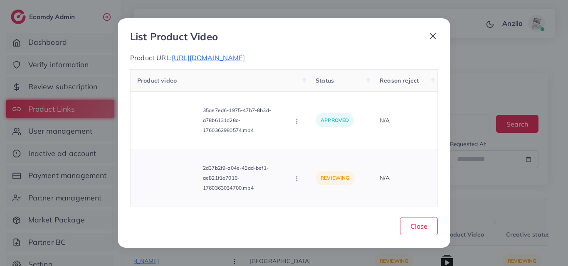
click at [296, 183] on icon "button" at bounding box center [296, 179] width 7 height 7
click at [311, 143] on span "Approve" at bounding box center [324, 140] width 27 height 8
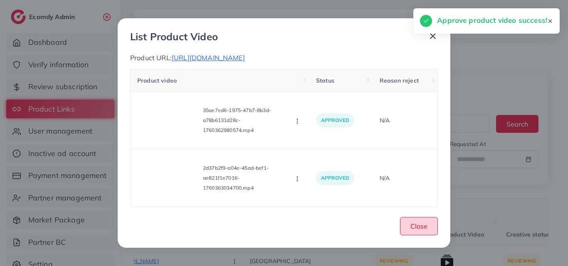
click at [415, 231] on span "Close" at bounding box center [418, 226] width 17 height 8
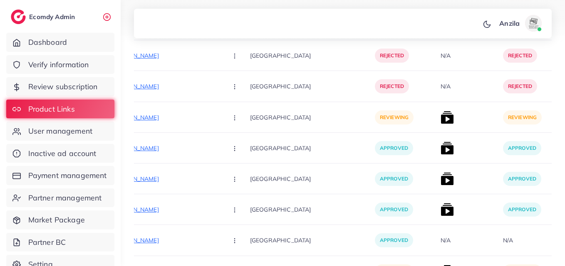
scroll to position [2610, 0]
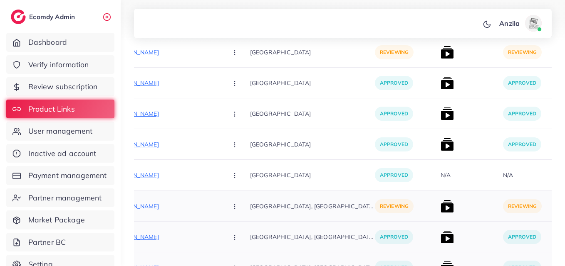
click at [499, 206] on div "reviewing" at bounding box center [530, 206] width 62 height 31
click at [457, 179] on div "N/A" at bounding box center [468, 175] width 62 height 31
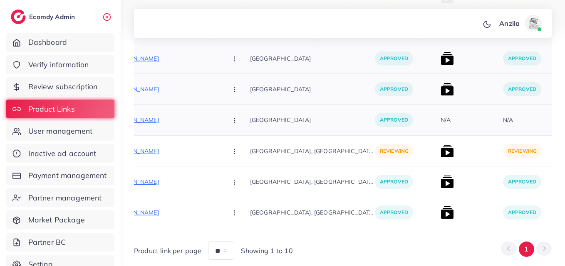
scroll to position [2665, 0]
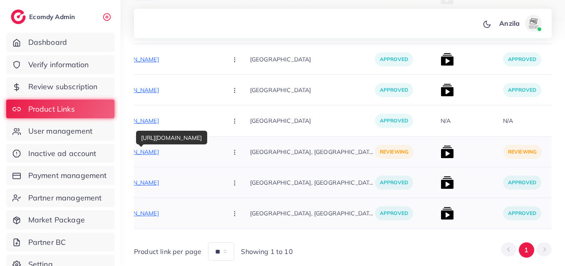
click at [181, 149] on p "[URL][DOMAIN_NAME]" at bounding box center [158, 152] width 125 height 10
click at [221, 144] on button "button" at bounding box center [235, 152] width 29 height 19
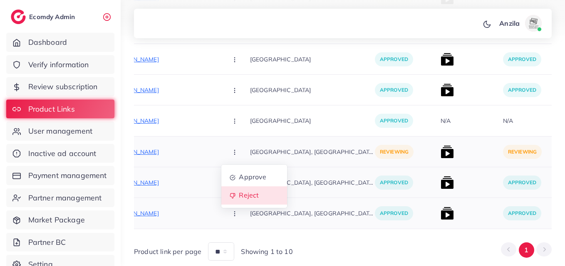
click at [239, 193] on span "Reject" at bounding box center [249, 196] width 20 height 8
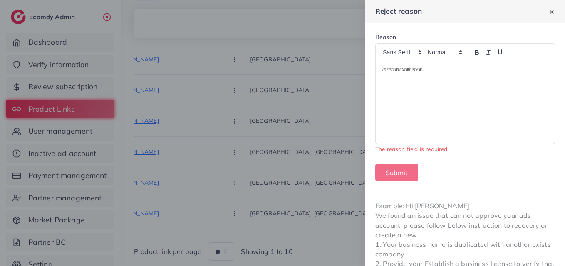
click at [420, 68] on p at bounding box center [465, 71] width 166 height 10
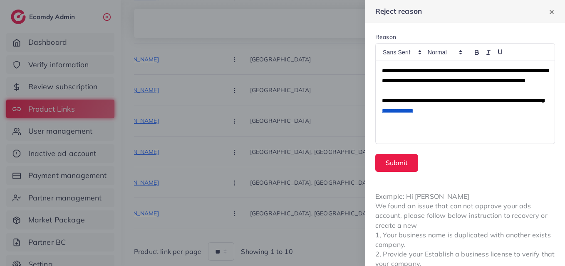
scroll to position [0, 0]
click at [417, 159] on button "Submit" at bounding box center [396, 163] width 43 height 18
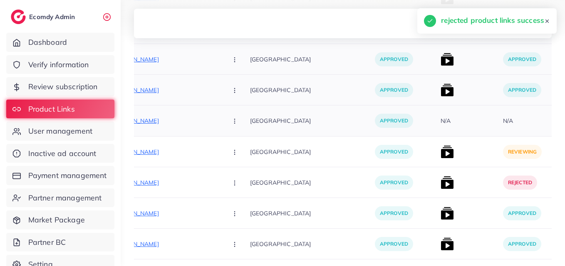
click at [311, 112] on p "[GEOGRAPHIC_DATA]" at bounding box center [312, 121] width 125 height 19
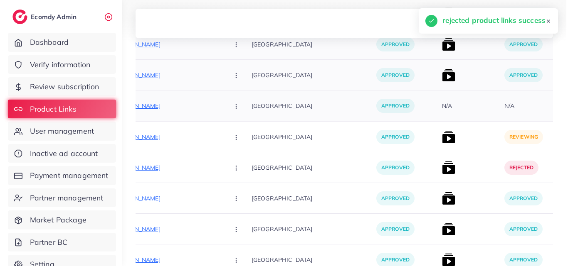
scroll to position [2681, 0]
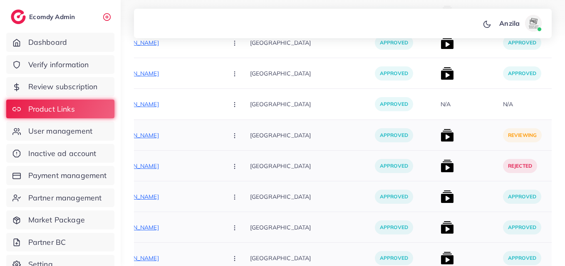
click at [440, 135] on img at bounding box center [446, 135] width 13 height 13
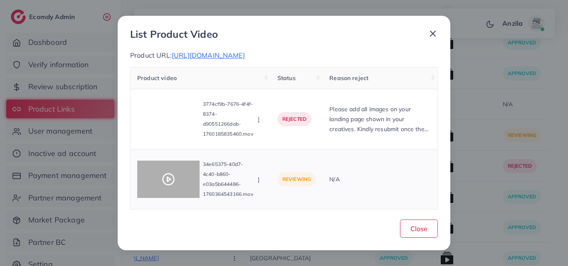
click at [166, 167] on div at bounding box center [168, 179] width 62 height 37
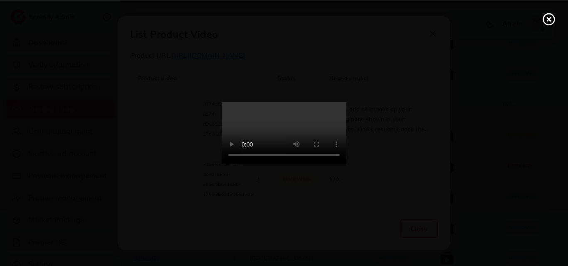
click at [346, 143] on video at bounding box center [284, 133] width 125 height 62
click at [346, 163] on video at bounding box center [284, 133] width 125 height 62
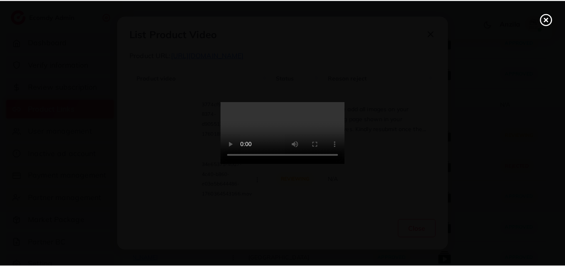
scroll to position [0, 0]
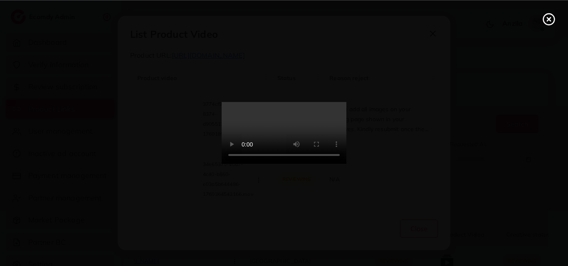
click at [544, 23] on icon at bounding box center [548, 18] width 13 height 13
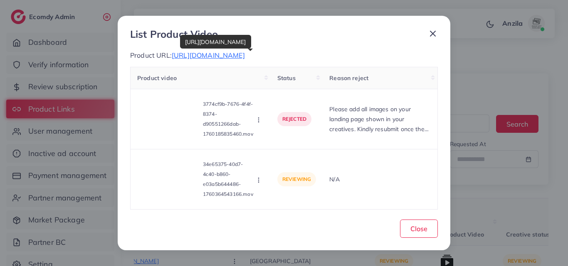
click at [245, 57] on span "[URL][DOMAIN_NAME]" at bounding box center [208, 55] width 73 height 8
click at [262, 181] on icon "button" at bounding box center [258, 180] width 7 height 7
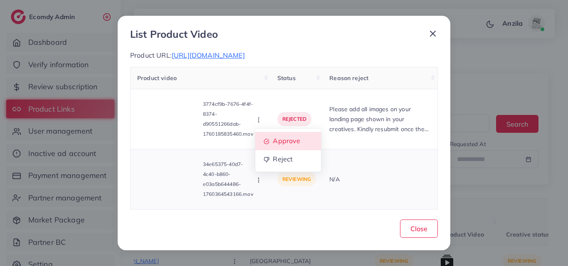
click at [280, 144] on span "Approve" at bounding box center [286, 141] width 27 height 8
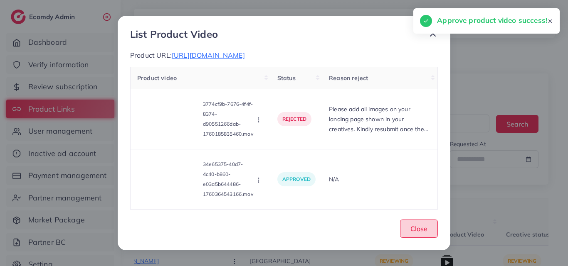
click at [417, 231] on span "Close" at bounding box center [418, 229] width 17 height 8
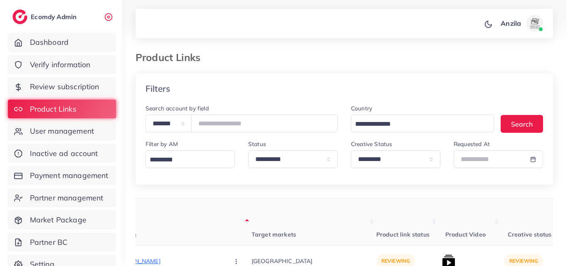
scroll to position [2605, 0]
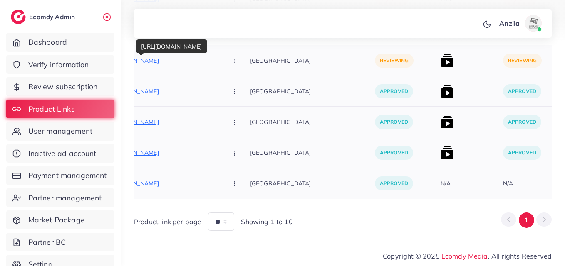
click at [157, 59] on p "[URL][DOMAIN_NAME]" at bounding box center [158, 61] width 125 height 10
drag, startPoint x: 213, startPoint y: 67, endPoint x: 211, endPoint y: 59, distance: 9.1
click at [211, 59] on div "[URL][DOMAIN_NAME] Approve Reject" at bounding box center [173, 60] width 154 height 31
drag, startPoint x: 211, startPoint y: 59, endPoint x: 227, endPoint y: 84, distance: 30.0
click at [227, 84] on tr "1032252 [GEOGRAPHIC_DATA] [URL][DOMAIN_NAME] Approve Reject [URL][DOMAIN_NAME] …" at bounding box center [521, 122] width 1073 height 154
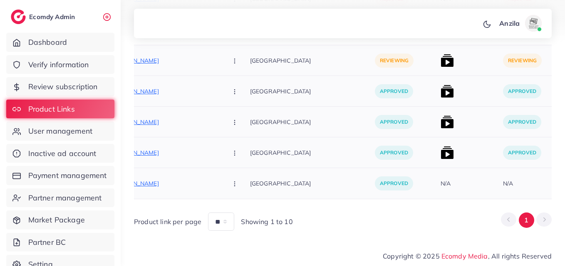
click at [231, 58] on icon "button" at bounding box center [234, 61] width 7 height 7
click at [239, 83] on span "Approve" at bounding box center [252, 86] width 27 height 8
click at [440, 54] on img at bounding box center [446, 60] width 13 height 13
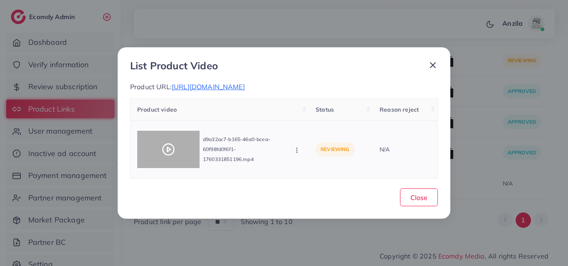
click at [170, 143] on icon at bounding box center [168, 149] width 13 height 13
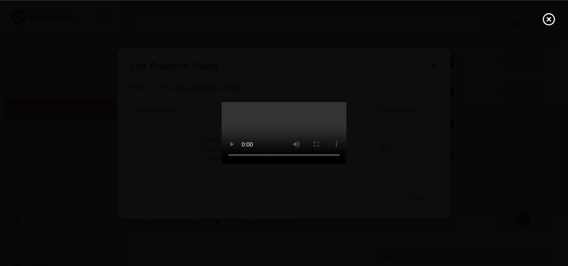
click at [346, 165] on video at bounding box center [284, 133] width 125 height 62
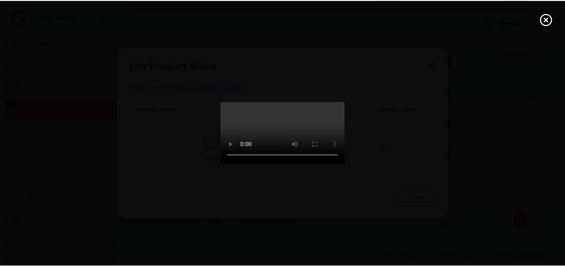
scroll to position [0, 0]
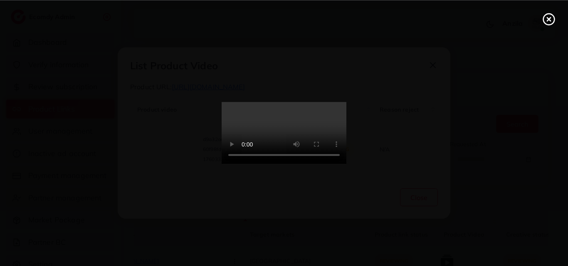
click at [550, 16] on icon at bounding box center [548, 18] width 13 height 13
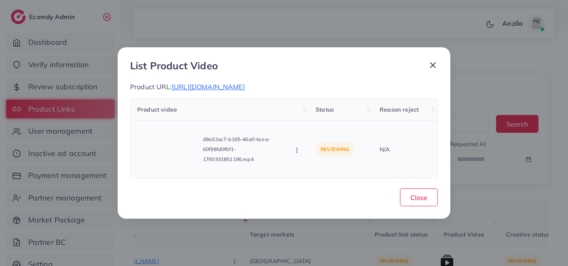
click at [296, 146] on button "button" at bounding box center [297, 150] width 9 height 8
click at [245, 86] on span "[URL][DOMAIN_NAME]" at bounding box center [208, 87] width 73 height 8
click at [297, 152] on circle "button" at bounding box center [296, 152] width 0 height 0
click at [318, 105] on link "Approve" at bounding box center [326, 113] width 66 height 18
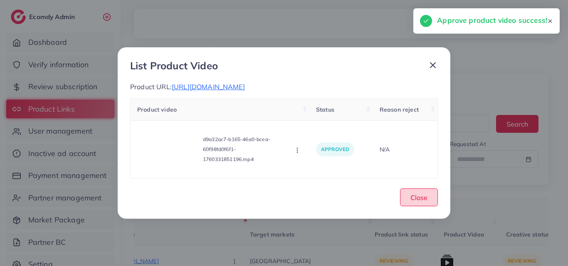
click at [421, 201] on span "Close" at bounding box center [418, 198] width 17 height 8
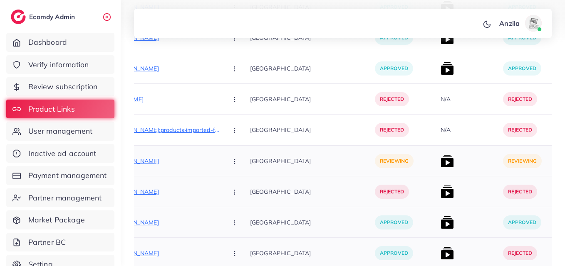
scroll to position [2102, 0]
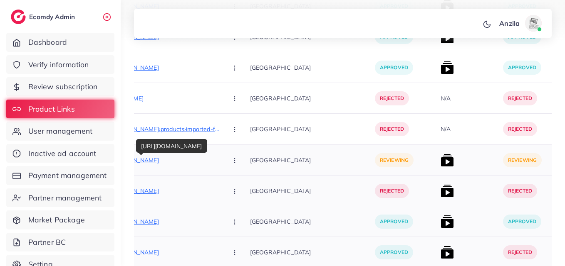
click at [158, 163] on p "[URL][DOMAIN_NAME]" at bounding box center [158, 160] width 125 height 10
click at [234, 159] on circle "button" at bounding box center [234, 159] width 0 height 0
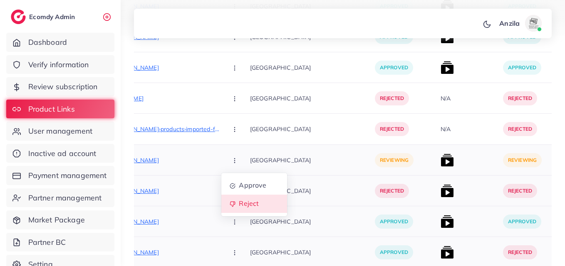
click at [239, 205] on span "Reject" at bounding box center [249, 204] width 20 height 8
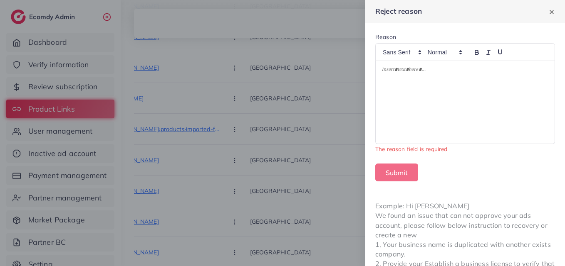
click at [395, 75] on p at bounding box center [465, 71] width 166 height 10
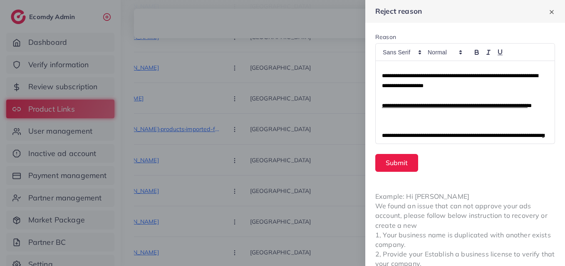
scroll to position [0, 0]
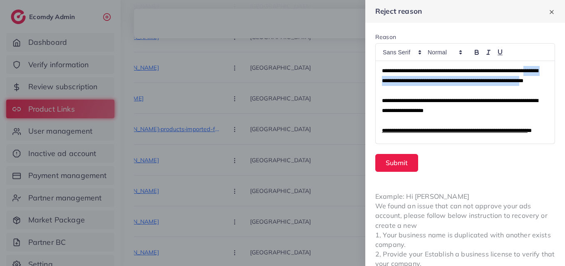
drag, startPoint x: 408, startPoint y: 81, endPoint x: 444, endPoint y: 91, distance: 38.0
click at [444, 84] on span "**********" at bounding box center [460, 75] width 156 height 15
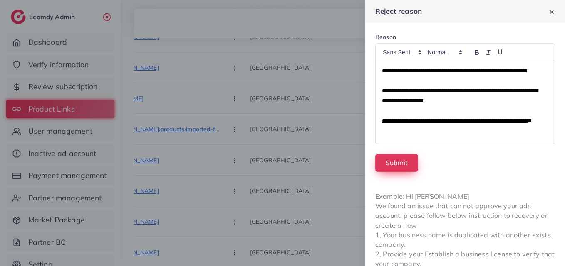
click at [386, 167] on button "Submit" at bounding box center [396, 163] width 43 height 18
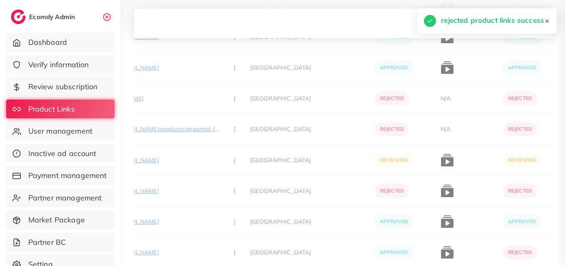
scroll to position [2051, 0]
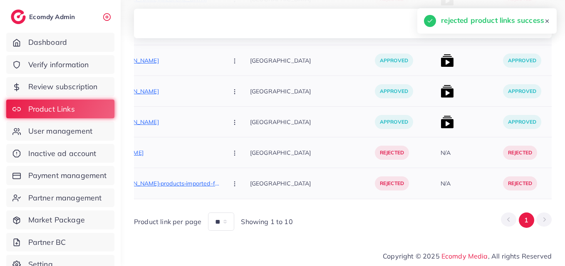
click at [278, 161] on div "[GEOGRAPHIC_DATA]" at bounding box center [312, 153] width 125 height 31
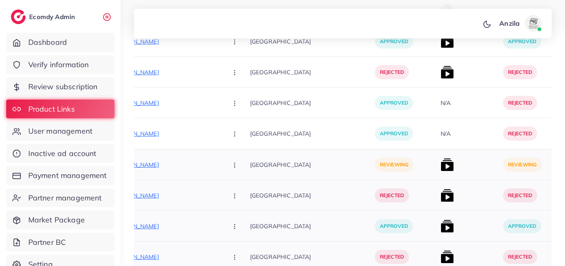
scroll to position [1103, 0]
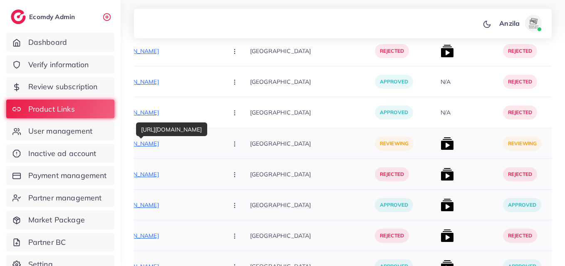
click at [175, 144] on p "[URL][DOMAIN_NAME]" at bounding box center [158, 144] width 125 height 10
click at [231, 147] on icon "button" at bounding box center [234, 144] width 7 height 7
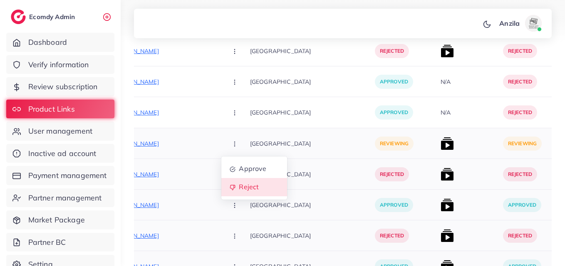
click at [221, 193] on link "Reject" at bounding box center [254, 187] width 66 height 18
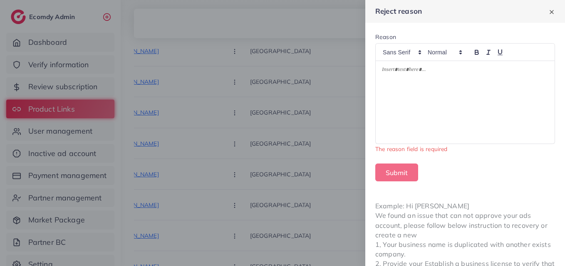
click at [406, 99] on div at bounding box center [464, 102] width 179 height 83
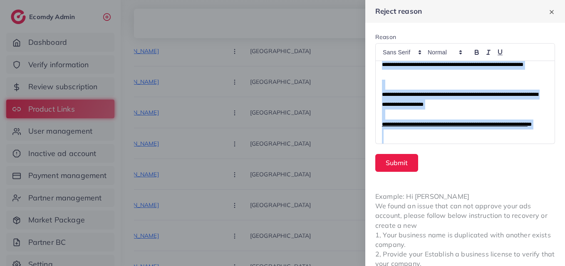
scroll to position [0, 0]
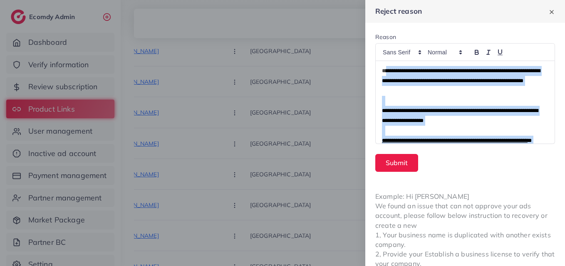
drag, startPoint x: 439, startPoint y: 109, endPoint x: 383, endPoint y: 62, distance: 72.7
click at [383, 62] on div "**********" at bounding box center [462, 102] width 175 height 83
click at [444, 80] on span "**********" at bounding box center [461, 75] width 158 height 15
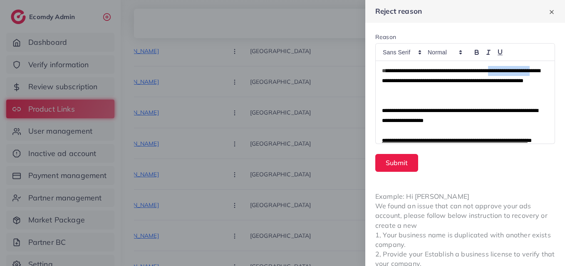
drag, startPoint x: 512, startPoint y: 71, endPoint x: 412, endPoint y: 78, distance: 99.6
click at [412, 78] on span "**********" at bounding box center [461, 75] width 158 height 15
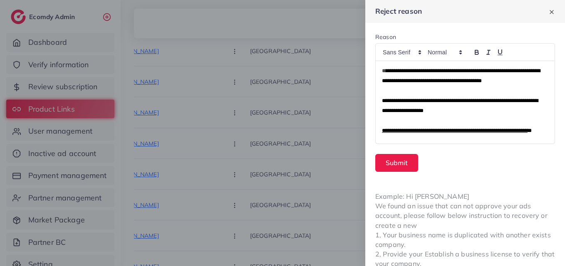
click at [380, 68] on div "**********" at bounding box center [462, 102] width 175 height 83
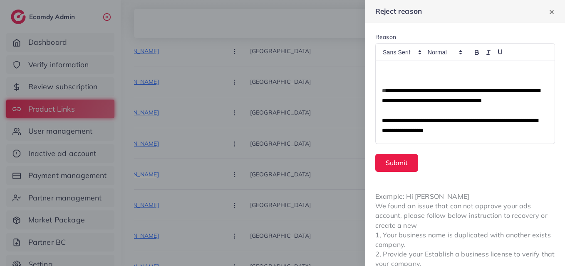
click at [382, 70] on p at bounding box center [463, 71] width 163 height 10
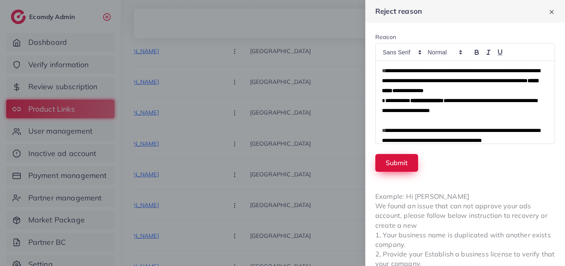
click at [395, 157] on button "Submit" at bounding box center [396, 163] width 43 height 18
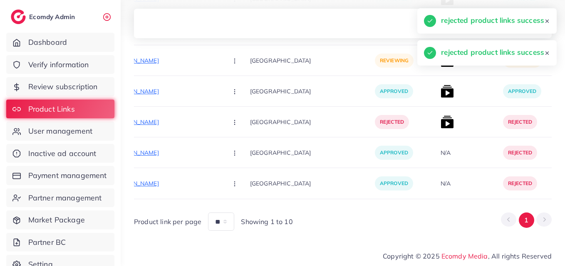
scroll to position [1035, 0]
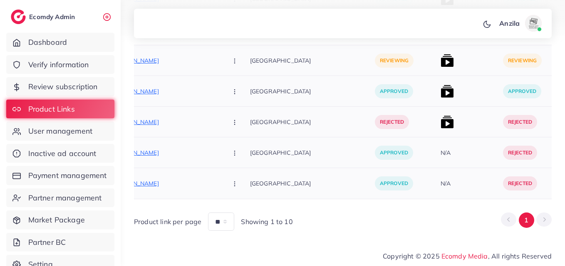
click at [285, 124] on p "[GEOGRAPHIC_DATA]" at bounding box center [312, 122] width 125 height 19
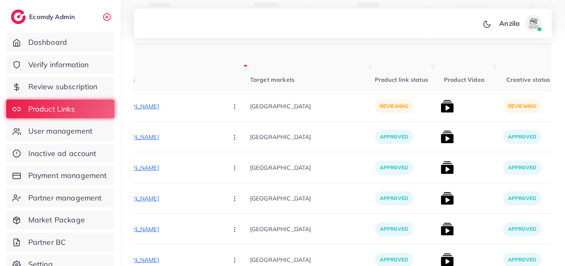
scroll to position [137, 0]
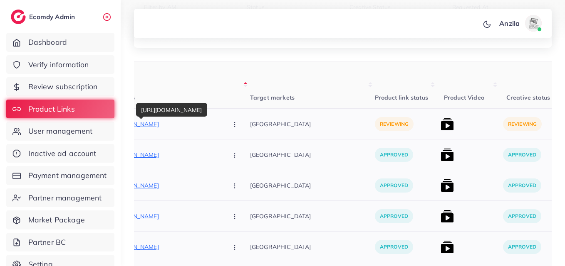
click at [168, 126] on p "[URL][DOMAIN_NAME]" at bounding box center [158, 124] width 125 height 10
click at [221, 129] on button "button" at bounding box center [235, 124] width 29 height 19
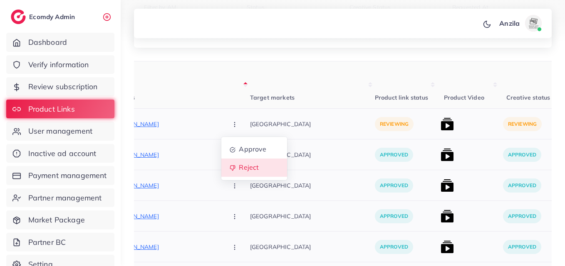
click at [221, 160] on link "Reject" at bounding box center [254, 168] width 66 height 18
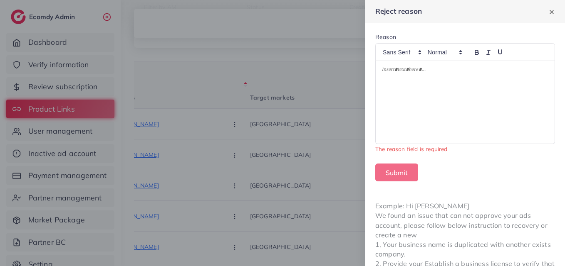
click at [434, 79] on div at bounding box center [464, 102] width 179 height 83
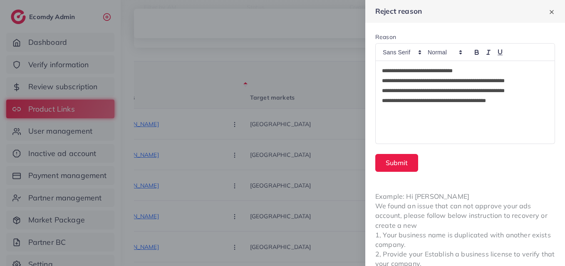
click at [385, 101] on p "**********" at bounding box center [463, 101] width 163 height 10
click at [384, 83] on p "**********" at bounding box center [463, 81] width 163 height 10
click at [520, 104] on p "**********" at bounding box center [463, 101] width 163 height 10
click at [404, 160] on button "Submit" at bounding box center [396, 163] width 43 height 18
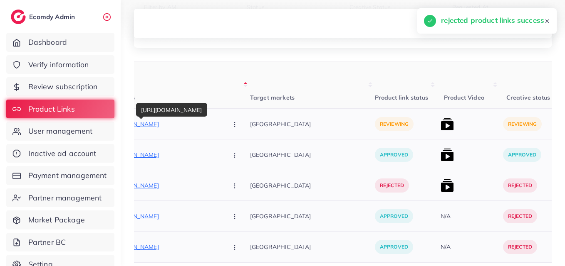
click at [143, 126] on p "[URL][DOMAIN_NAME]" at bounding box center [158, 124] width 125 height 10
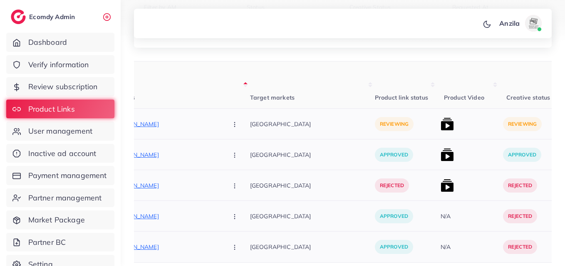
click at [231, 125] on icon "button" at bounding box center [234, 124] width 7 height 7
click at [239, 165] on span "Reject" at bounding box center [249, 168] width 20 height 8
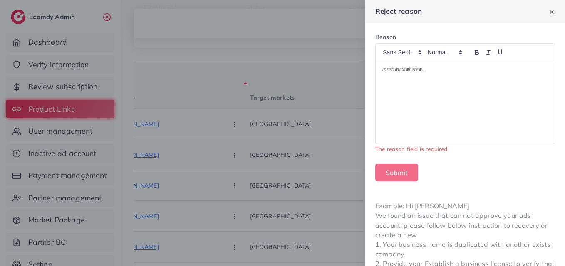
click at [459, 73] on p at bounding box center [465, 71] width 166 height 10
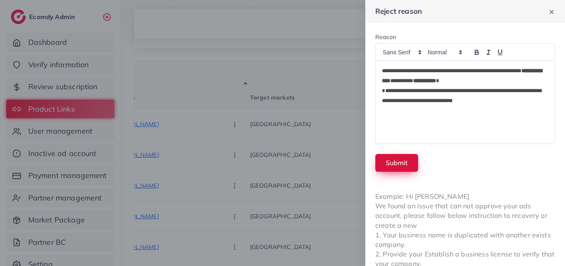
click at [402, 172] on button "Submit" at bounding box center [396, 163] width 43 height 18
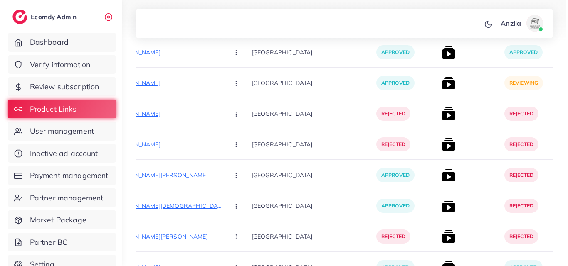
scroll to position [857, 0]
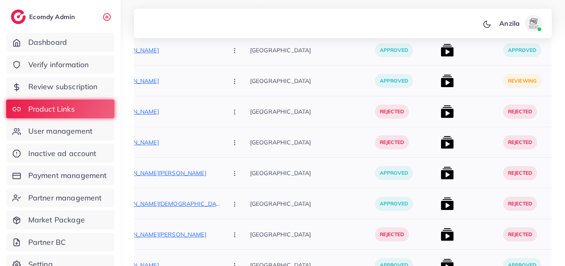
click at [440, 77] on img at bounding box center [446, 80] width 13 height 13
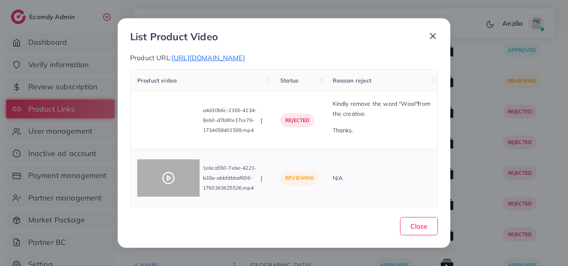
click at [172, 173] on icon at bounding box center [168, 178] width 13 height 13
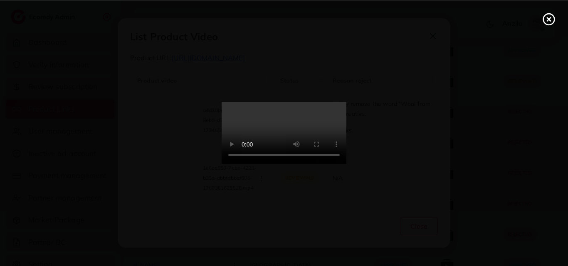
click at [323, 145] on video at bounding box center [284, 133] width 125 height 62
click at [548, 22] on icon at bounding box center [548, 18] width 13 height 13
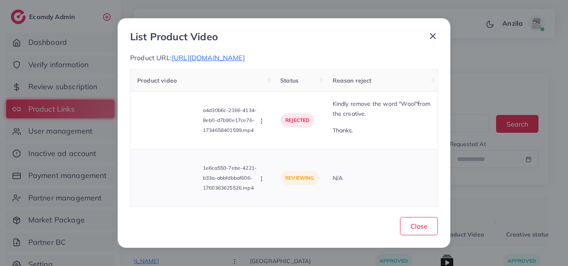
click at [260, 184] on div "1e6ca550-7ebe-4221-b33a-abbfdbbaf606-1760363625526.mp4 Approve Reject" at bounding box center [202, 178] width 130 height 44
click at [263, 180] on icon "button" at bounding box center [261, 179] width 7 height 7
click at [292, 138] on span "Approve" at bounding box center [289, 140] width 27 height 8
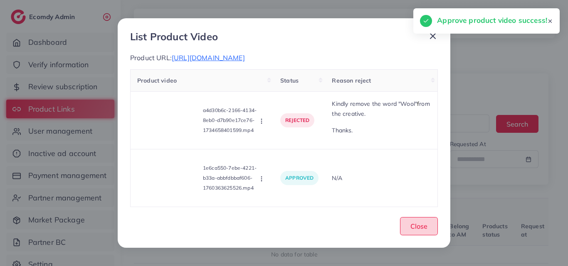
click at [424, 226] on span "Close" at bounding box center [418, 226] width 17 height 8
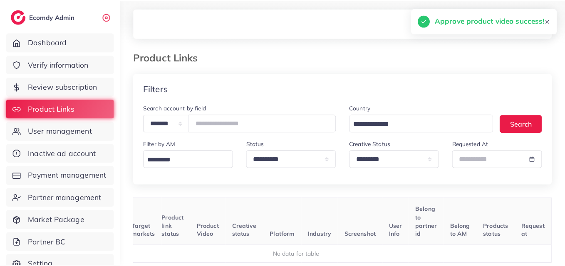
scroll to position [0, 90]
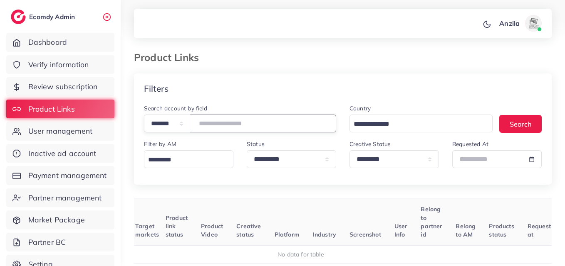
click at [248, 120] on input "number" at bounding box center [263, 124] width 146 height 18
paste input "*******"
type input "*******"
click at [409, 173] on div "**********" at bounding box center [394, 157] width 103 height 36
click at [402, 166] on select "**********" at bounding box center [393, 159] width 89 height 18
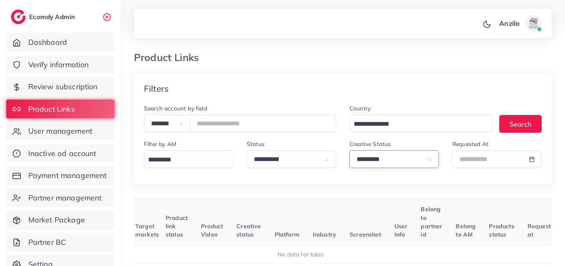
select select
click at [349, 150] on select "**********" at bounding box center [393, 159] width 89 height 18
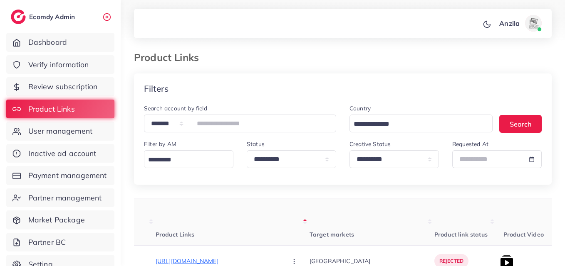
click at [336, 97] on div "Filters" at bounding box center [342, 89] width 417 height 30
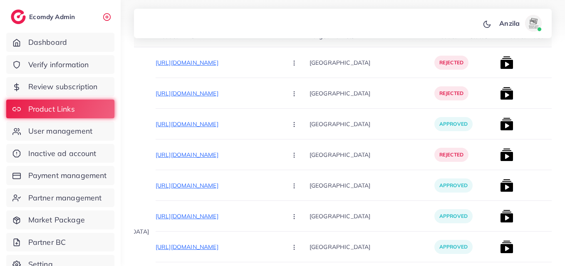
scroll to position [200, 0]
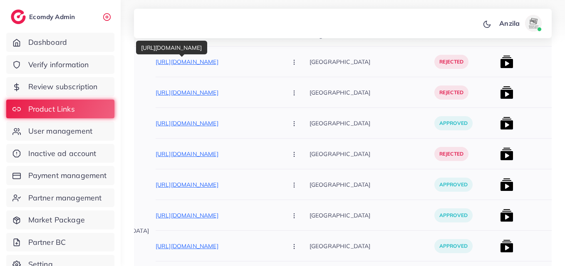
click at [234, 62] on p "[URL][DOMAIN_NAME]" at bounding box center [217, 62] width 125 height 10
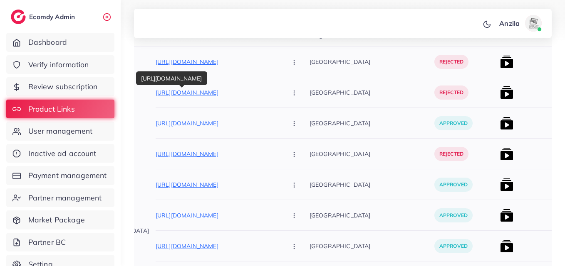
click at [194, 96] on p "[URL][DOMAIN_NAME]" at bounding box center [217, 93] width 125 height 10
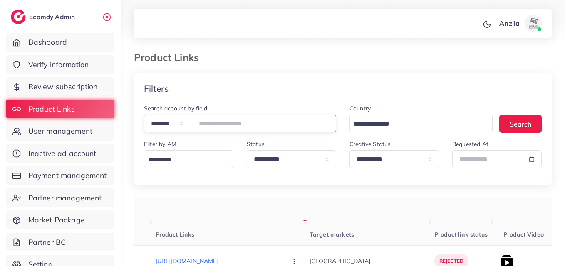
click at [219, 117] on input "*******" at bounding box center [263, 124] width 146 height 18
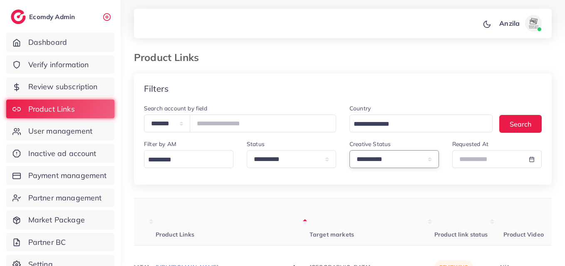
click at [366, 165] on select "**********" at bounding box center [393, 159] width 89 height 18
select select "*********"
click at [349, 150] on select "**********" at bounding box center [393, 159] width 89 height 18
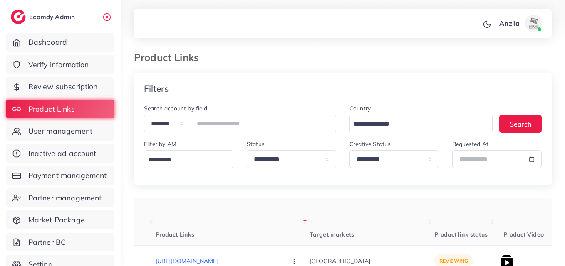
click at [309, 203] on th "Target markets" at bounding box center [371, 222] width 125 height 47
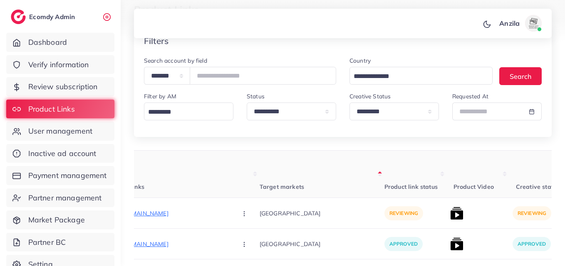
scroll to position [39, 0]
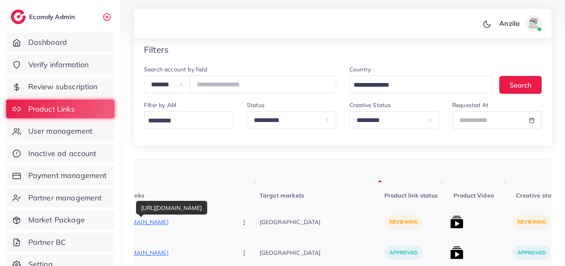
click at [161, 219] on p "[URL][DOMAIN_NAME]" at bounding box center [168, 222] width 125 height 10
click at [308, 180] on th "Target markets" at bounding box center [321, 183] width 125 height 47
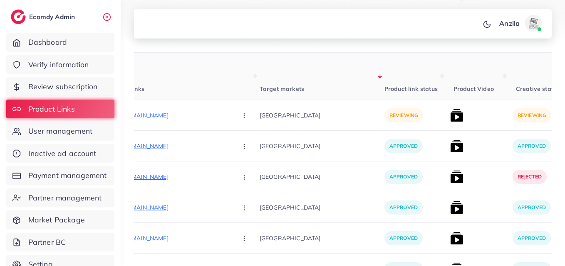
scroll to position [155, 0]
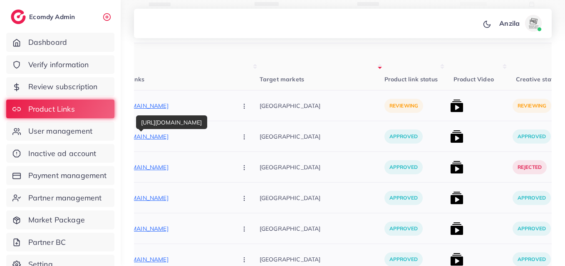
click at [171, 135] on p "[URL][DOMAIN_NAME]" at bounding box center [168, 137] width 125 height 10
click at [289, 144] on p "[GEOGRAPHIC_DATA]" at bounding box center [321, 136] width 125 height 19
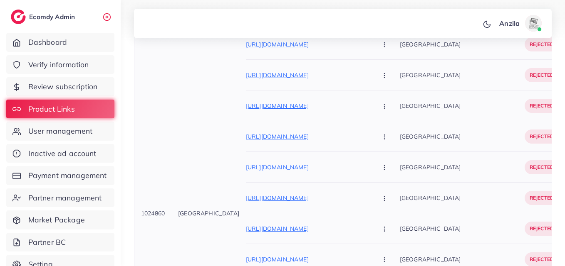
scroll to position [787, 0]
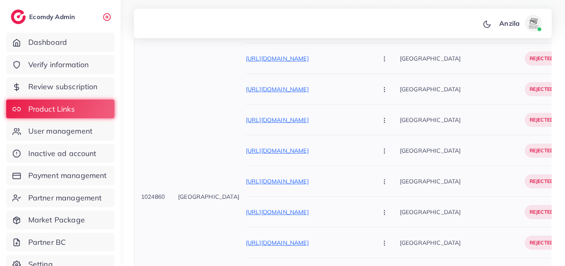
click at [158, 194] on span "1024860" at bounding box center [153, 196] width 24 height 7
copy span "1024860"
click at [94, 128] on span "User management" at bounding box center [62, 131] width 64 height 11
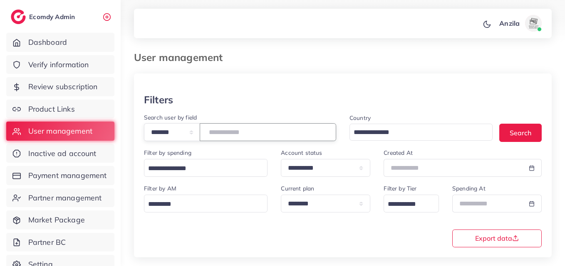
click at [247, 130] on input "number" at bounding box center [268, 132] width 136 height 18
paste input "*******"
type input "*******"
click at [315, 82] on div at bounding box center [342, 84] width 417 height 20
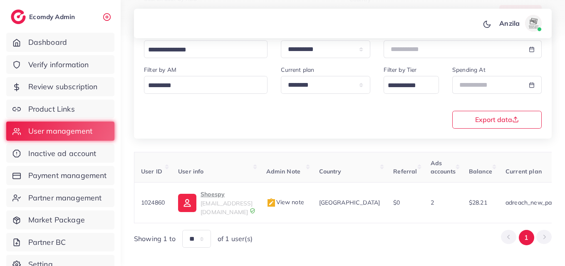
scroll to position [131, 0]
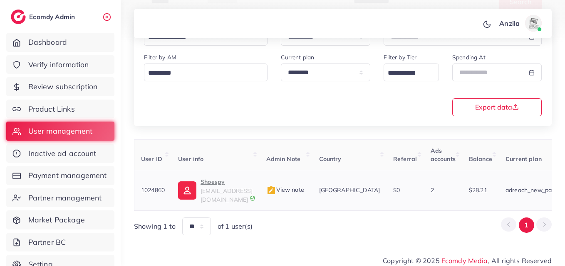
click at [211, 183] on p "Shoespy" at bounding box center [226, 182] width 52 height 10
click at [69, 109] on span "Product Links" at bounding box center [53, 109] width 47 height 11
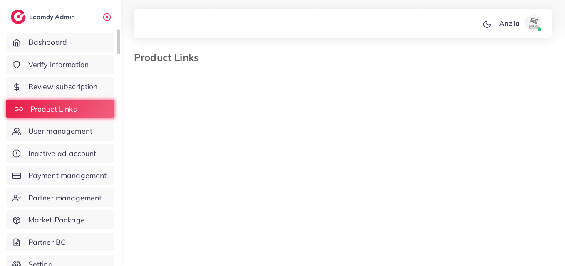
select select "*********"
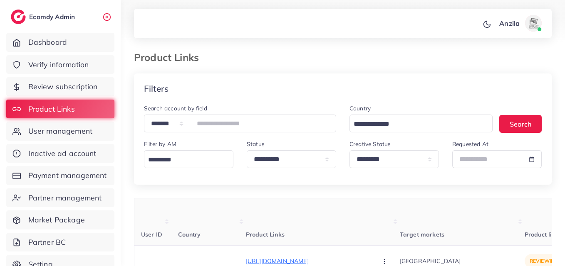
click at [293, 226] on th "Product Links" at bounding box center [323, 222] width 154 height 47
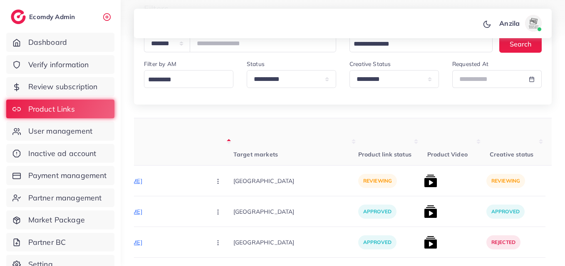
scroll to position [64, 0]
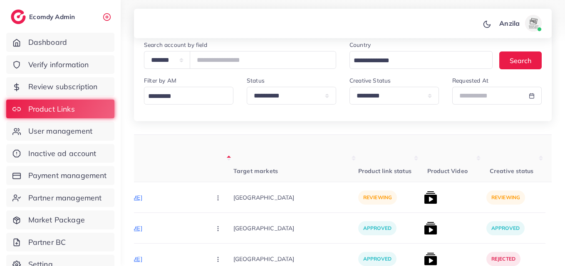
drag, startPoint x: 222, startPoint y: 29, endPoint x: 203, endPoint y: 39, distance: 21.2
click at [203, 39] on div "**********" at bounding box center [282, 69] width 565 height 266
click at [203, 39] on div at bounding box center [282, 21] width 565 height 42
drag, startPoint x: 203, startPoint y: 39, endPoint x: 383, endPoint y: 149, distance: 211.6
click at [383, 149] on th "Product link status" at bounding box center [389, 158] width 62 height 47
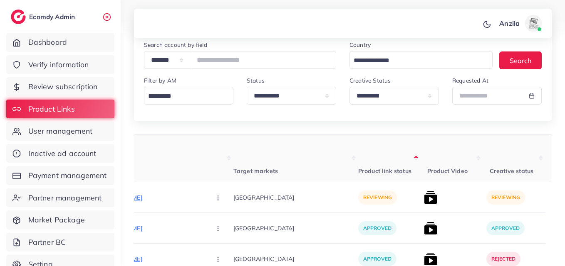
click at [383, 149] on th "Product link status" at bounding box center [389, 158] width 62 height 47
click at [367, 97] on select "**********" at bounding box center [393, 96] width 89 height 18
click at [349, 87] on select "**********" at bounding box center [393, 96] width 89 height 18
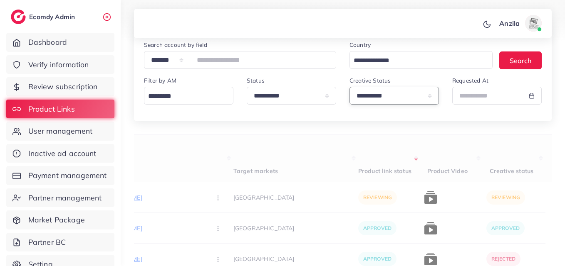
click at [372, 96] on select "**********" at bounding box center [393, 96] width 89 height 18
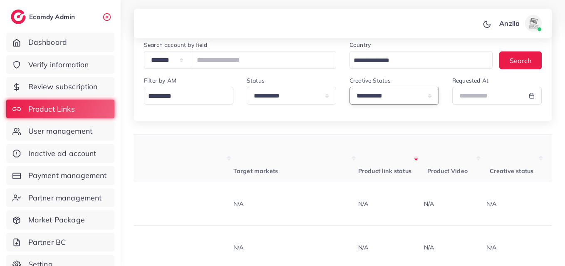
select select "*********"
click at [349, 87] on select "**********" at bounding box center [393, 96] width 89 height 18
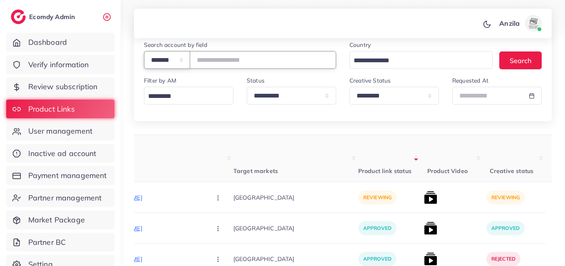
click at [185, 59] on select "**********" at bounding box center [167, 60] width 46 height 18
select select "*****"
click at [144, 51] on select "**********" at bounding box center [167, 60] width 46 height 18
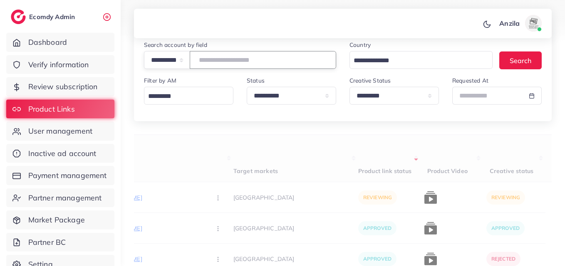
click at [217, 65] on input "text" at bounding box center [263, 60] width 146 height 18
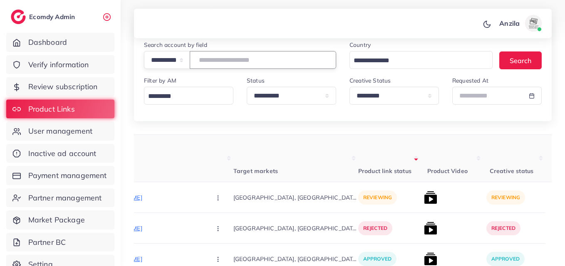
paste input "**********"
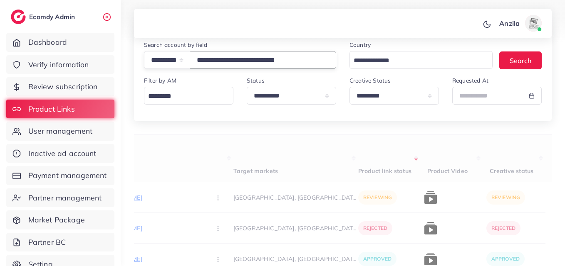
type input "**********"
click at [358, 163] on th "Product link status" at bounding box center [389, 158] width 62 height 47
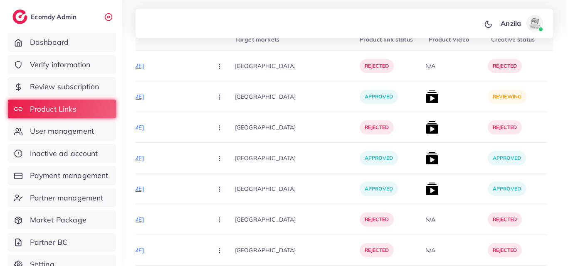
scroll to position [197, 0]
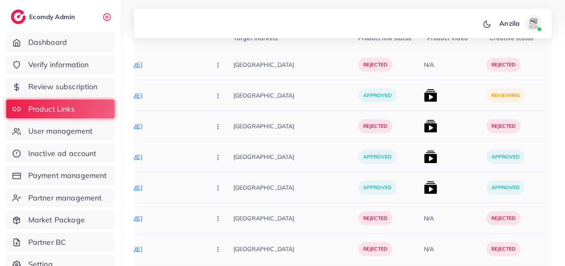
click at [424, 98] on img at bounding box center [430, 95] width 13 height 13
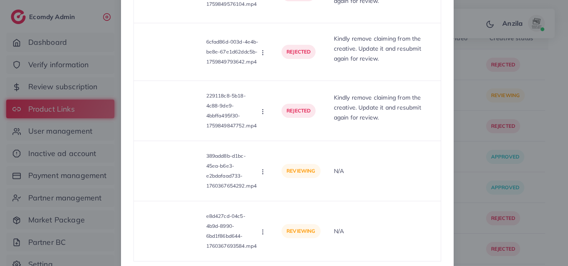
scroll to position [702, 0]
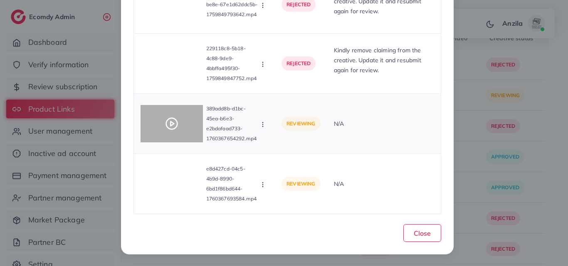
click at [170, 115] on div at bounding box center [172, 123] width 62 height 37
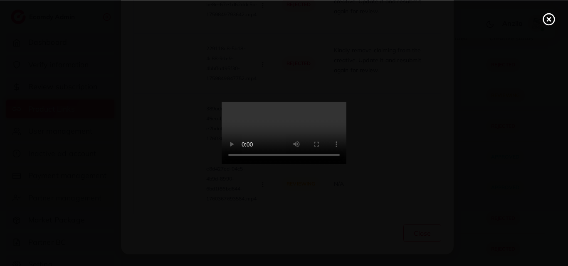
click at [551, 19] on icon at bounding box center [548, 18] width 13 height 13
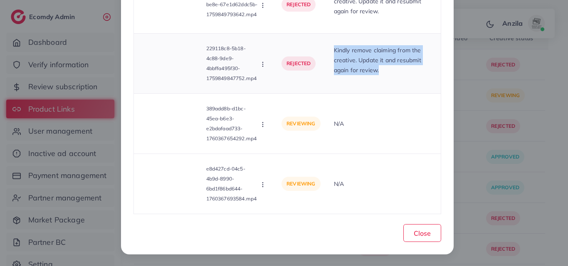
drag, startPoint x: 333, startPoint y: 53, endPoint x: 392, endPoint y: 71, distance: 62.1
click at [392, 71] on td "Kindly remove claiming from the creative. Update it and resubmit again for revi…" at bounding box center [383, 64] width 113 height 60
copy p "Kindly remove claiming from the creative. Update it and resubmit again for revi…"
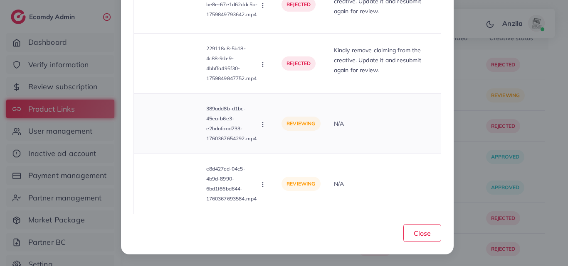
click at [256, 126] on p "389add8b-d1bc-45ea-b6e3-e2bdafaad733-1760367654292.mp4" at bounding box center [232, 124] width 53 height 40
click at [262, 125] on circle "button" at bounding box center [262, 124] width 0 height 0
click at [275, 163] on link "Reject" at bounding box center [292, 163] width 66 height 18
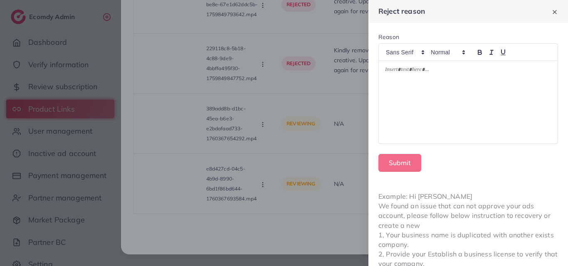
click at [461, 79] on div at bounding box center [468, 102] width 179 height 83
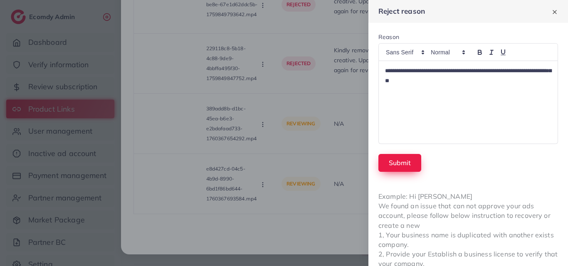
drag, startPoint x: 423, startPoint y: 167, endPoint x: 412, endPoint y: 163, distance: 11.8
click at [412, 163] on div "Submit" at bounding box center [468, 163] width 180 height 18
click at [412, 163] on button "Submit" at bounding box center [399, 163] width 43 height 18
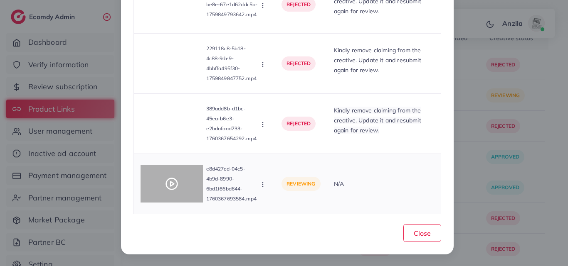
click at [172, 186] on icon at bounding box center [171, 184] width 13 height 13
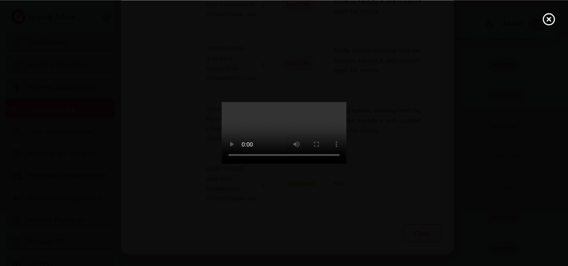
click at [551, 17] on icon at bounding box center [548, 18] width 13 height 13
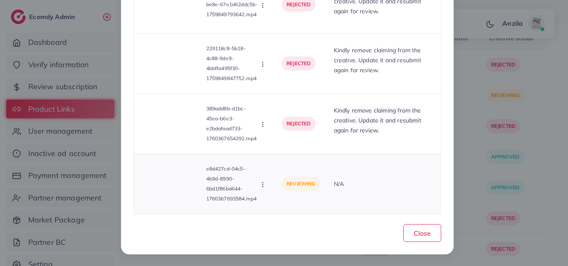
click at [264, 185] on icon "button" at bounding box center [262, 185] width 7 height 7
click at [284, 146] on span "Approve" at bounding box center [290, 145] width 27 height 8
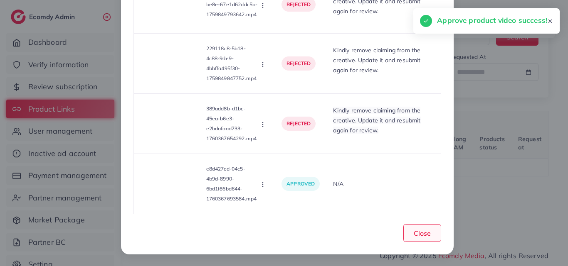
scroll to position [87, 0]
click at [427, 233] on span "Close" at bounding box center [422, 233] width 17 height 8
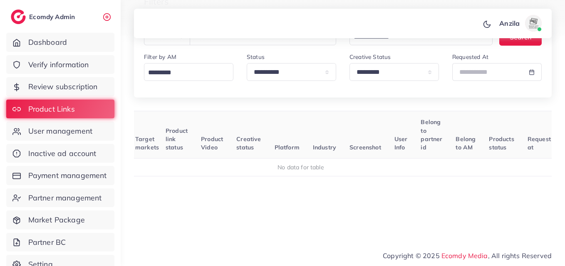
scroll to position [44, 0]
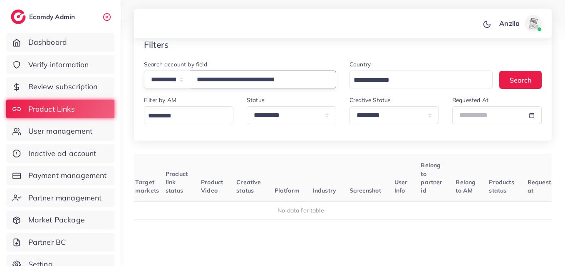
click at [235, 79] on input "**********" at bounding box center [263, 80] width 146 height 18
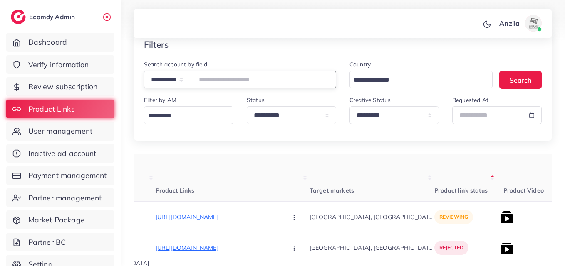
paste input "**********"
type input "**********"
click at [379, 170] on th "Target markets" at bounding box center [371, 178] width 125 height 47
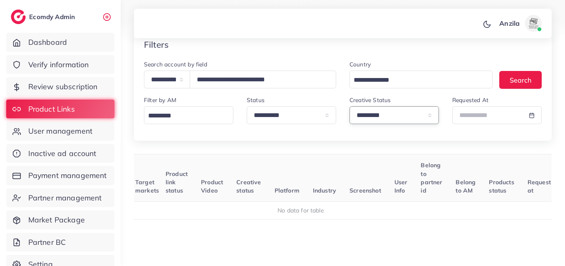
click at [371, 123] on select "**********" at bounding box center [393, 115] width 89 height 18
select select
click at [349, 106] on select "**********" at bounding box center [393, 115] width 89 height 18
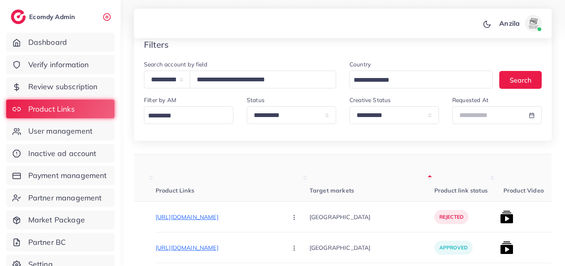
click at [354, 168] on th "Target markets" at bounding box center [371, 178] width 125 height 47
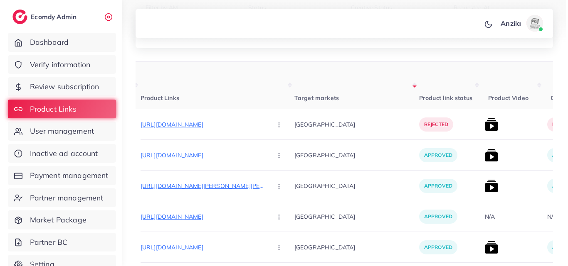
scroll to position [130, 0]
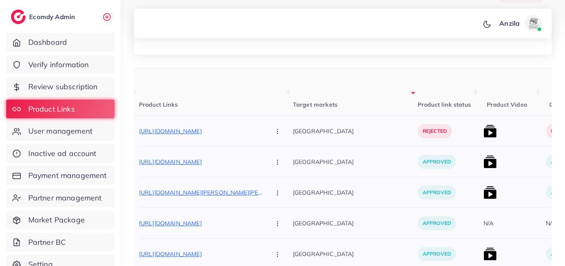
click at [480, 153] on div at bounding box center [511, 162] width 62 height 31
click at [483, 166] on img at bounding box center [489, 161] width 13 height 13
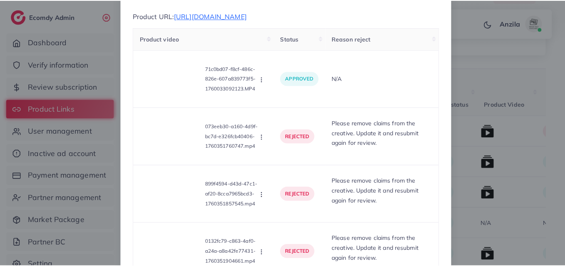
scroll to position [104, 0]
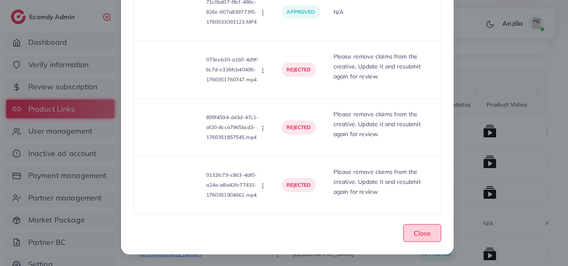
click at [434, 232] on button "Close" at bounding box center [422, 233] width 38 height 18
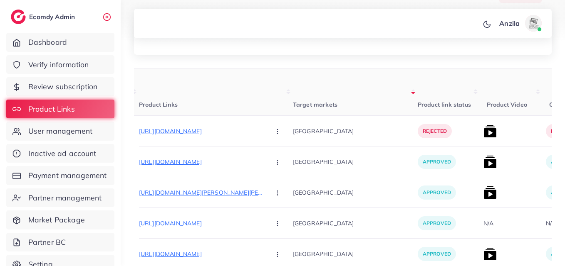
click at [417, 81] on th "Product link status" at bounding box center [448, 92] width 62 height 47
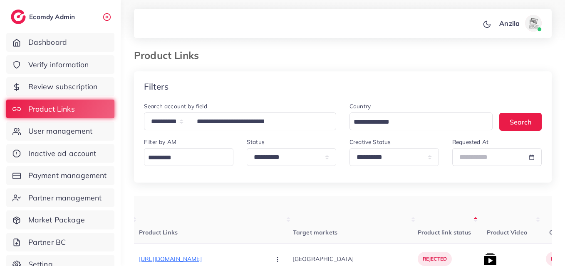
scroll to position [0, 0]
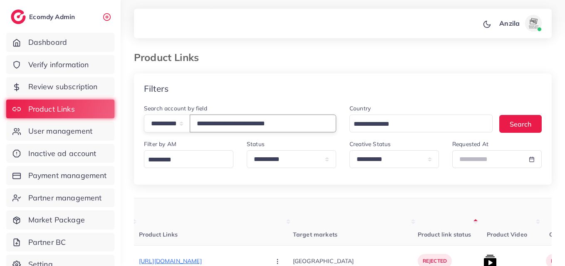
click at [273, 128] on input "**********" at bounding box center [263, 124] width 146 height 18
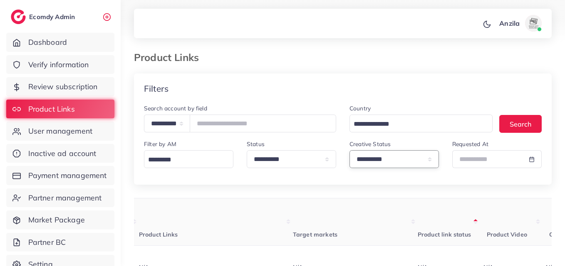
click at [380, 161] on select "**********" at bounding box center [393, 159] width 89 height 18
select select "*********"
click at [349, 150] on select "**********" at bounding box center [393, 159] width 89 height 18
click at [345, 222] on th "Target markets" at bounding box center [355, 222] width 125 height 47
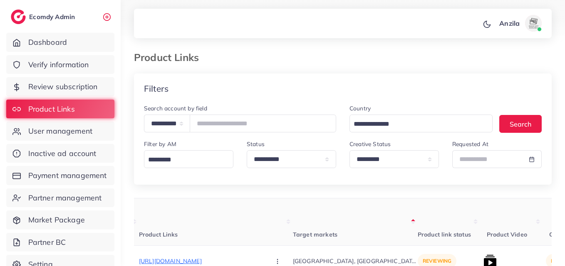
click at [345, 222] on th "Target markets" at bounding box center [355, 222] width 125 height 47
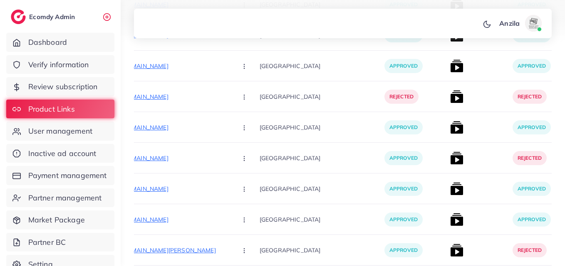
scroll to position [2767, 0]
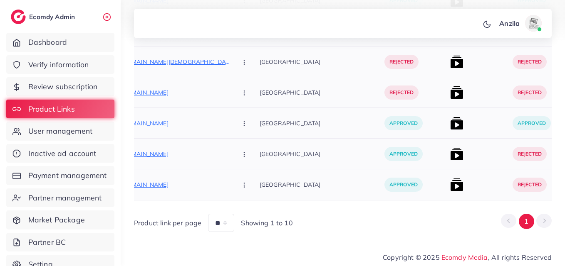
click at [446, 148] on div at bounding box center [477, 154] width 62 height 31
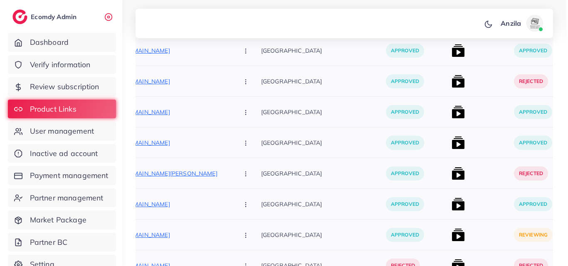
scroll to position [2351, 0]
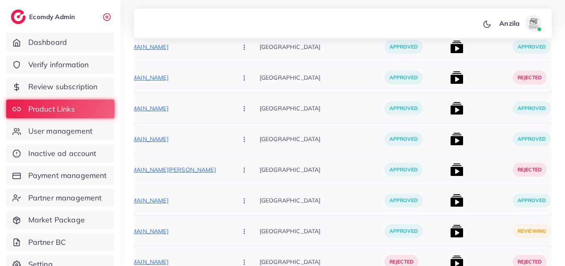
click at [450, 229] on img at bounding box center [456, 231] width 13 height 13
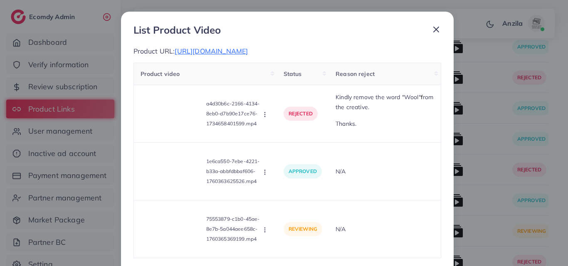
scroll to position [44, 0]
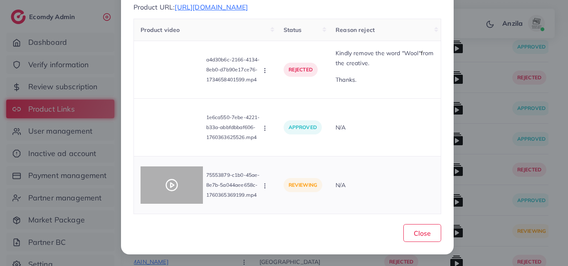
click at [190, 196] on div at bounding box center [172, 185] width 62 height 37
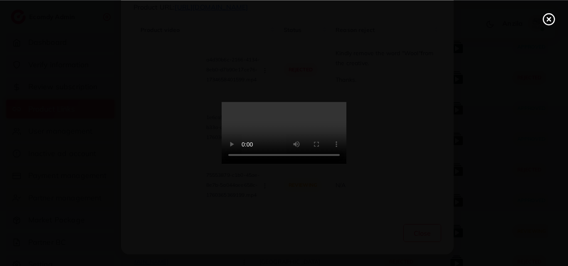
click at [326, 165] on video at bounding box center [284, 133] width 125 height 62
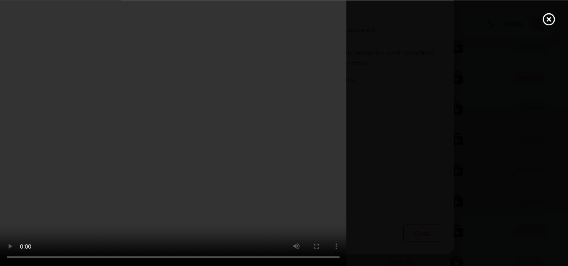
scroll to position [0, 0]
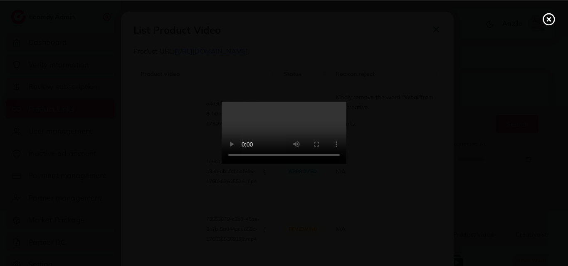
click at [546, 14] on circle at bounding box center [548, 19] width 11 height 11
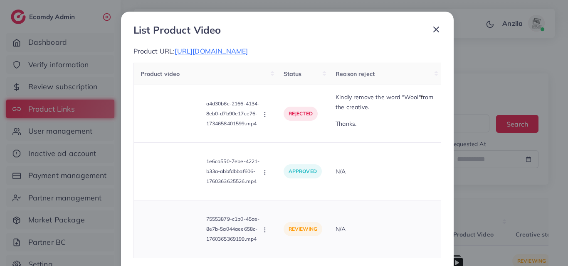
click at [262, 234] on div "75553879-c1b0-45ae-8e7b-5a044aee658c-1760365369199.mp4 Approve Reject" at bounding box center [206, 229] width 130 height 44
click at [263, 230] on icon "button" at bounding box center [264, 230] width 7 height 7
click at [274, 197] on link "Approve" at bounding box center [294, 191] width 66 height 18
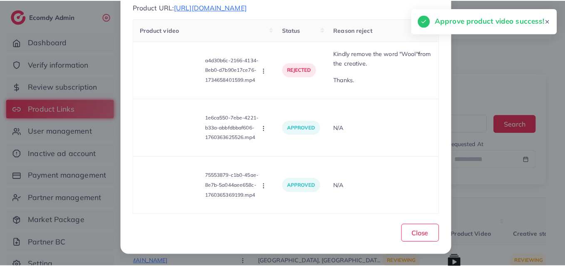
scroll to position [44, 0]
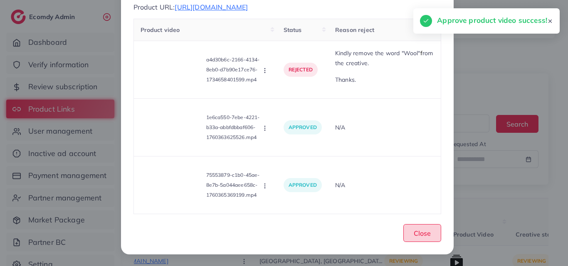
click at [422, 233] on span "Close" at bounding box center [422, 233] width 17 height 8
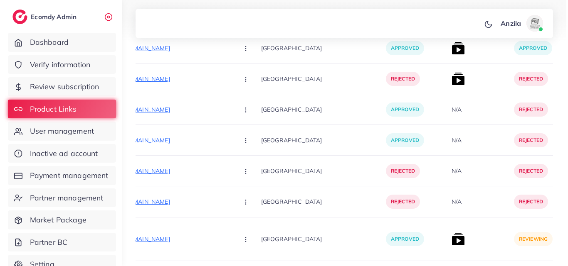
scroll to position [1689, 0]
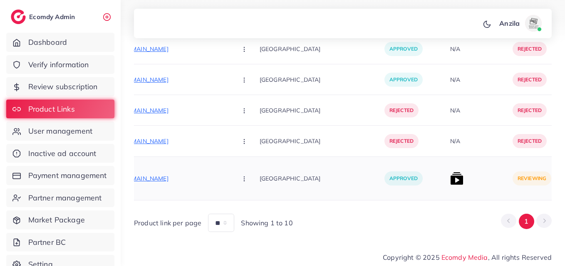
click at [450, 177] on img at bounding box center [456, 178] width 13 height 13
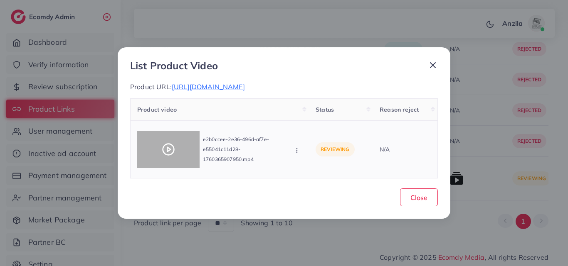
click at [173, 153] on circle at bounding box center [168, 149] width 11 height 11
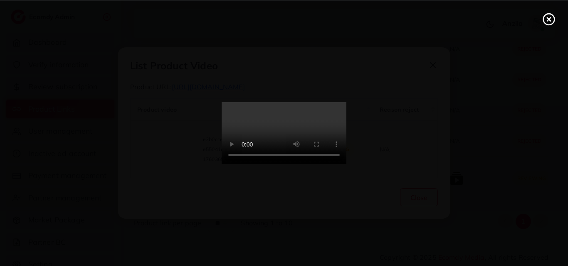
click at [346, 165] on video at bounding box center [284, 133] width 125 height 62
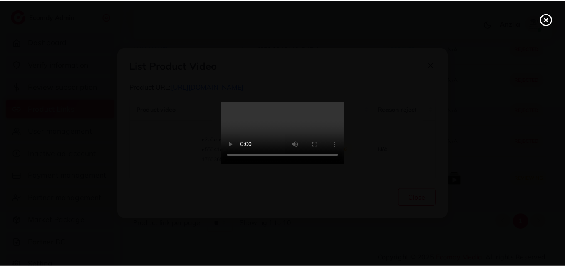
scroll to position [0, 0]
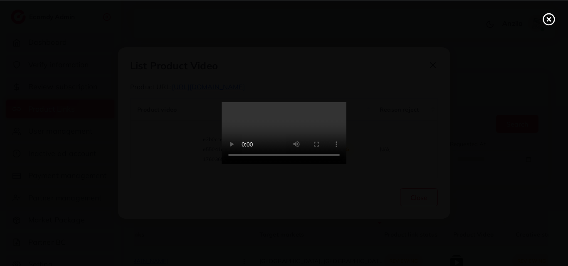
click at [549, 20] on line at bounding box center [548, 18] width 3 height 3
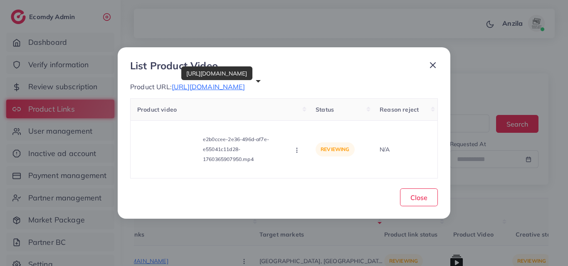
click at [245, 86] on span "[URL][DOMAIN_NAME]" at bounding box center [208, 87] width 73 height 8
click at [301, 151] on button "button" at bounding box center [297, 150] width 9 height 8
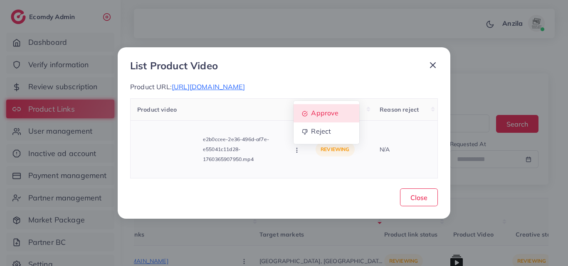
click at [312, 117] on span "Approve" at bounding box center [324, 113] width 27 height 8
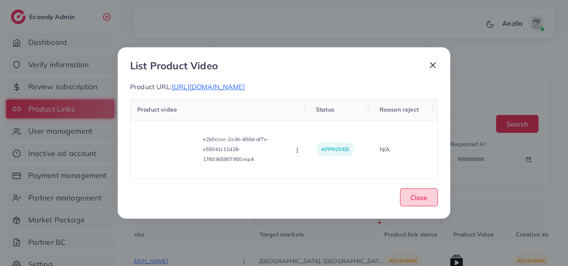
click at [413, 195] on span "Close" at bounding box center [418, 198] width 17 height 8
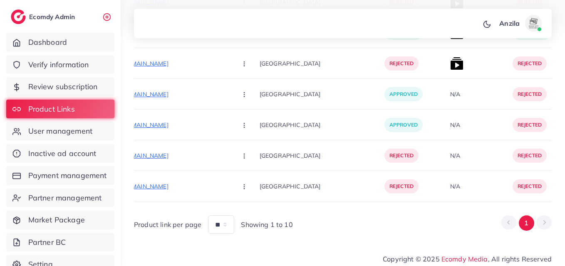
scroll to position [1650, 0]
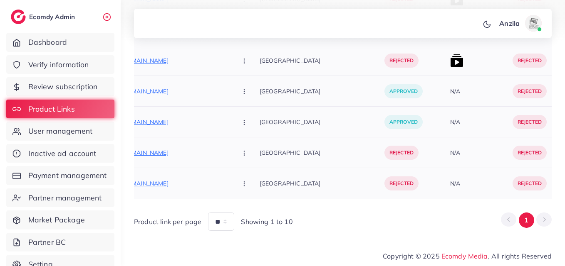
click at [446, 150] on div "N/A" at bounding box center [477, 153] width 62 height 31
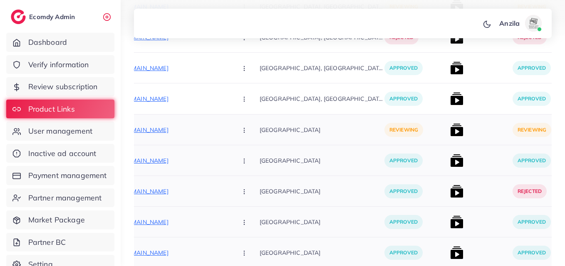
scroll to position [254, 0]
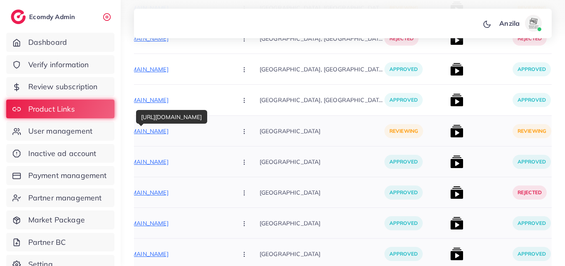
click at [150, 132] on p "[URL][DOMAIN_NAME]" at bounding box center [168, 131] width 125 height 10
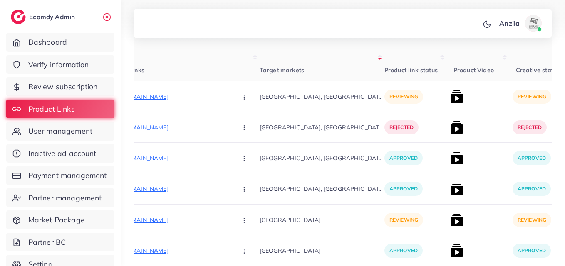
scroll to position [176, 0]
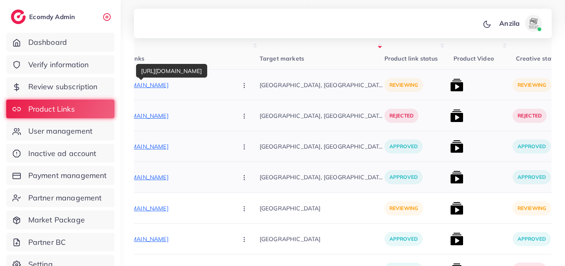
click at [168, 83] on p "[URL][DOMAIN_NAME]" at bounding box center [168, 85] width 125 height 10
click at [241, 83] on icon "button" at bounding box center [244, 85] width 7 height 7
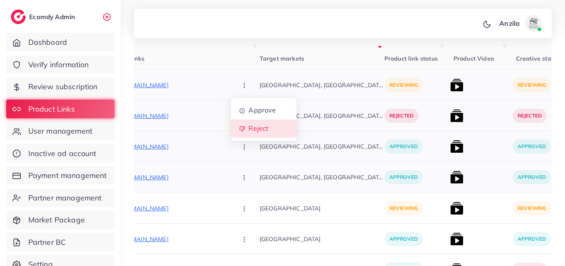
click at [248, 128] on span "Reject" at bounding box center [258, 129] width 20 height 8
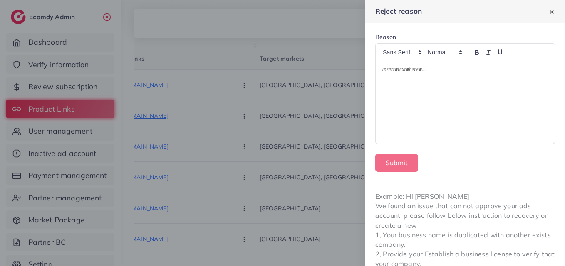
click at [413, 82] on div at bounding box center [464, 102] width 179 height 83
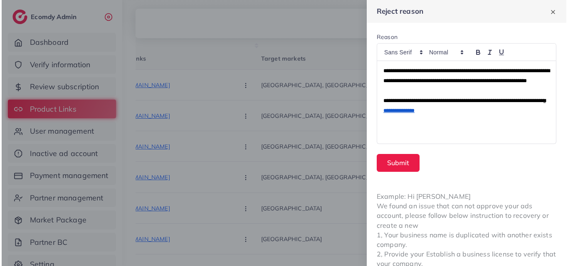
scroll to position [0, 0]
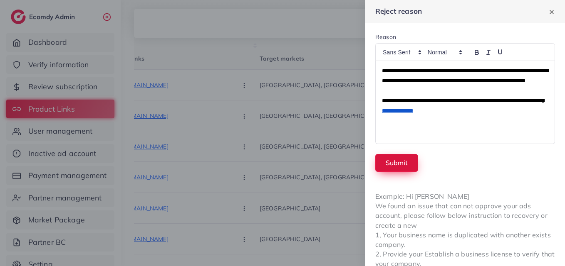
click at [402, 158] on button "Submit" at bounding box center [396, 163] width 43 height 18
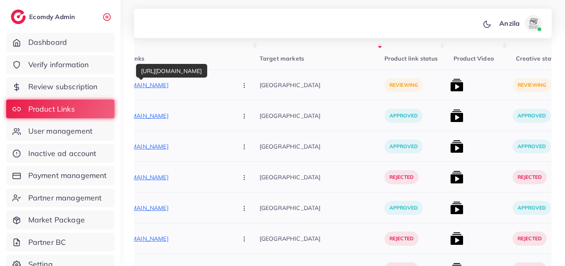
click at [180, 82] on p "[URL][DOMAIN_NAME]" at bounding box center [168, 85] width 125 height 10
click at [241, 85] on icon "button" at bounding box center [244, 85] width 7 height 7
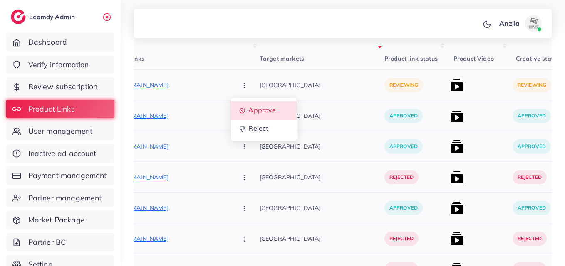
click at [231, 102] on link "Approve" at bounding box center [264, 110] width 66 height 18
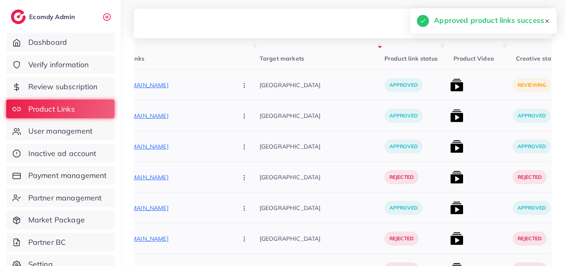
click at [450, 91] on img at bounding box center [456, 85] width 13 height 13
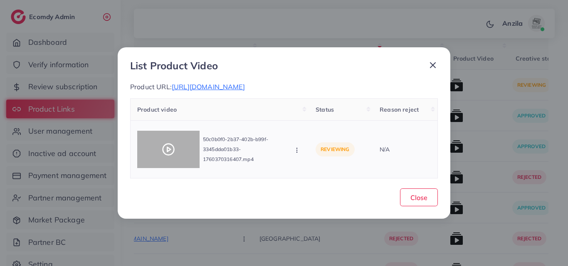
click at [153, 160] on div at bounding box center [168, 149] width 62 height 37
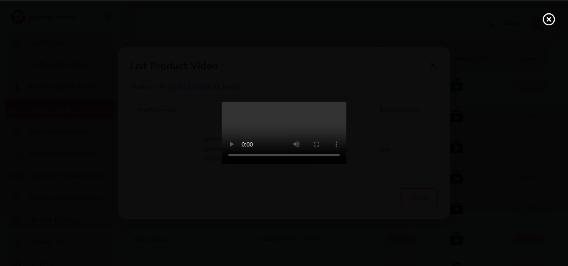
click at [280, 145] on video at bounding box center [284, 133] width 125 height 62
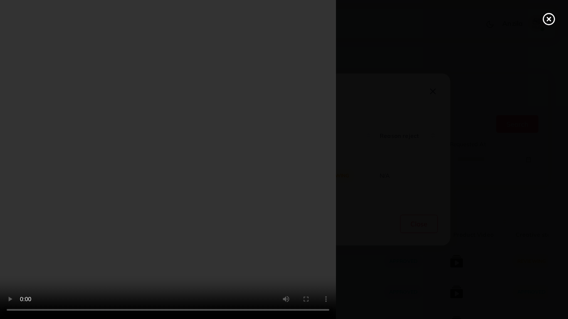
click at [359, 172] on video at bounding box center [284, 159] width 568 height 319
click at [244, 101] on video at bounding box center [284, 159] width 568 height 319
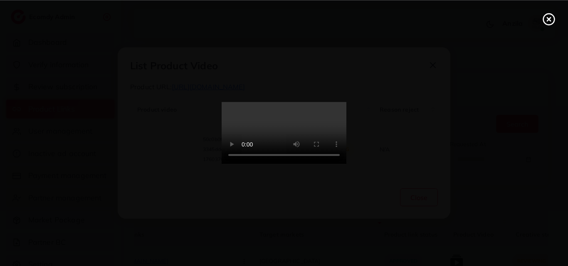
click at [550, 14] on circle at bounding box center [548, 19] width 11 height 11
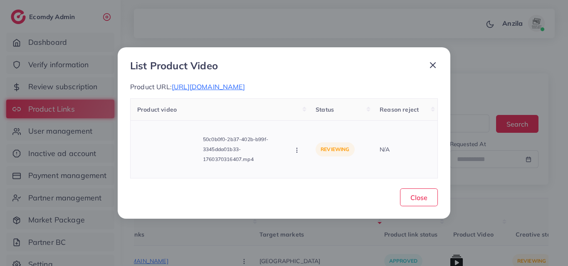
click at [295, 149] on icon "button" at bounding box center [296, 150] width 7 height 7
click at [310, 132] on link "Reject" at bounding box center [326, 132] width 66 height 18
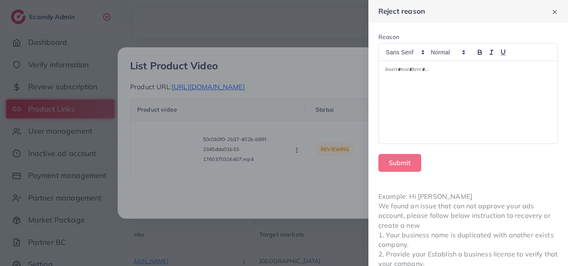
click at [407, 99] on div at bounding box center [468, 102] width 179 height 83
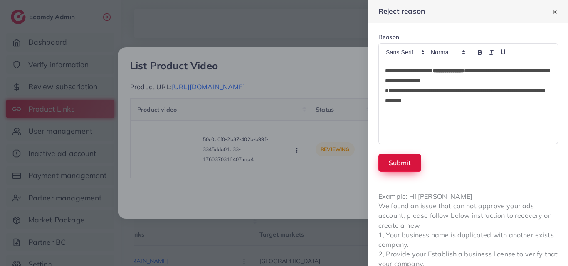
click at [400, 168] on button "Submit" at bounding box center [399, 163] width 43 height 18
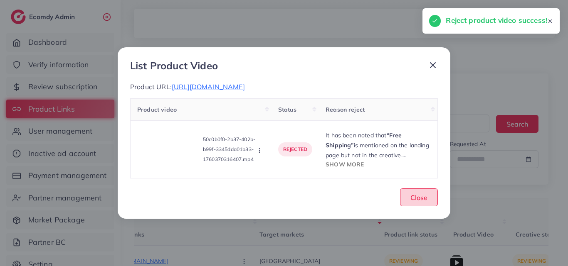
click at [422, 198] on span "Close" at bounding box center [418, 198] width 17 height 8
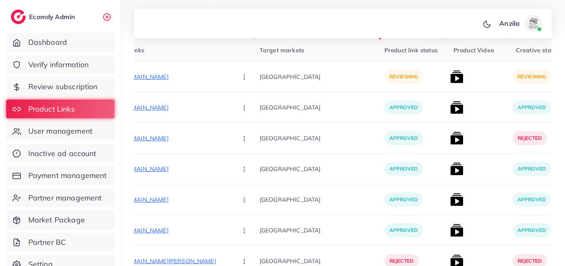
scroll to position [193, 0]
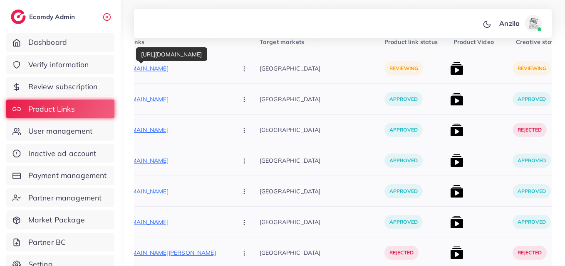
click at [172, 73] on p "[URL][DOMAIN_NAME]" at bounding box center [168, 69] width 125 height 10
click at [241, 70] on icon "button" at bounding box center [244, 69] width 7 height 7
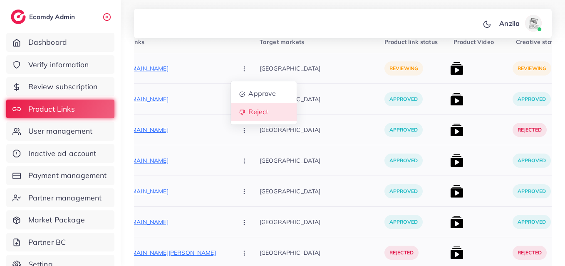
click at [231, 108] on link "Reject" at bounding box center [264, 112] width 66 height 18
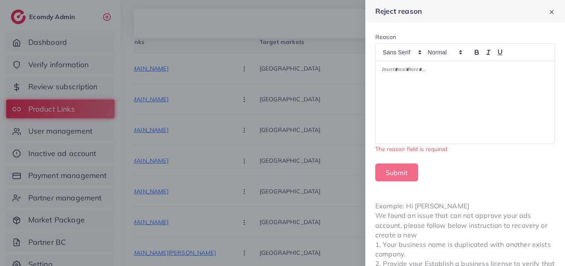
click at [433, 76] on p at bounding box center [465, 71] width 166 height 10
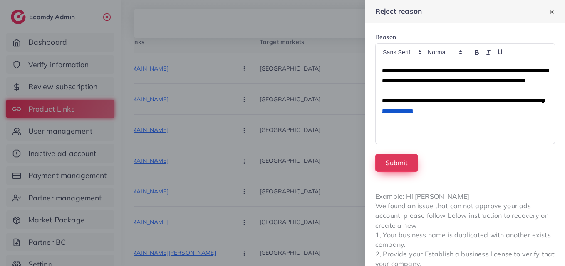
click at [403, 159] on button "Submit" at bounding box center [396, 163] width 43 height 18
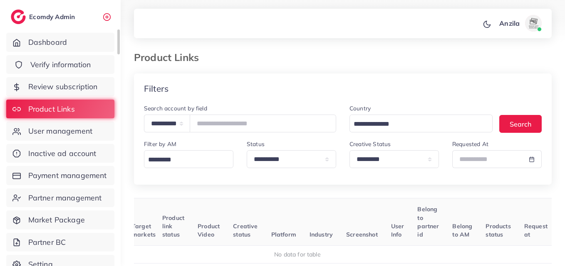
click at [69, 60] on span "Verify information" at bounding box center [60, 64] width 61 height 11
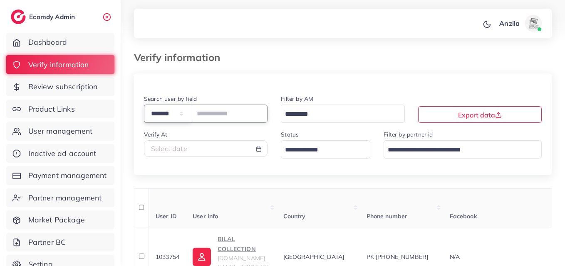
click at [180, 117] on select "**********" at bounding box center [167, 114] width 46 height 18
select select "*****"
click at [144, 105] on select "**********" at bounding box center [167, 114] width 46 height 18
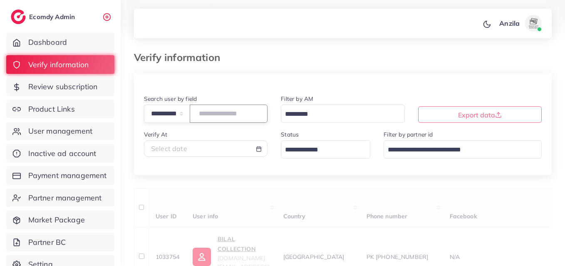
click at [225, 111] on input "text" at bounding box center [229, 114] width 78 height 18
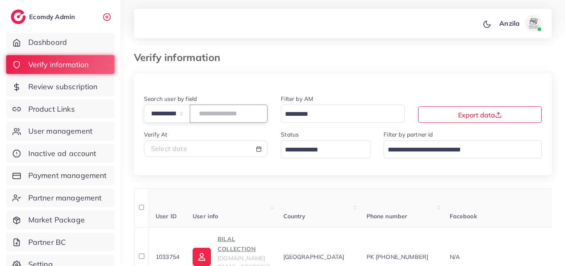
paste input "**********"
type input "**********"
click at [276, 218] on th "User info" at bounding box center [231, 208] width 90 height 39
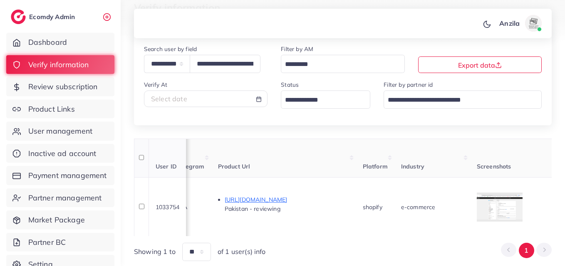
scroll to position [0, 466]
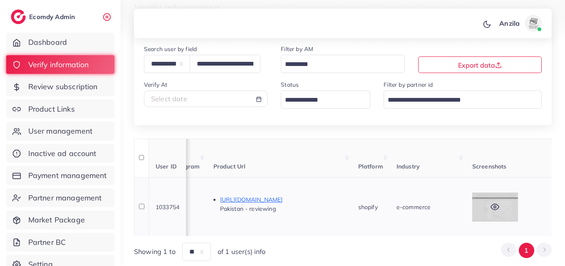
click at [510, 208] on div at bounding box center [495, 207] width 46 height 29
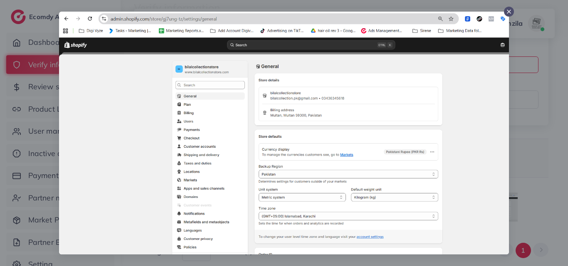
click at [567, 150] on div at bounding box center [284, 133] width 568 height 266
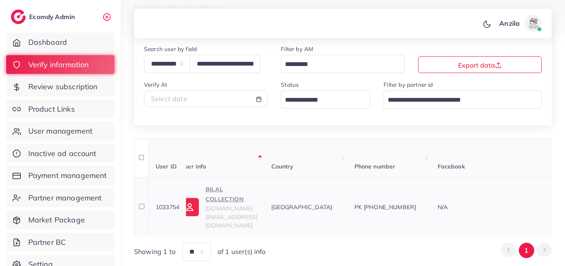
scroll to position [0, 0]
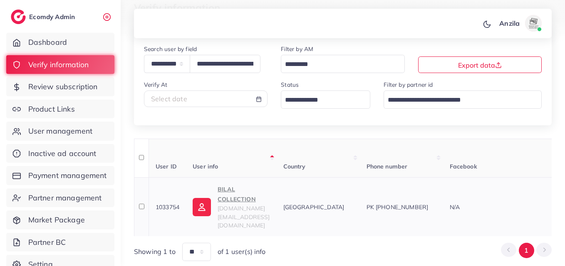
click at [241, 191] on p "BILAL COLLECTION" at bounding box center [243, 195] width 52 height 20
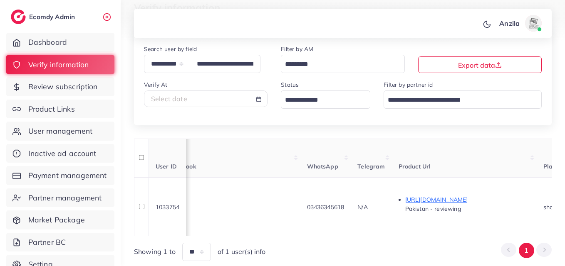
scroll to position [0, 330]
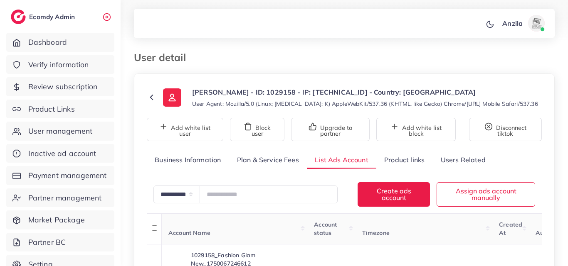
click at [358, 85] on div "**********" at bounding box center [344, 239] width 421 height 330
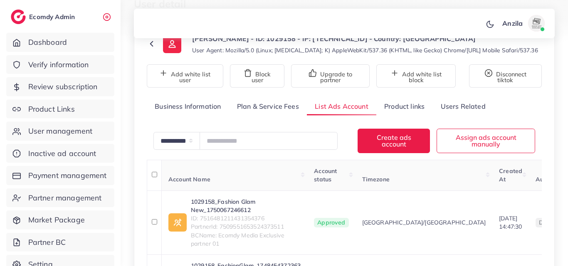
scroll to position [50, 0]
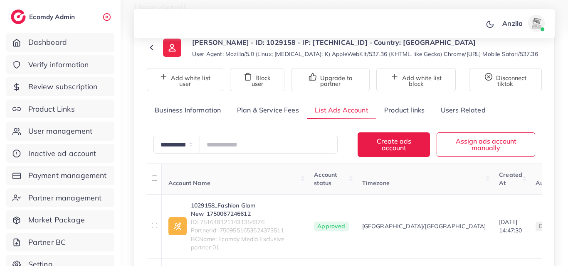
click at [406, 109] on link "Product links" at bounding box center [404, 110] width 56 height 18
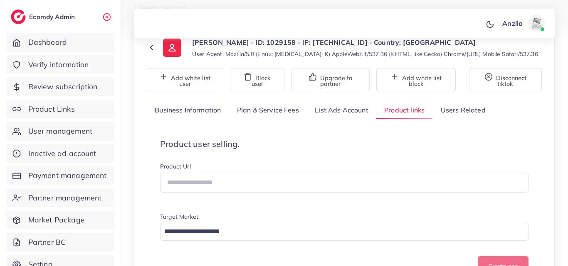
click at [421, 162] on span "Product user selling. Product Url Target Market Loading... Create one" at bounding box center [344, 207] width 368 height 137
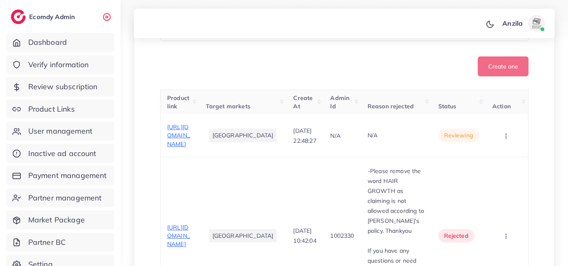
scroll to position [249, 0]
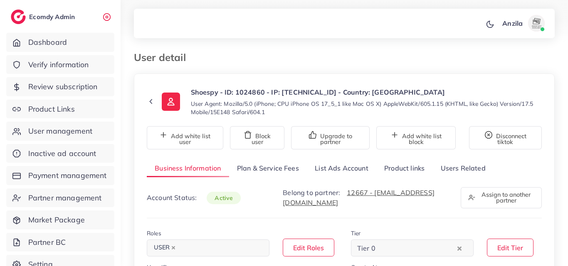
click at [407, 168] on link "Product links" at bounding box center [404, 169] width 56 height 18
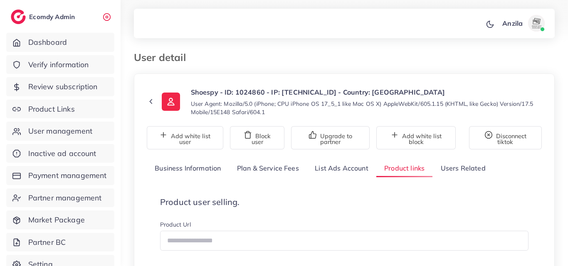
click at [385, 101] on small "User Agent: Mozilla/5.0 (iPhone; CPU iPhone OS 17_5_1 like Mac OS X) AppleWebKi…" at bounding box center [366, 108] width 351 height 17
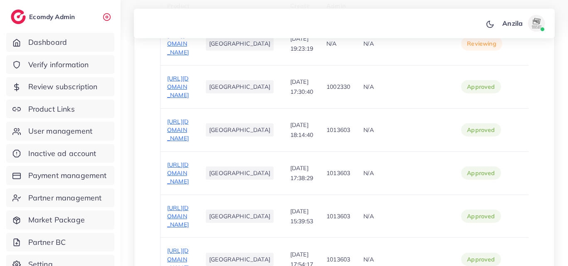
scroll to position [349, 0]
click at [167, 153] on td "[URL][DOMAIN_NAME]" at bounding box center [178, 130] width 36 height 43
click at [174, 143] on span "[URL][DOMAIN_NAME]" at bounding box center [178, 131] width 22 height 25
click at [401, 109] on td "N/A" at bounding box center [406, 87] width 98 height 43
click at [357, 66] on td "N/A" at bounding box center [406, 44] width 98 height 43
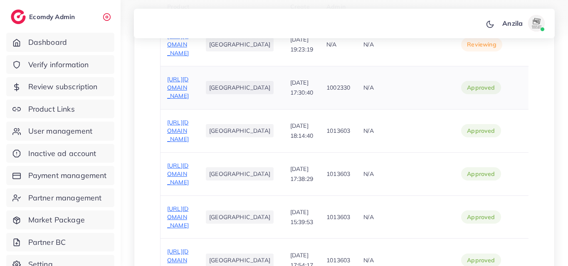
click at [184, 100] on span "[URL][DOMAIN_NAME]" at bounding box center [178, 88] width 22 height 25
